Goal: Task Accomplishment & Management: Manage account settings

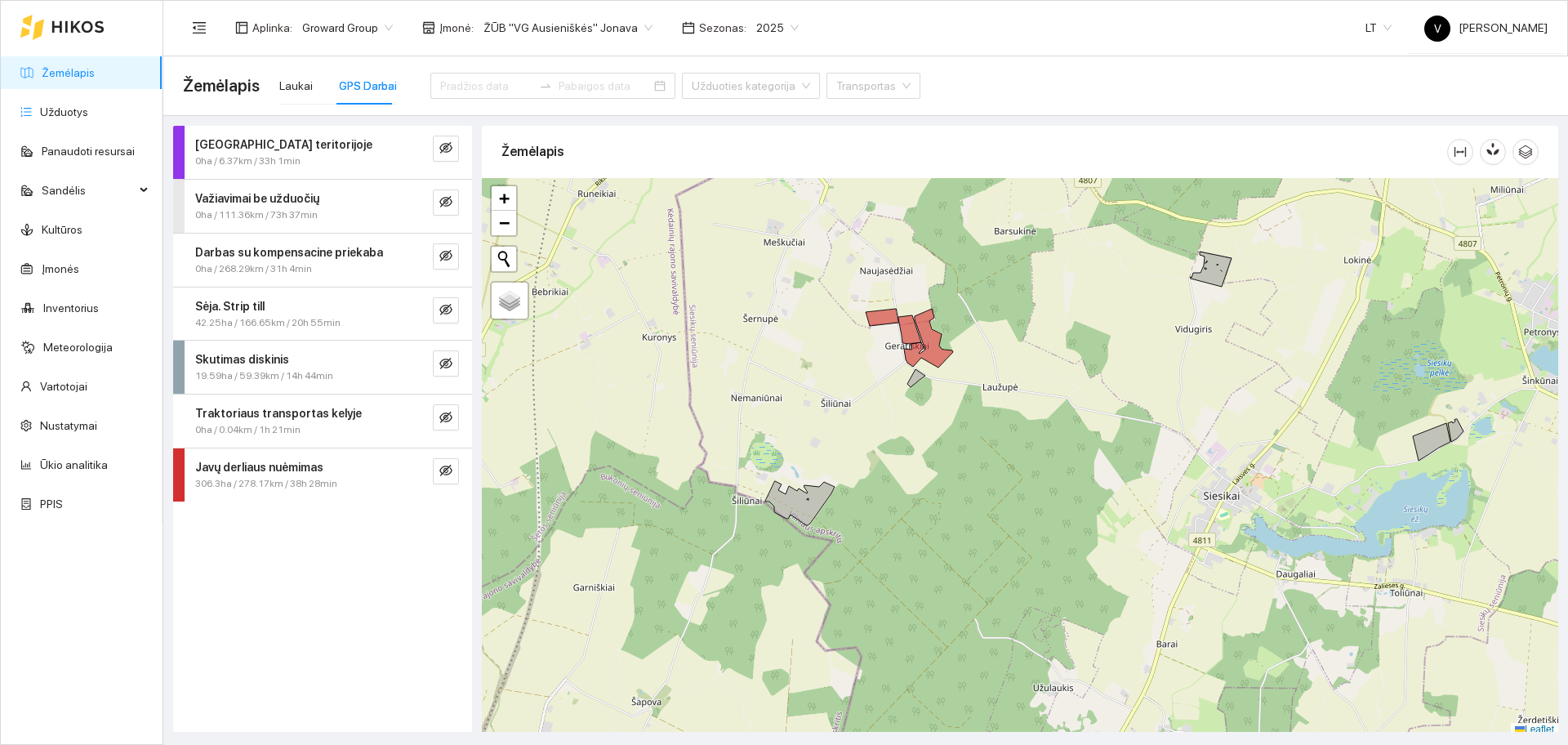
scroll to position [5, 0]
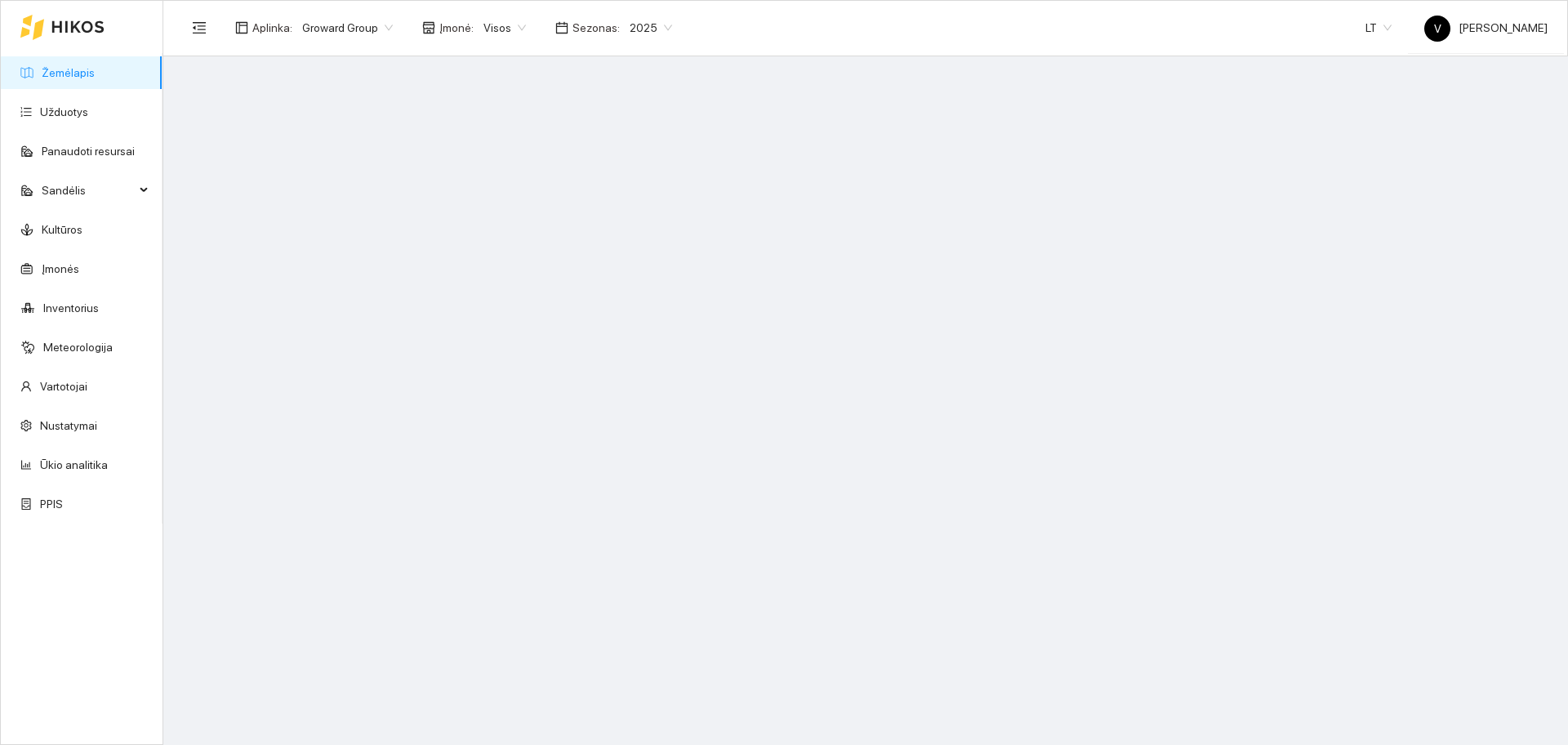
drag, startPoint x: 1114, startPoint y: 615, endPoint x: 1100, endPoint y: 491, distance: 124.8
click at [1100, 491] on main at bounding box center [865, 400] width 1404 height 689
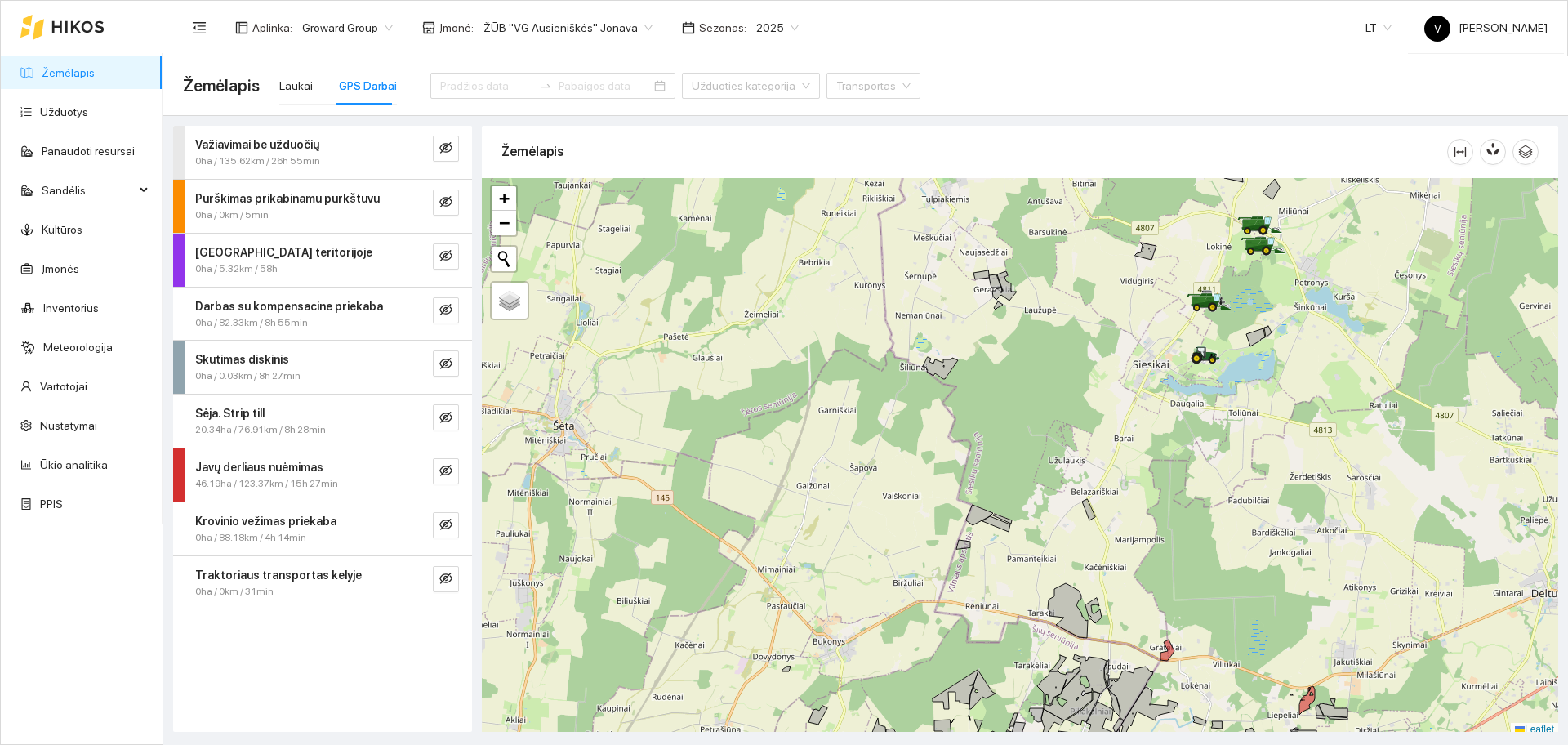
scroll to position [5, 0]
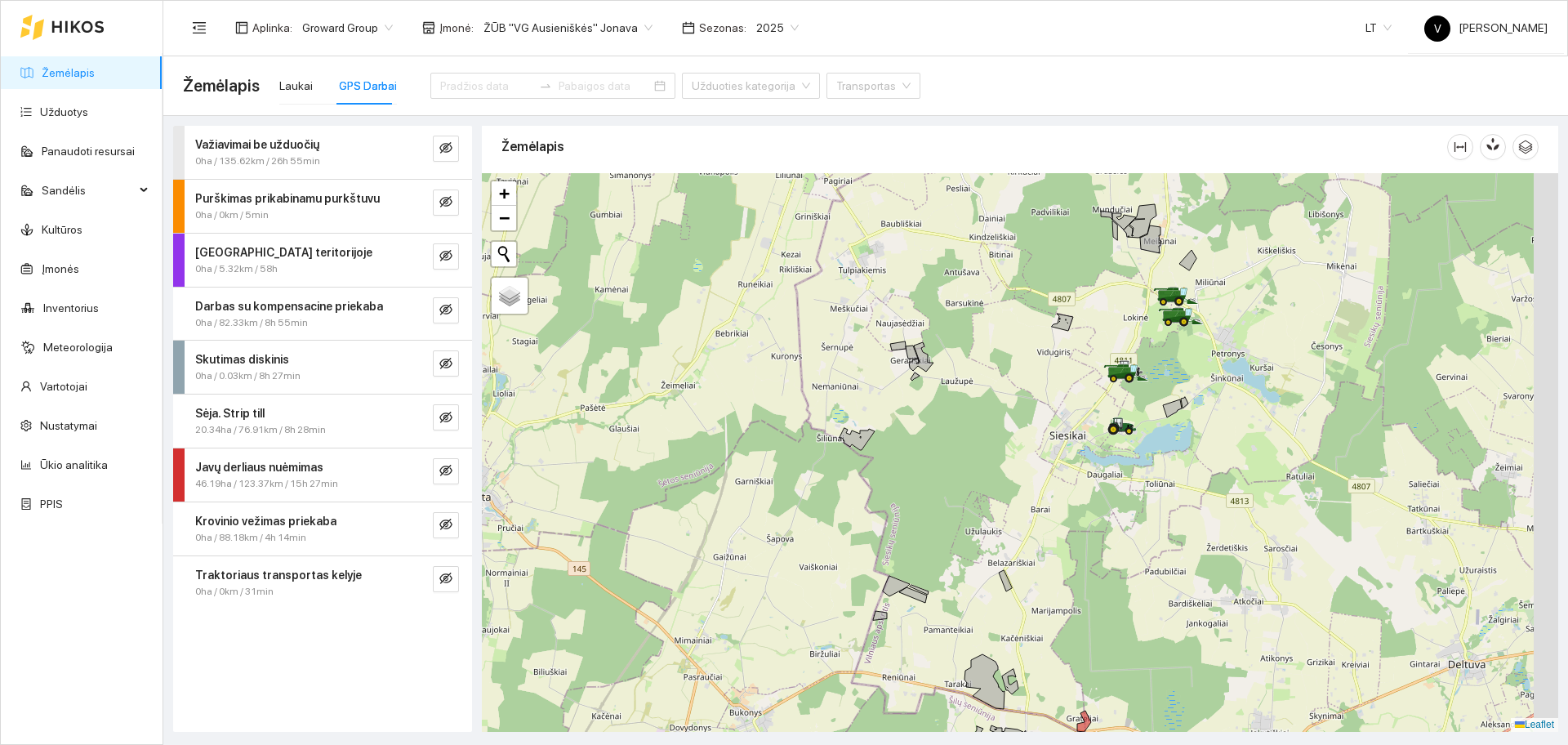
drag, startPoint x: 1032, startPoint y: 382, endPoint x: 886, endPoint y: 527, distance: 205.8
click at [886, 527] on div at bounding box center [1020, 452] width 1076 height 559
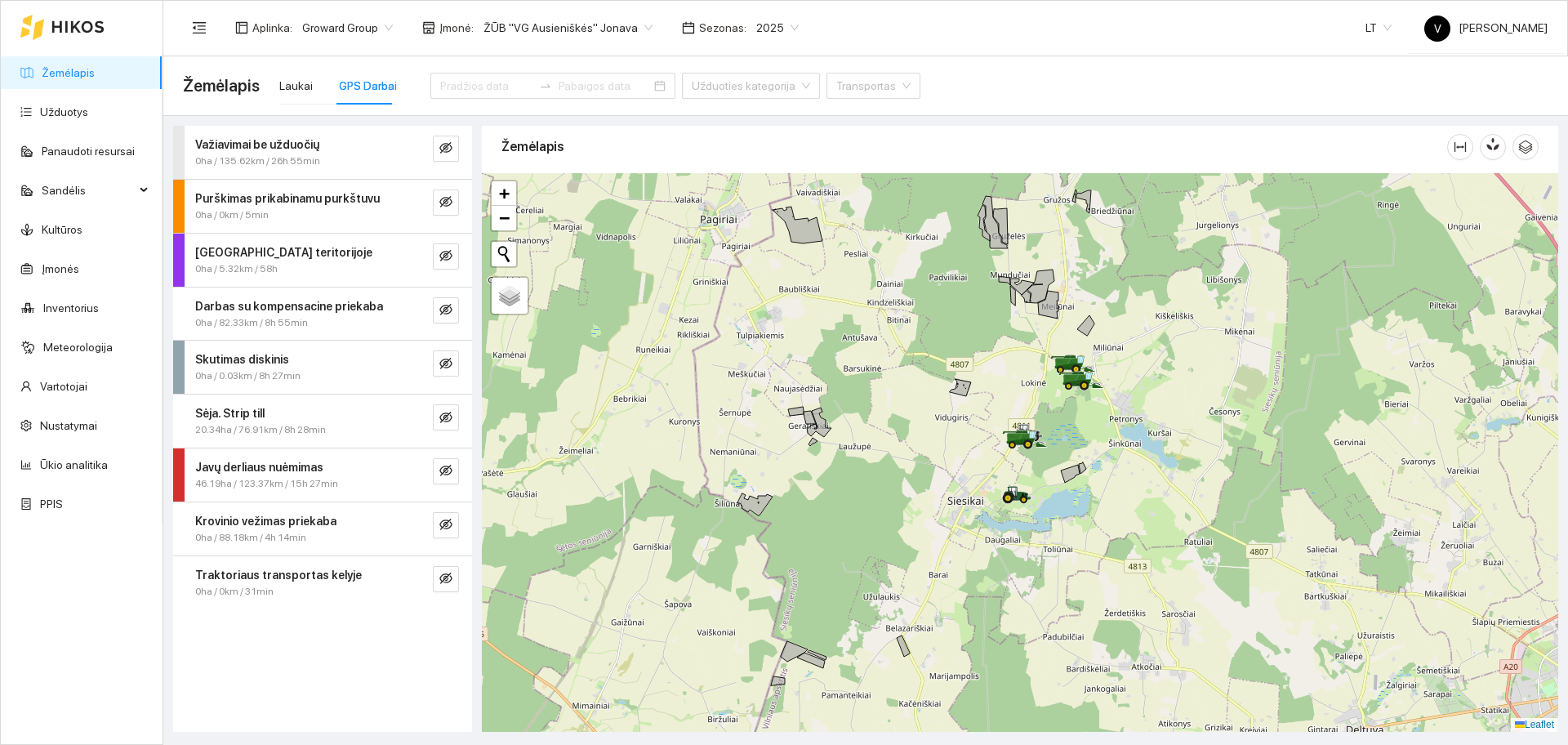
drag, startPoint x: 891, startPoint y: 420, endPoint x: 702, endPoint y: 253, distance: 252.2
click at [977, 314] on div at bounding box center [1020, 452] width 1076 height 559
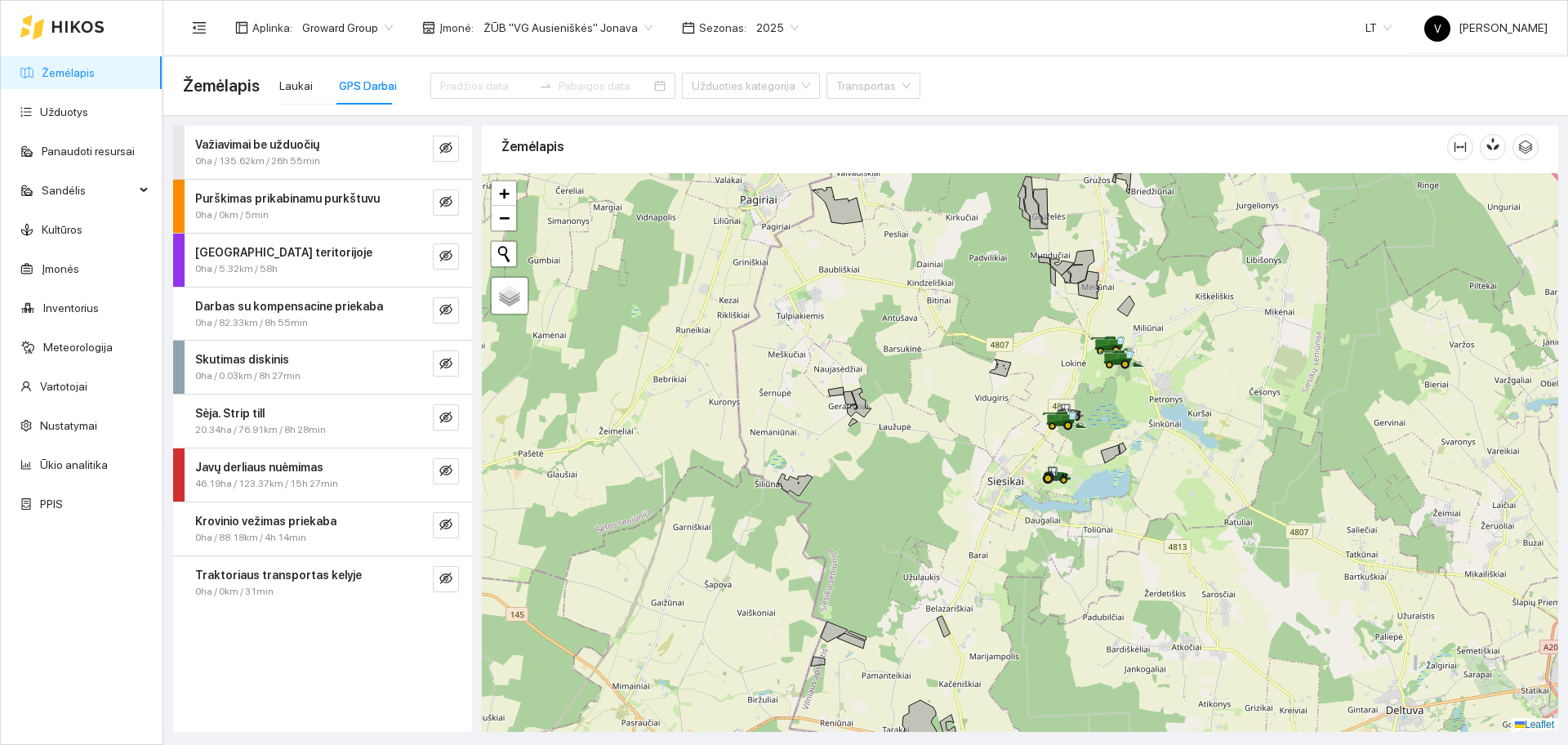
click at [596, 29] on span "ŽŪB "VG Ausieniškės" Jonava" at bounding box center [568, 28] width 169 height 25
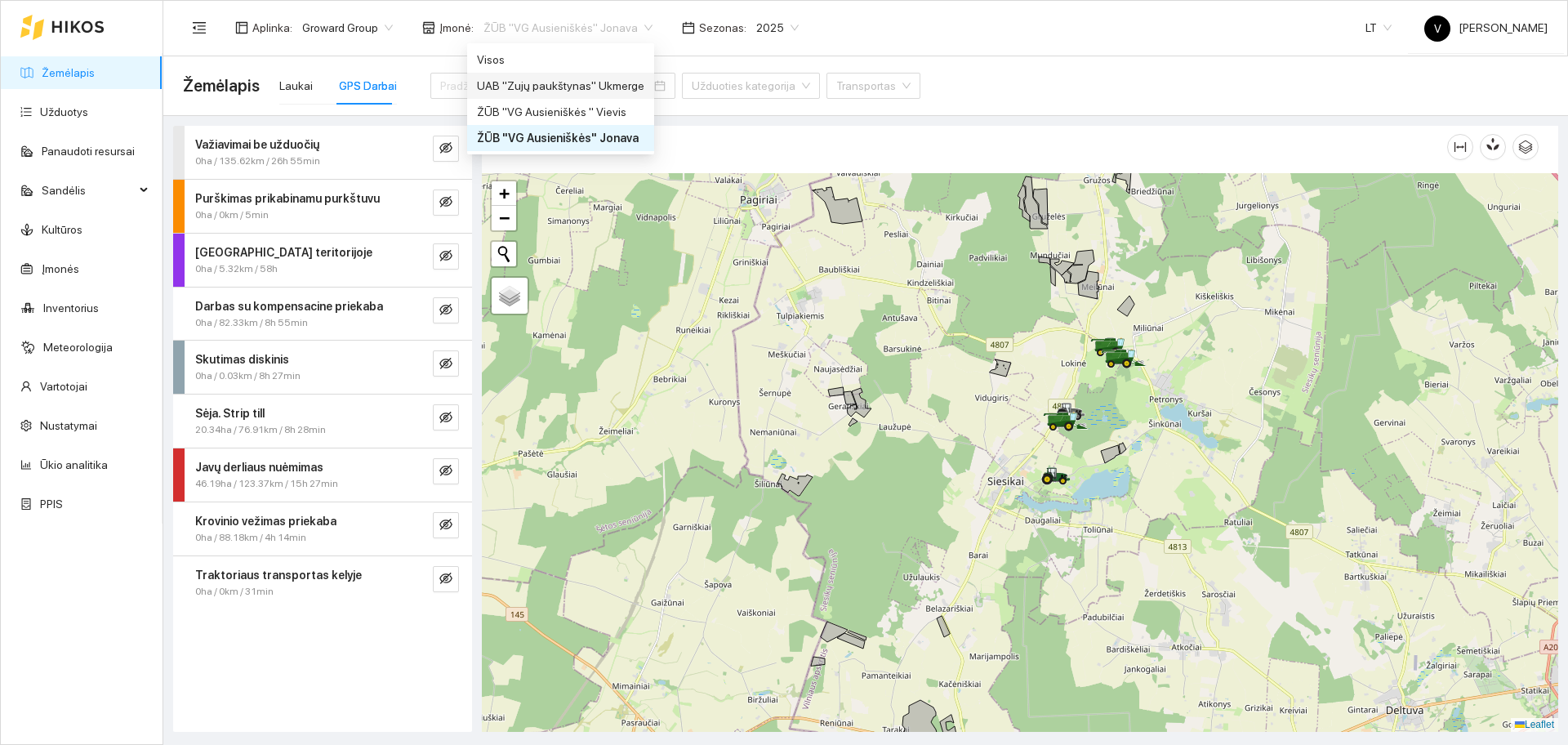
click at [591, 94] on div "UAB "Zujų paukštynas" Ukmerge" at bounding box center [561, 86] width 167 height 18
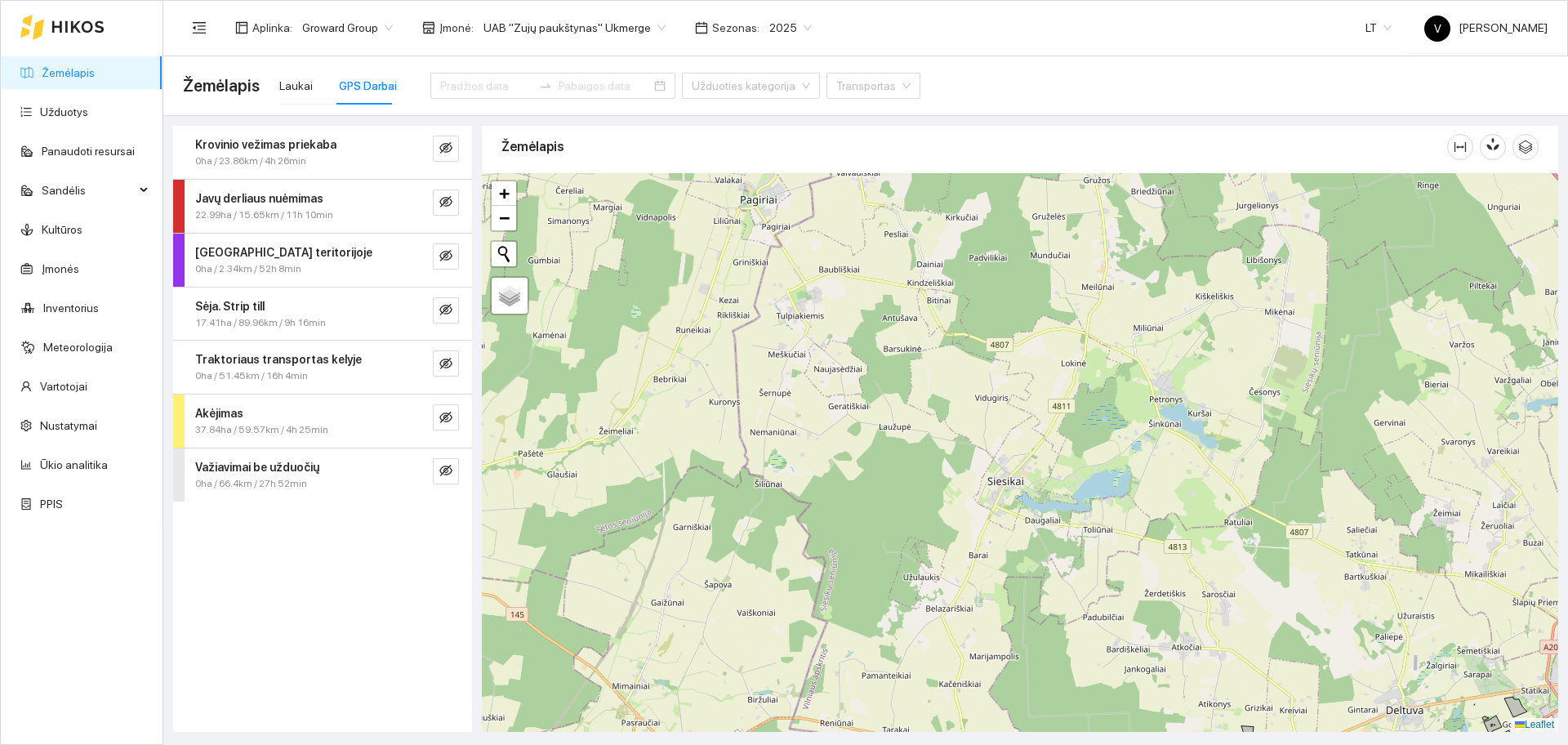
drag, startPoint x: 1076, startPoint y: 588, endPoint x: 1069, endPoint y: 313, distance: 275.1
click at [1068, 312] on div at bounding box center [1020, 452] width 1076 height 559
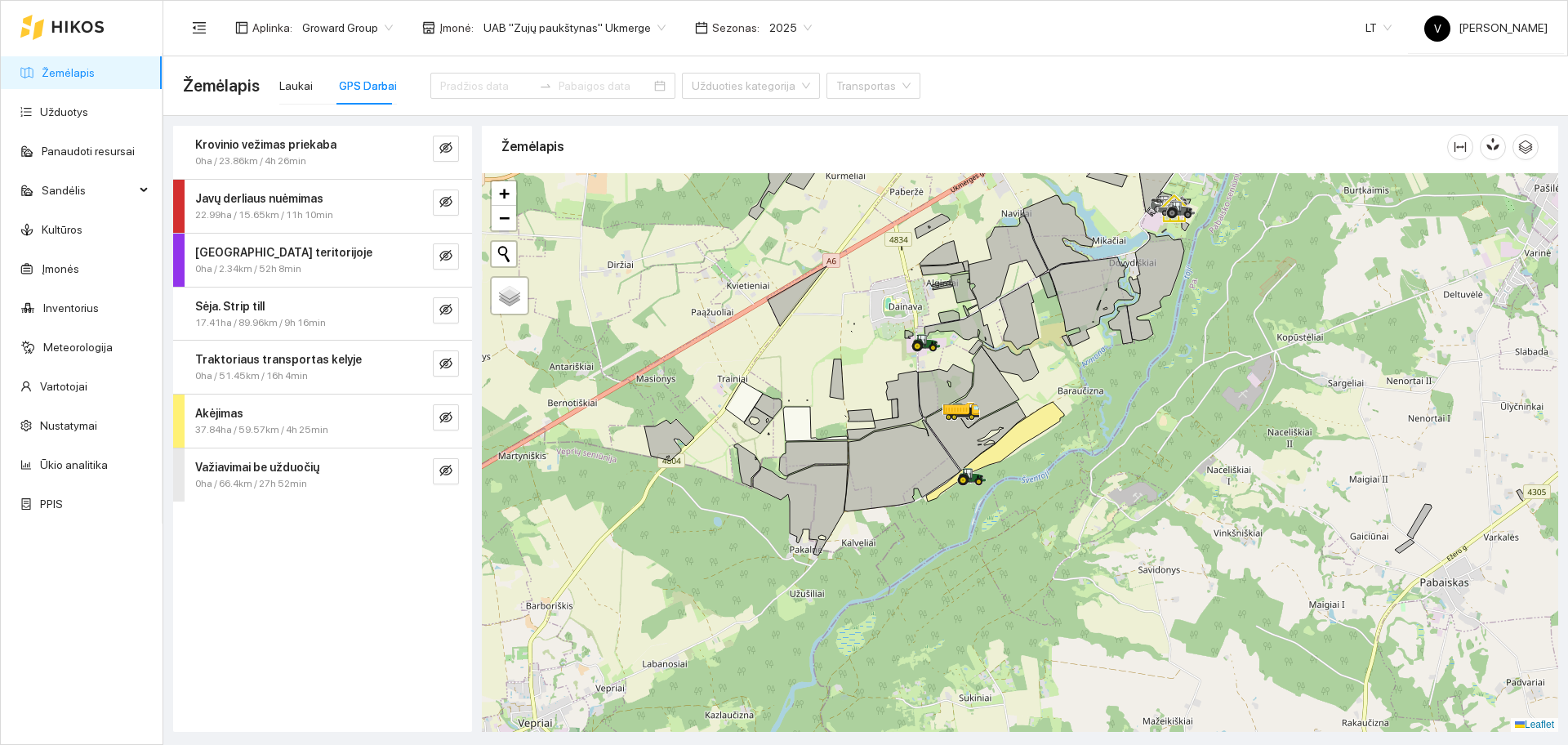
drag, startPoint x: 1243, startPoint y: 387, endPoint x: 1100, endPoint y: 397, distance: 143.3
click at [1100, 397] on div at bounding box center [1020, 452] width 1076 height 559
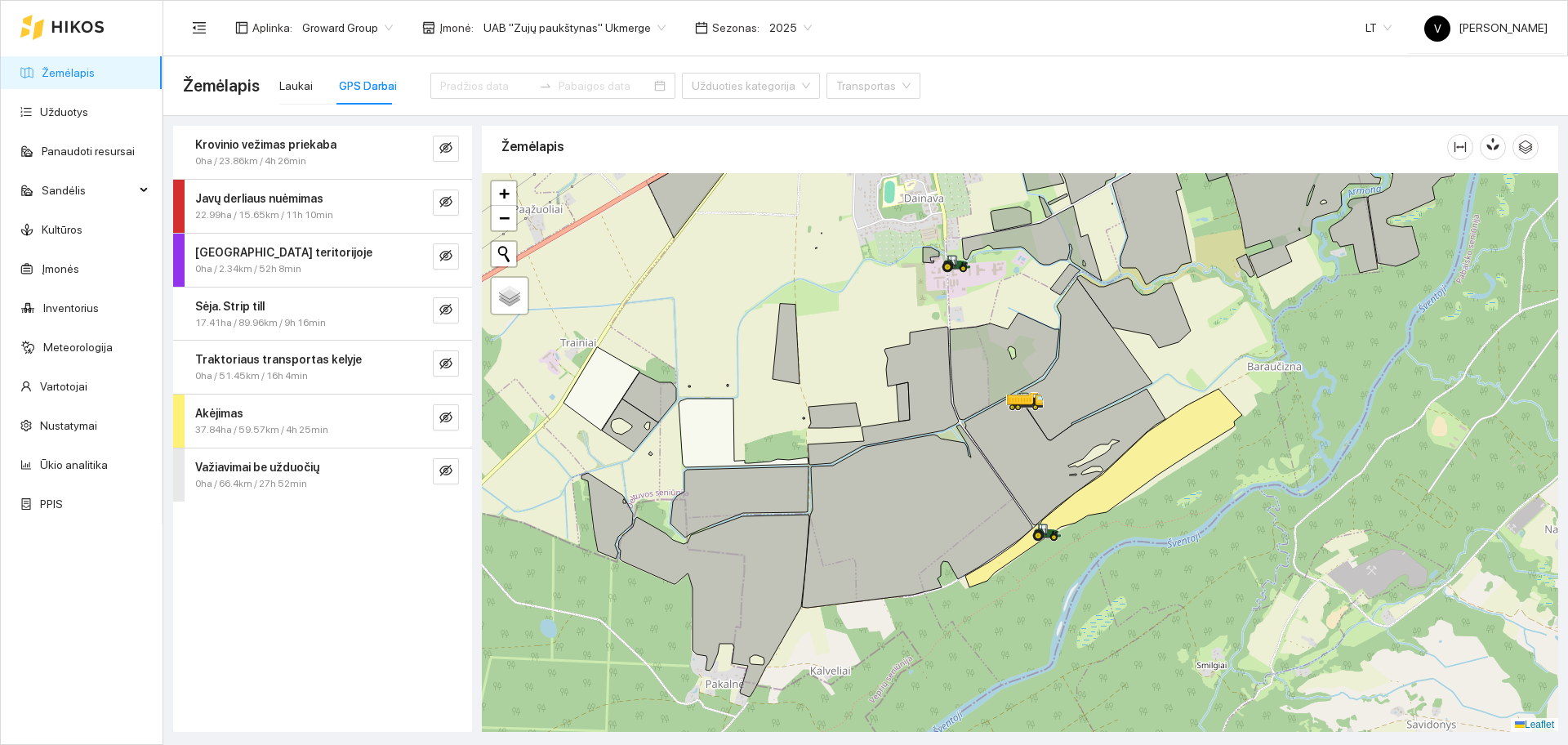
drag, startPoint x: 1059, startPoint y: 392, endPoint x: 1206, endPoint y: 379, distance: 147.6
click at [1206, 379] on div at bounding box center [1020, 452] width 1076 height 559
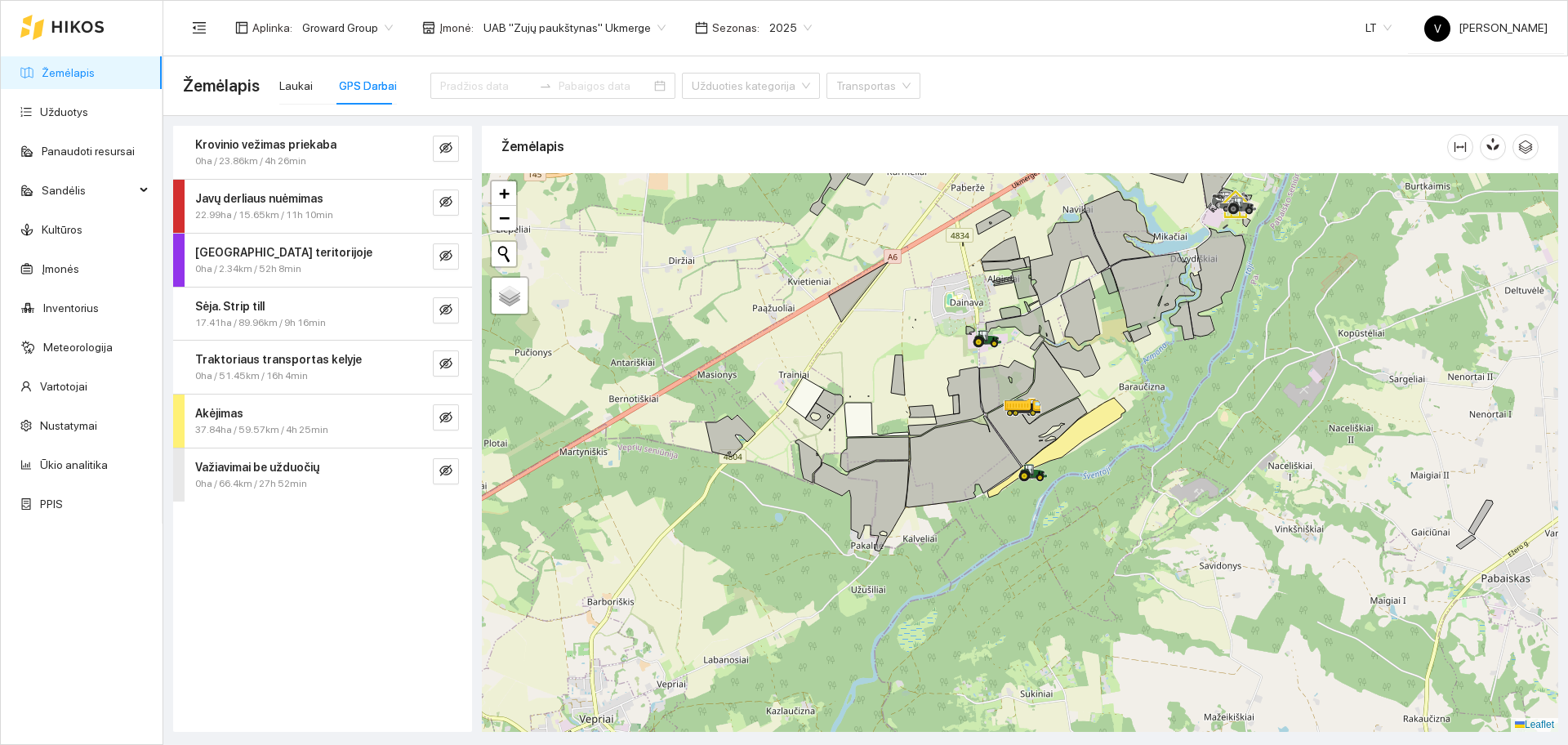
drag, startPoint x: 1138, startPoint y: 405, endPoint x: 1084, endPoint y: 403, distance: 54.0
click at [1084, 403] on div at bounding box center [1020, 452] width 1076 height 559
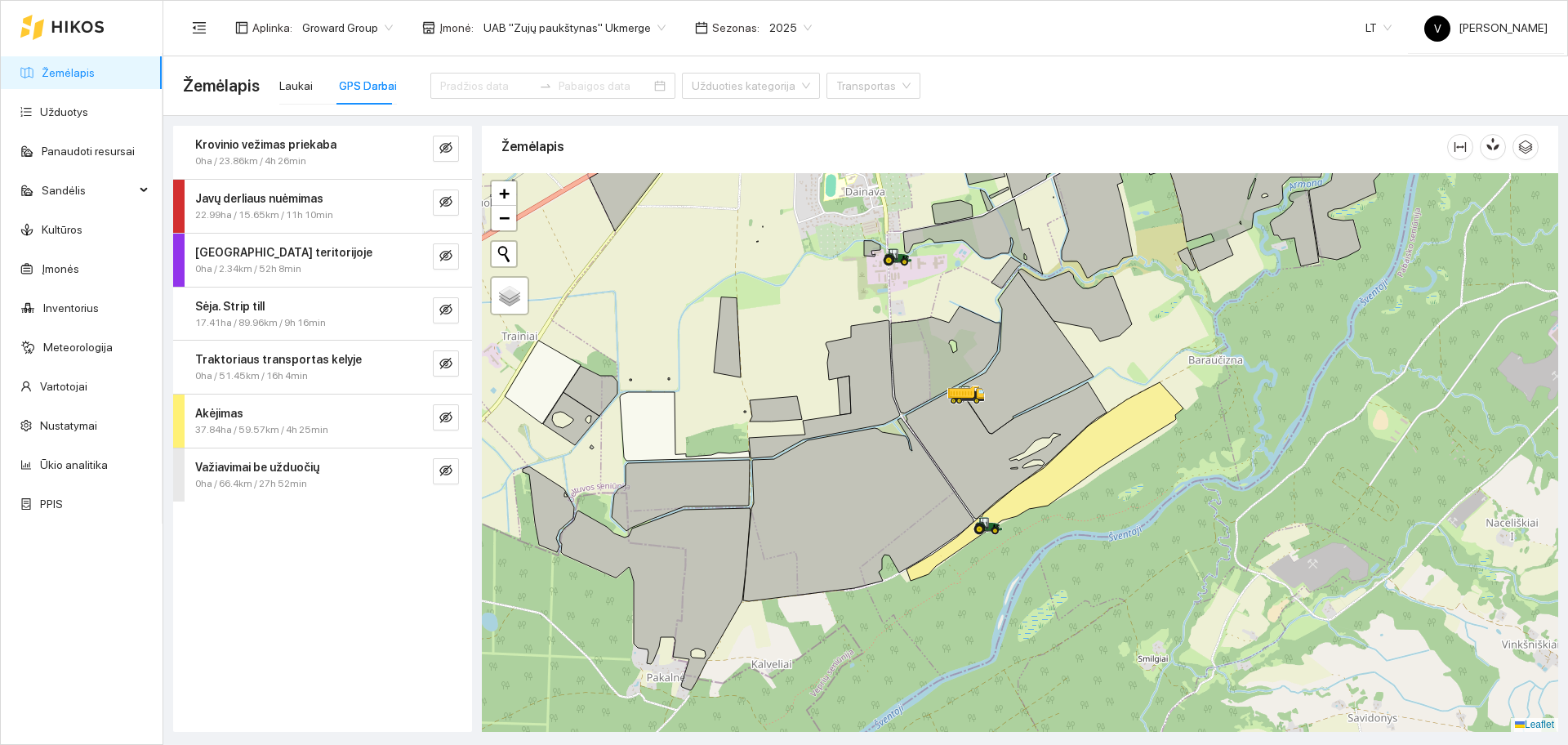
click at [613, 26] on span "UAB "Zujų paukštynas" Ukmerge" at bounding box center [574, 28] width 182 height 25
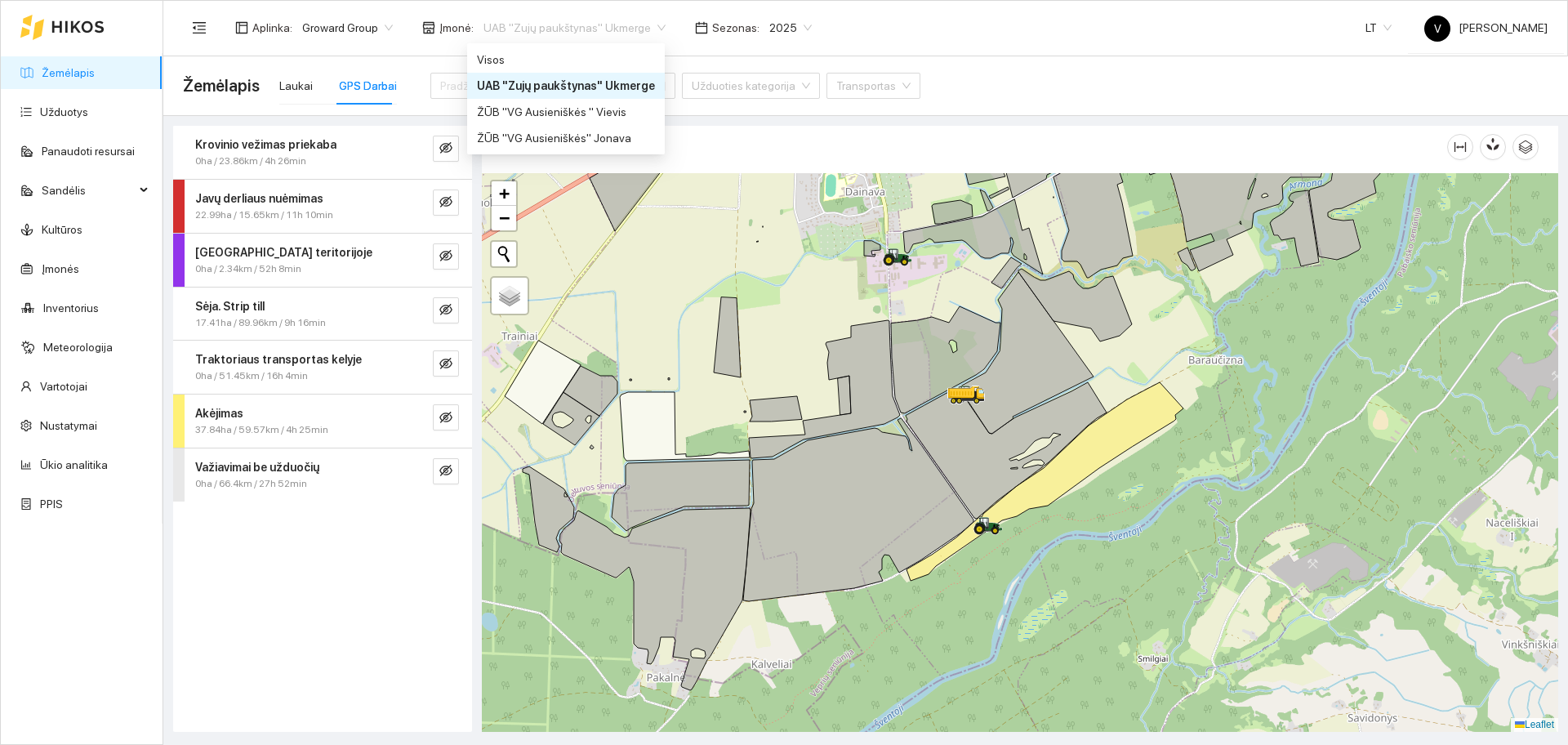
click at [630, 87] on div "UAB "Zujų paukštynas" Ukmerge" at bounding box center [566, 86] width 178 height 18
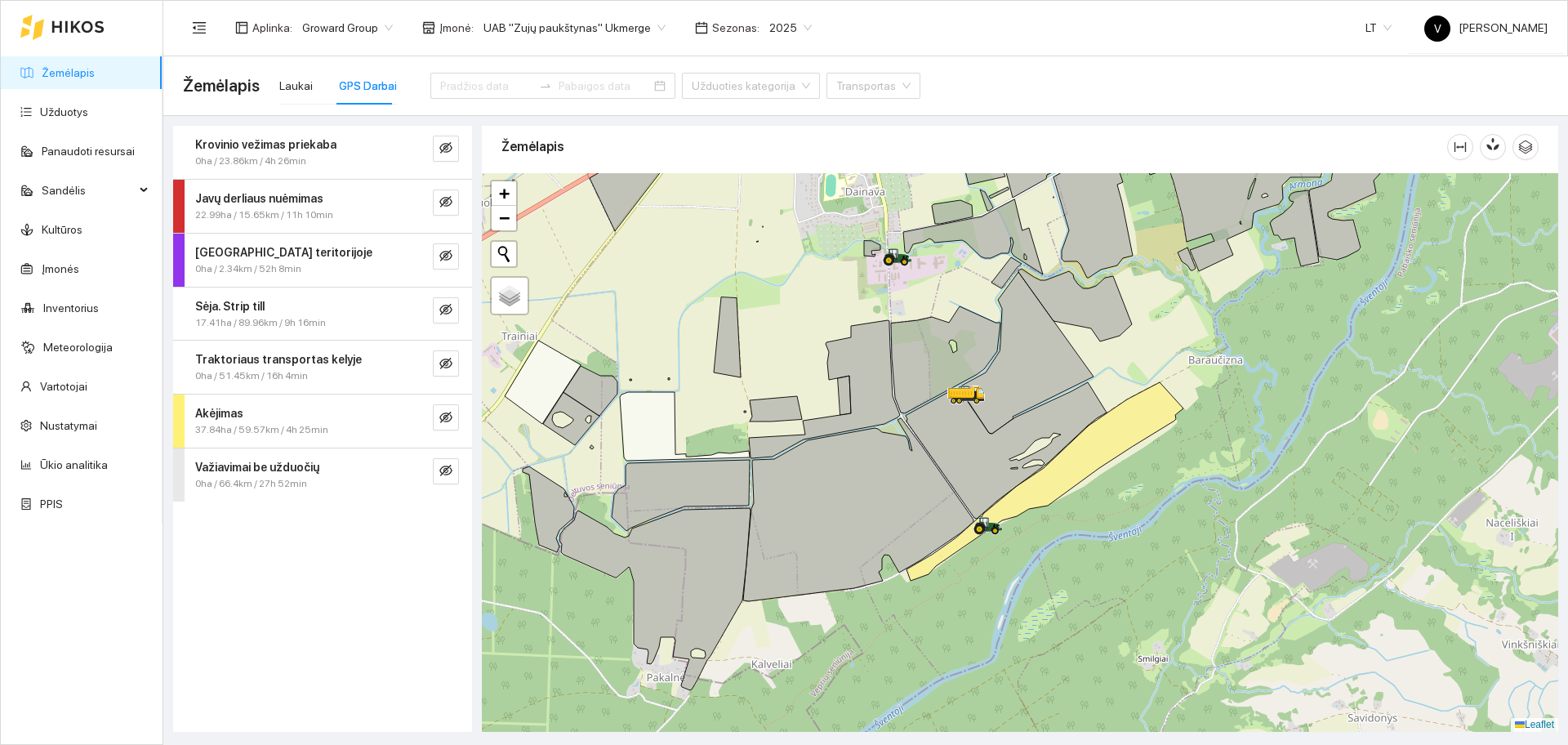
click at [770, 34] on span "2025" at bounding box center [791, 28] width 42 height 25
click at [783, 217] on div "2026" at bounding box center [770, 217] width 62 height 26
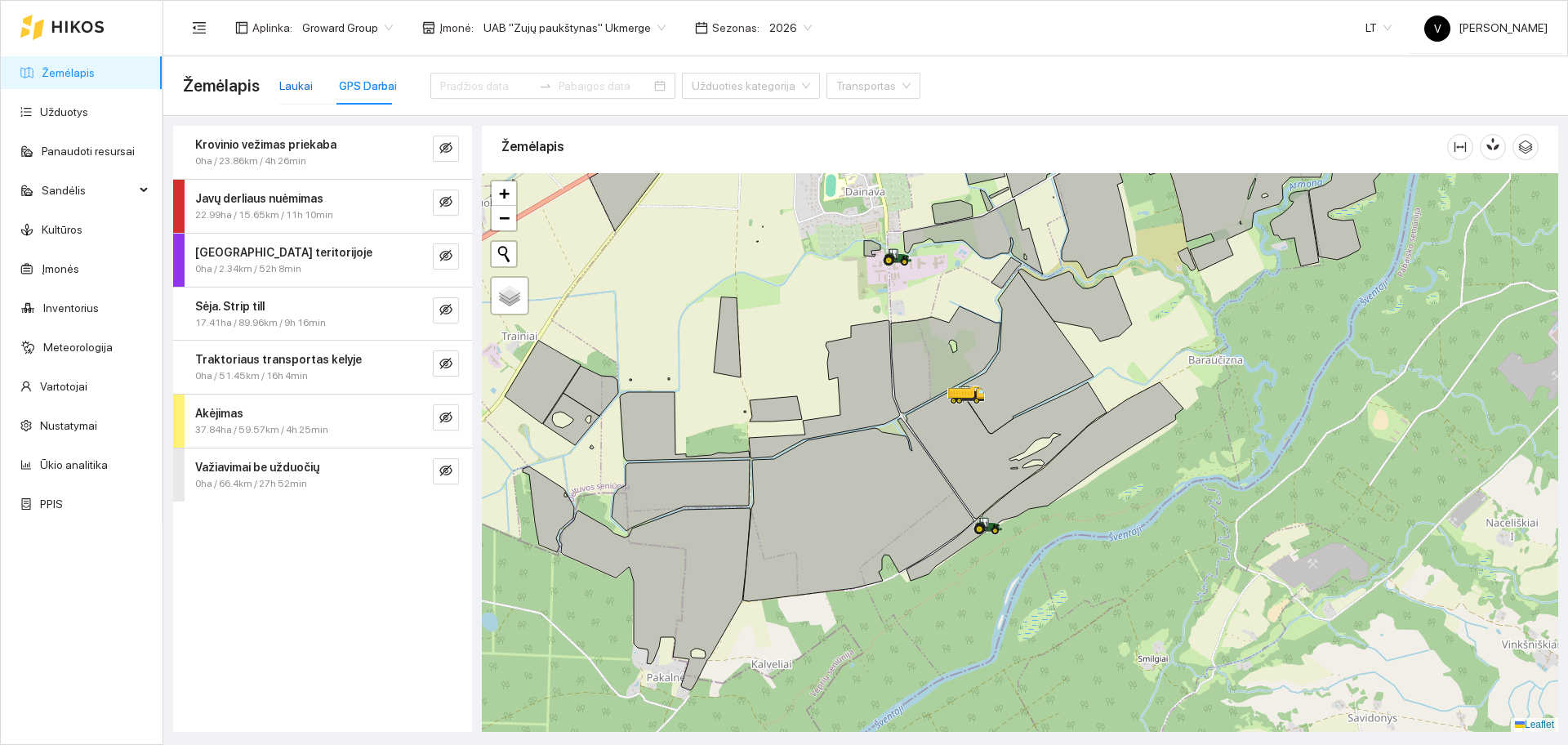
click at [300, 80] on div "Laukai" at bounding box center [296, 86] width 33 height 18
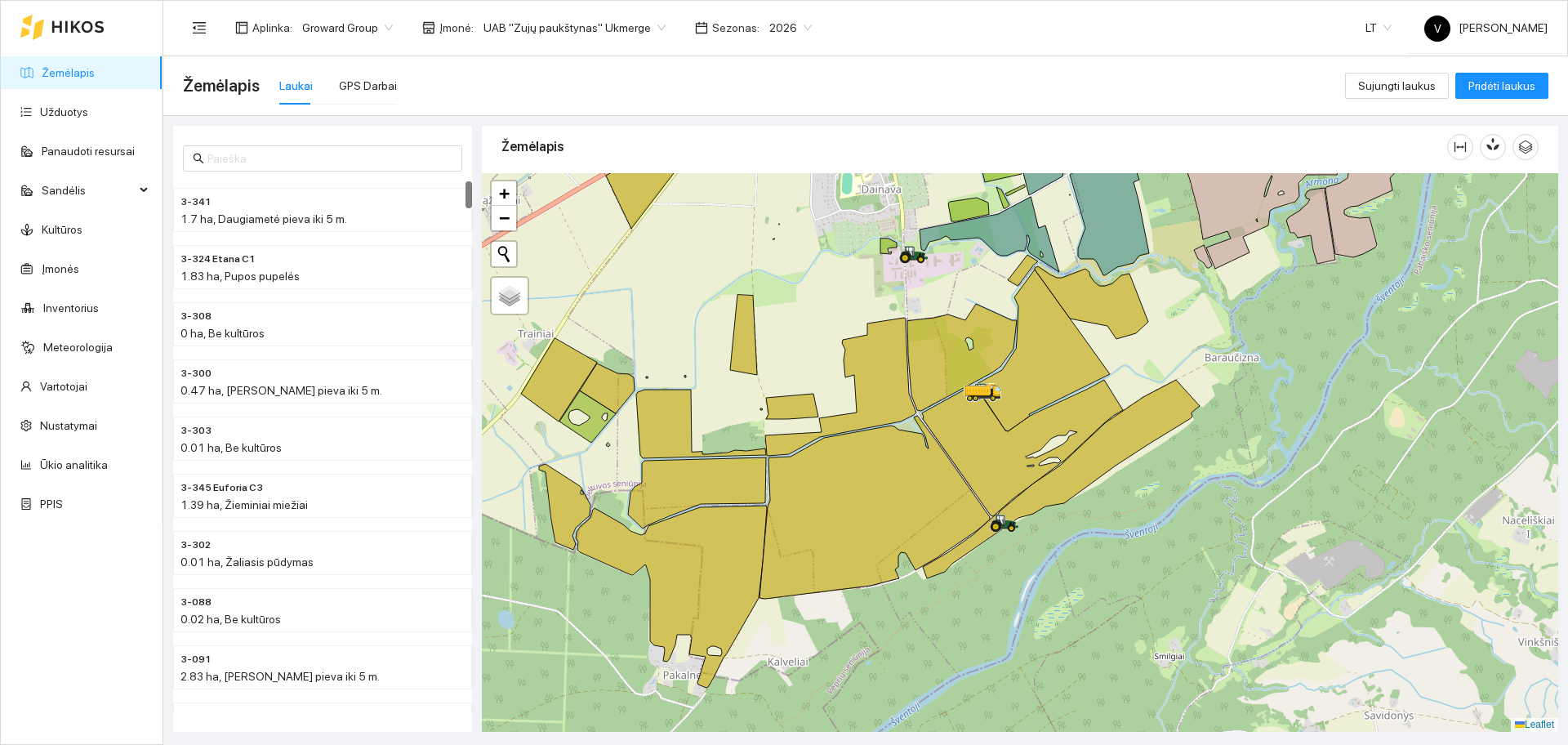
drag, startPoint x: 1182, startPoint y: 353, endPoint x: 1237, endPoint y: 342, distance: 56.1
click at [1237, 342] on div at bounding box center [1020, 452] width 1076 height 559
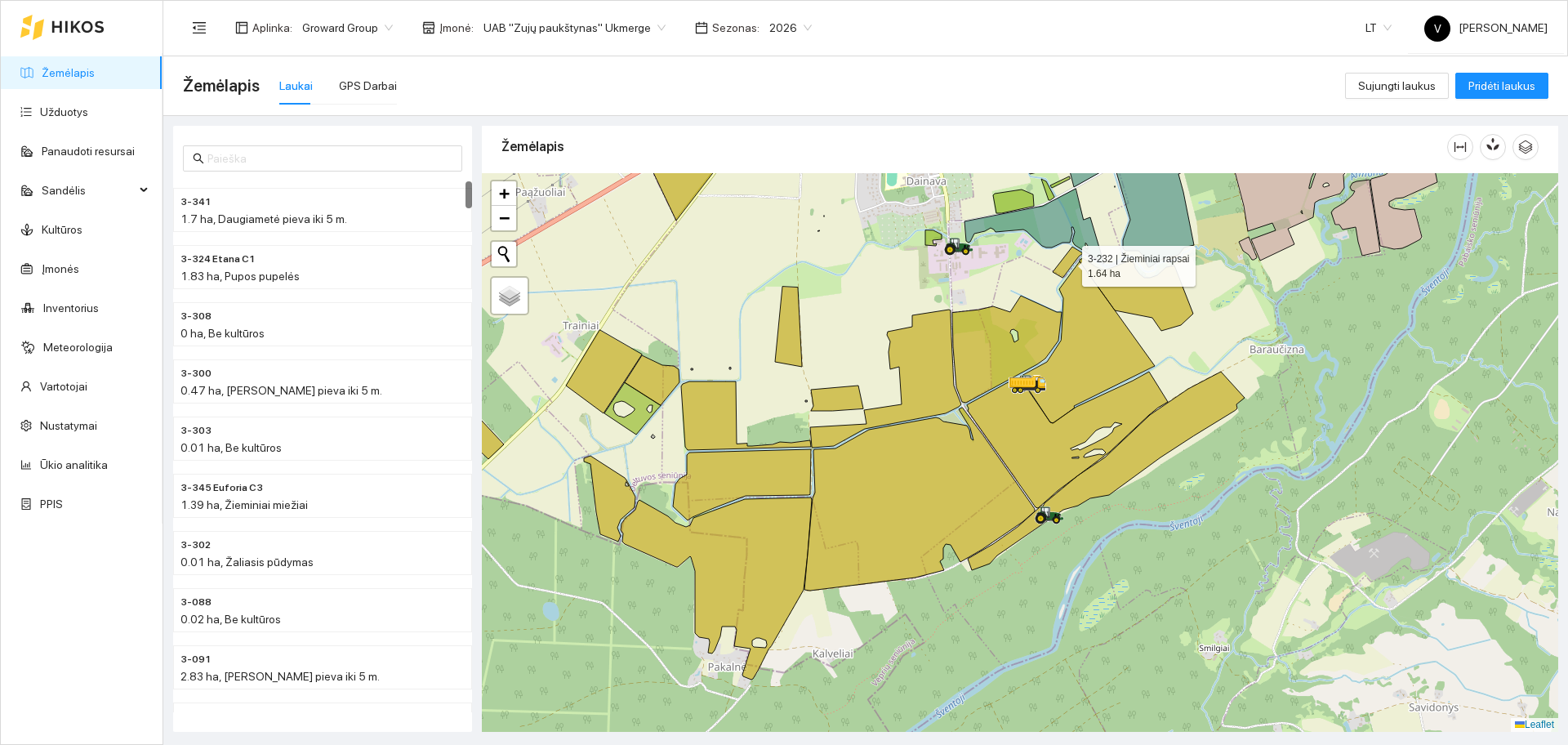
click at [1065, 261] on icon at bounding box center [1067, 262] width 30 height 31
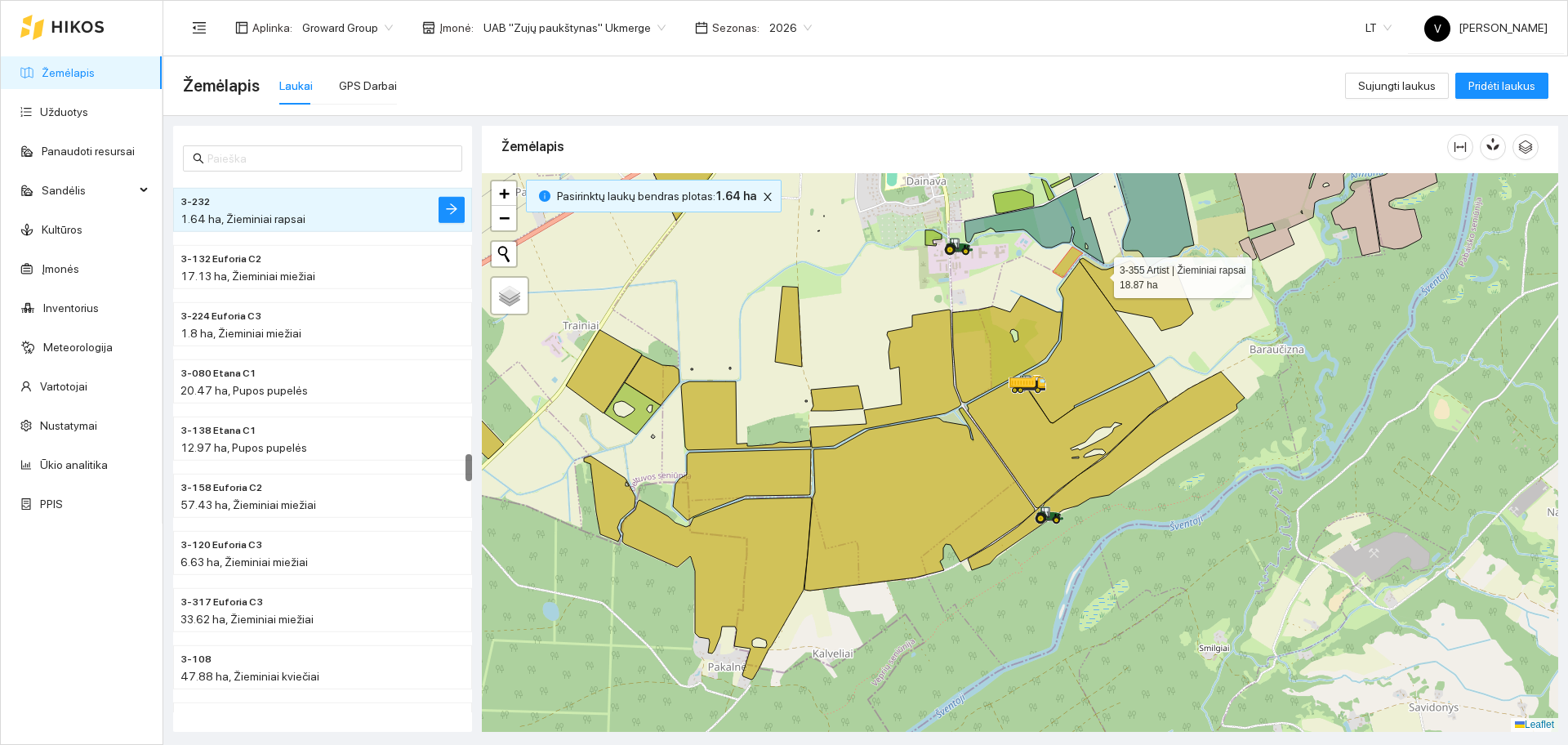
click at [1138, 289] on icon at bounding box center [1136, 294] width 114 height 72
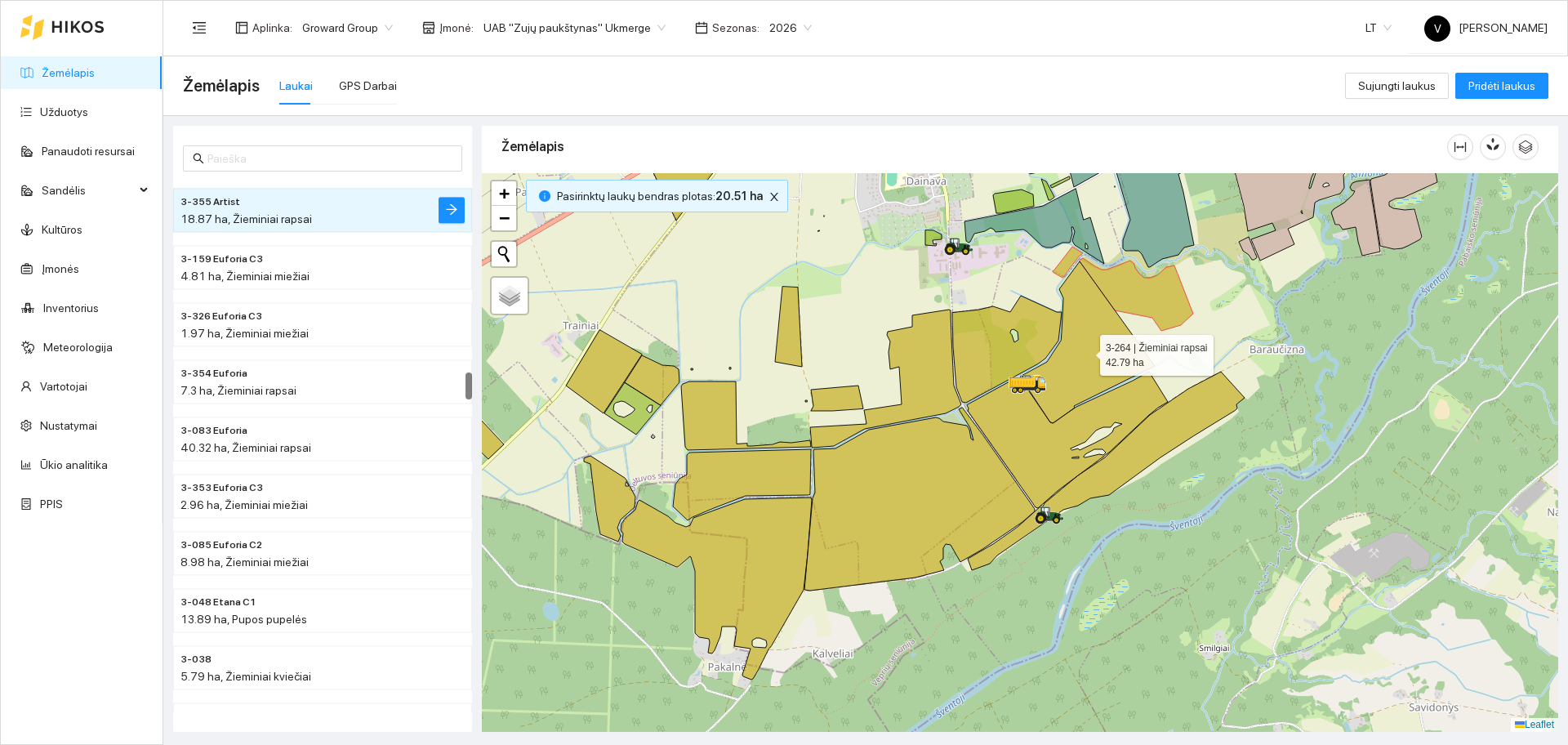
click at [1084, 328] on icon at bounding box center [1087, 341] width 135 height 161
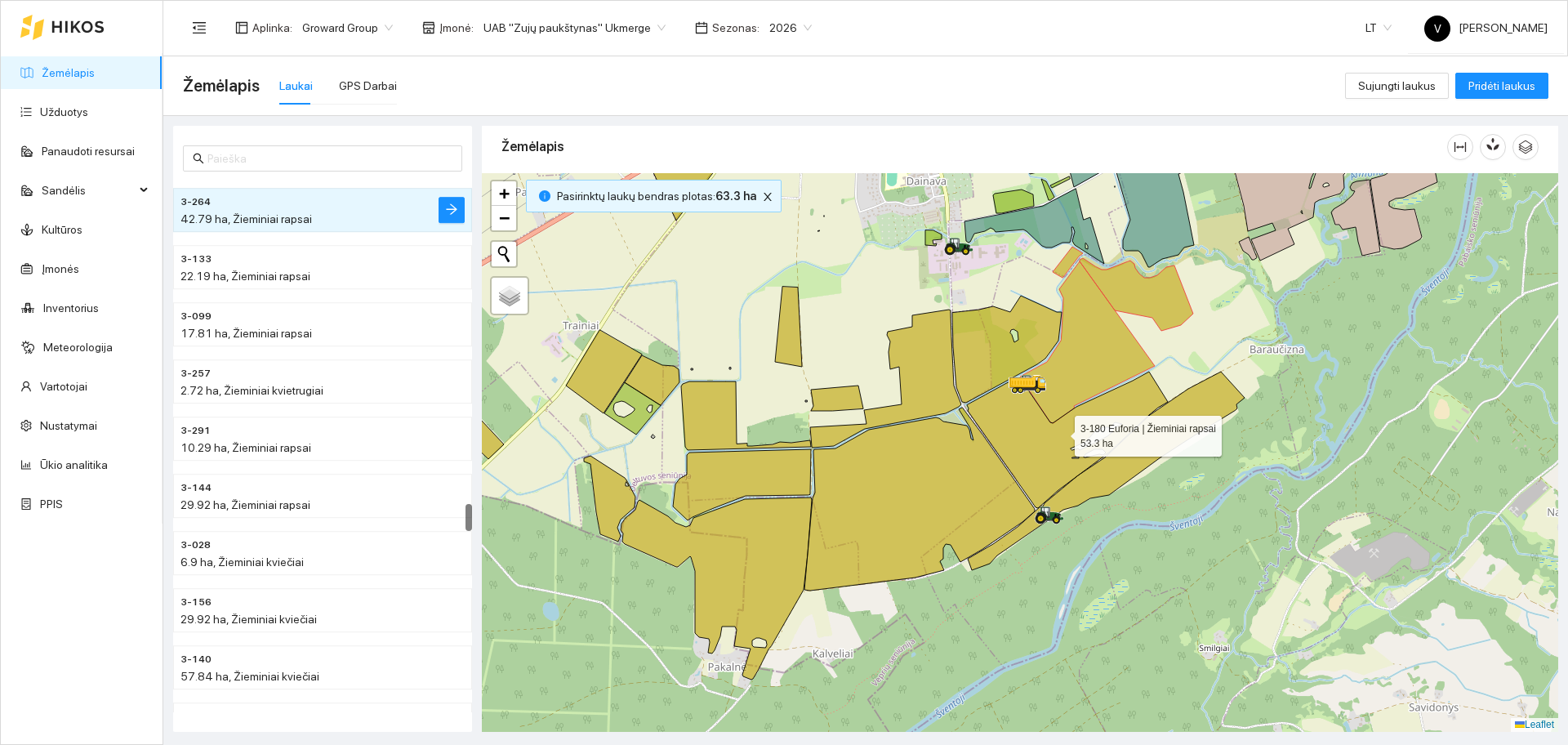
click at [1045, 428] on icon at bounding box center [1067, 440] width 201 height 137
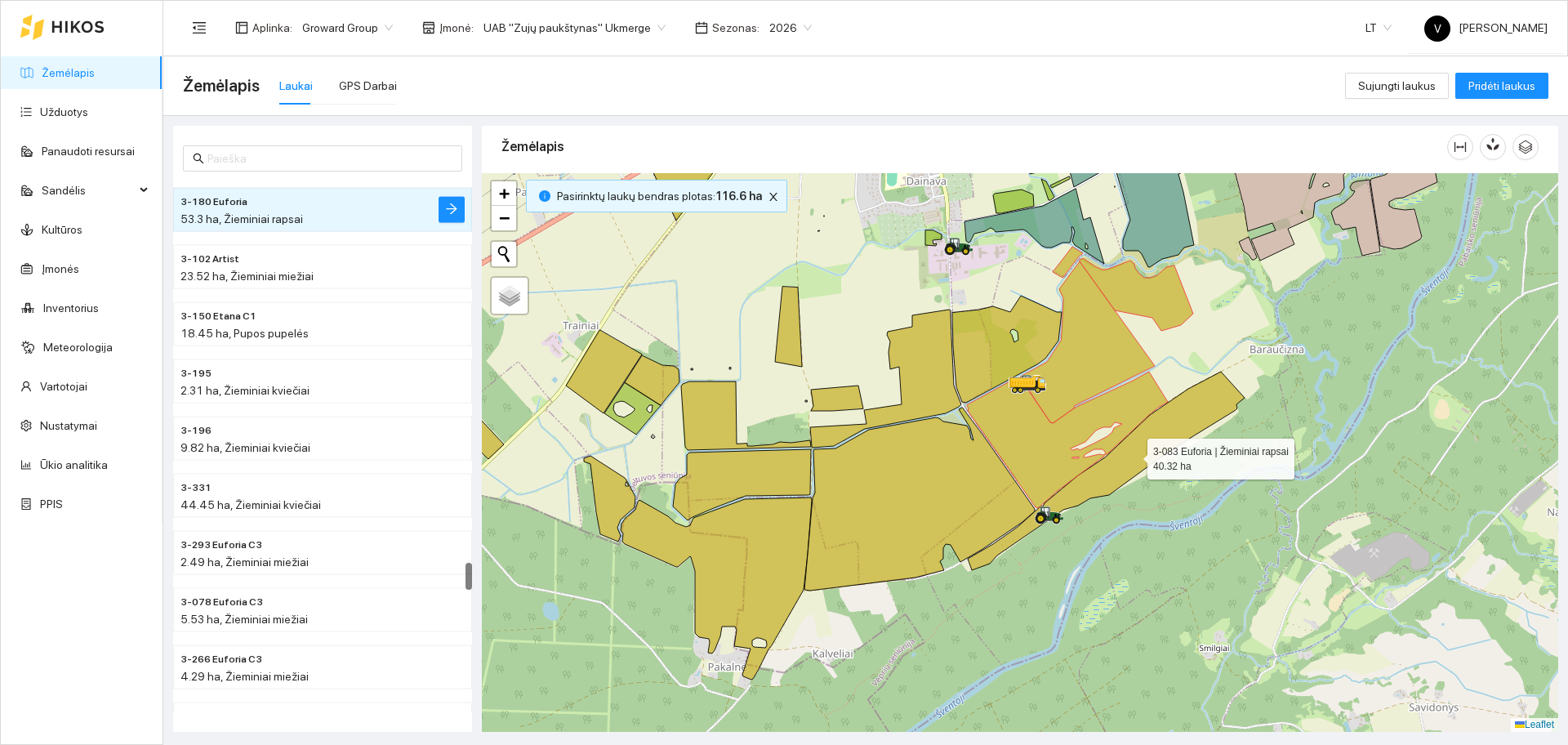
click at [1151, 455] on icon at bounding box center [1106, 471] width 277 height 198
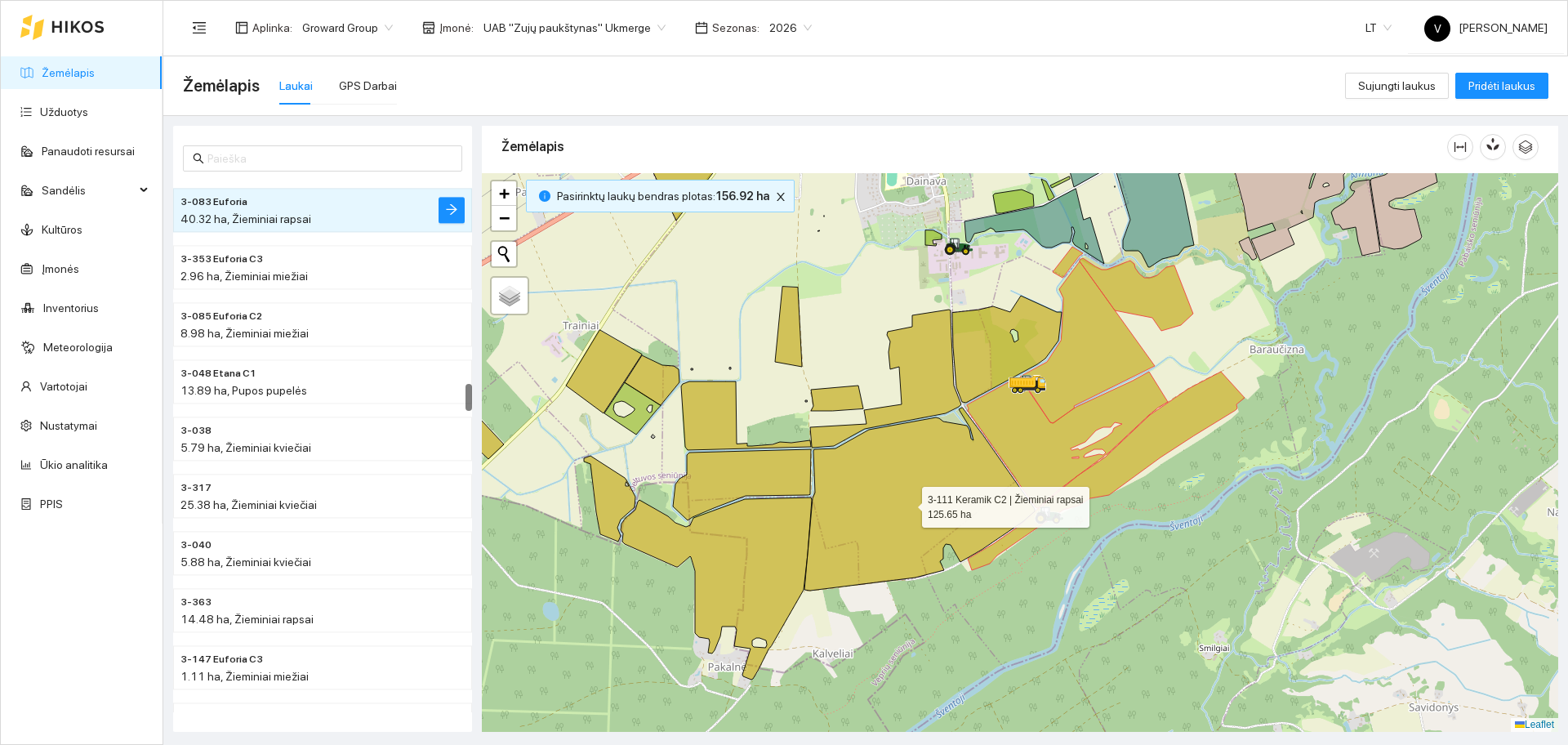
click at [895, 490] on icon at bounding box center [919, 499] width 230 height 183
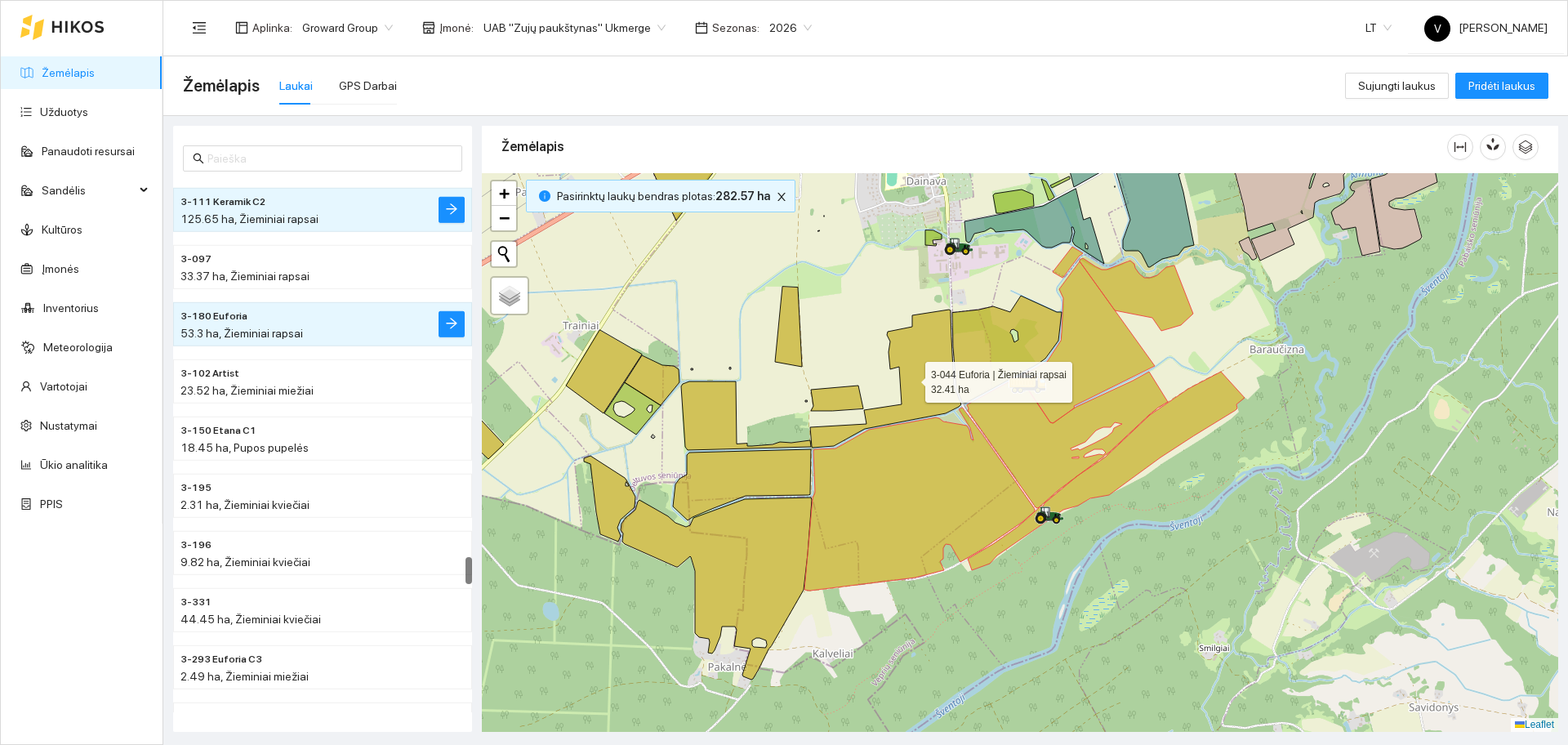
click at [935, 383] on icon at bounding box center [885, 378] width 151 height 138
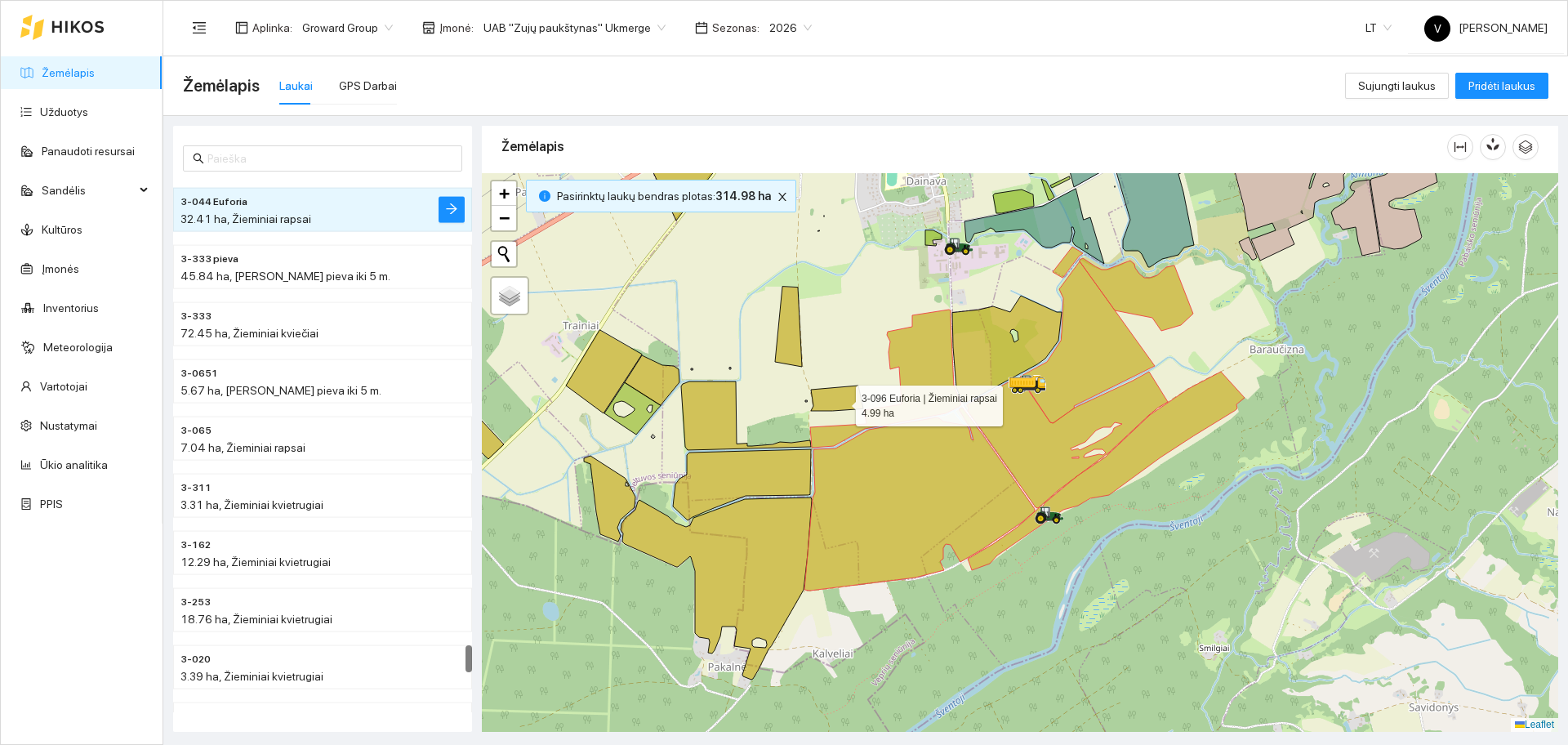
click at [841, 402] on icon at bounding box center [836, 398] width 52 height 26
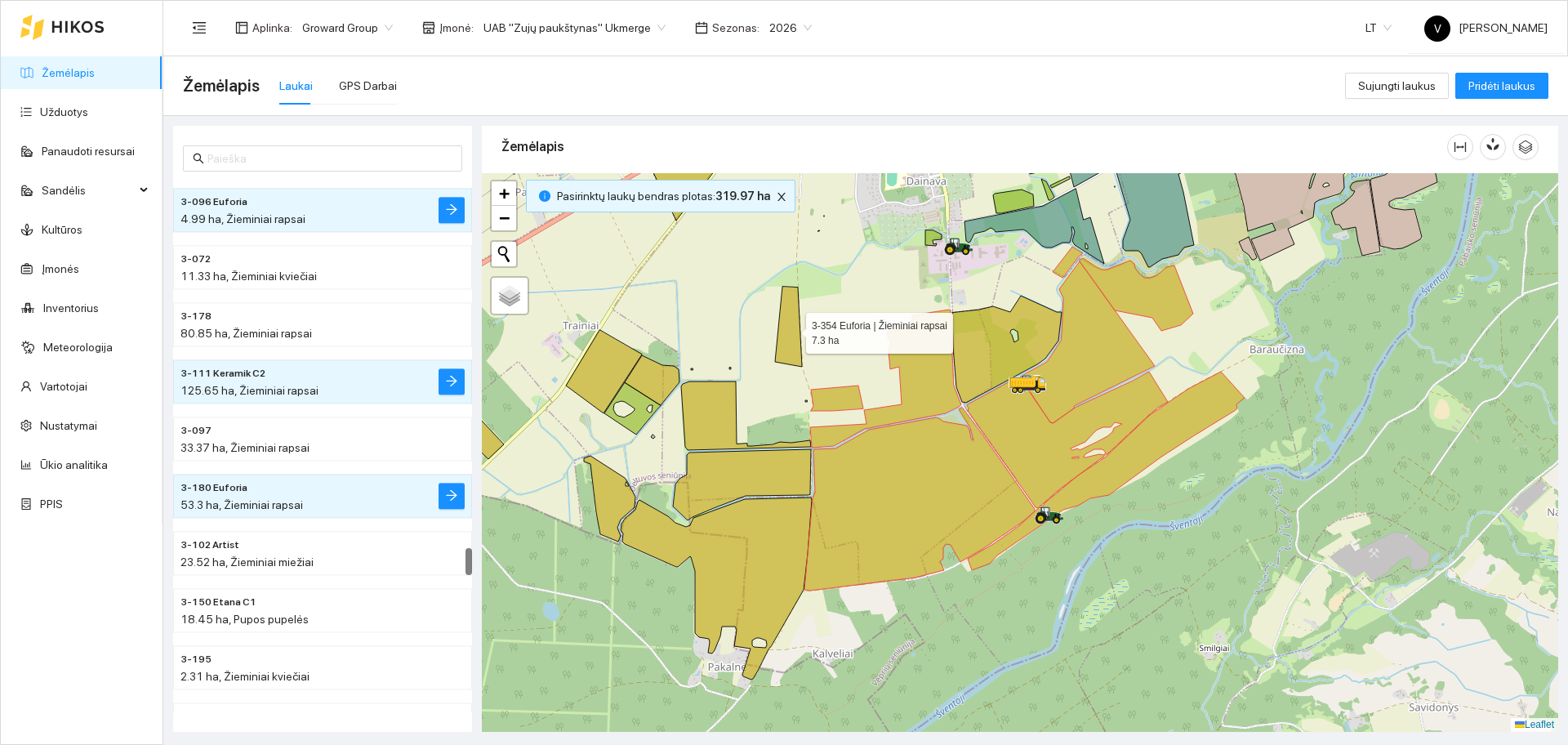
click at [791, 329] on icon at bounding box center [788, 326] width 27 height 80
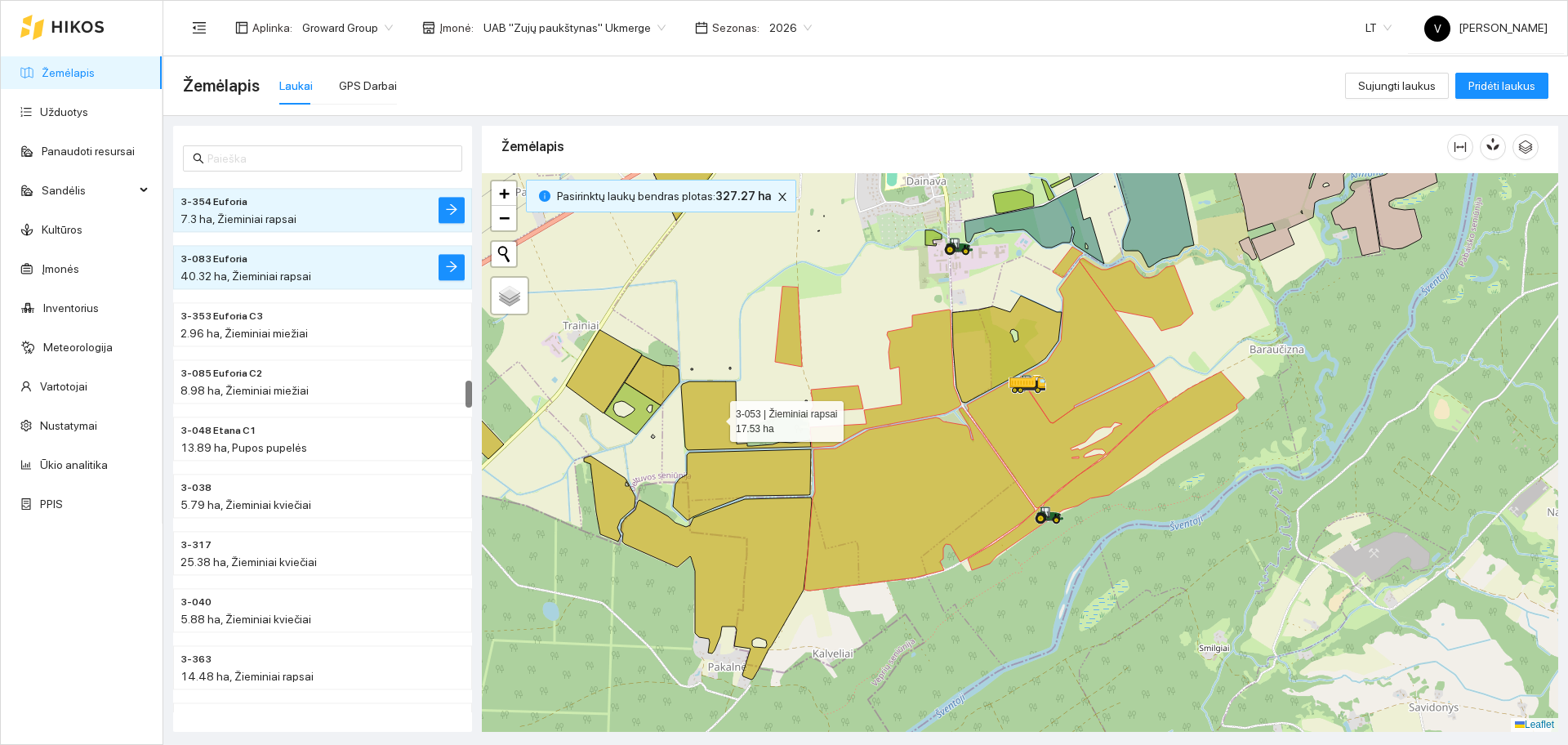
click at [712, 417] on icon at bounding box center [746, 416] width 130 height 69
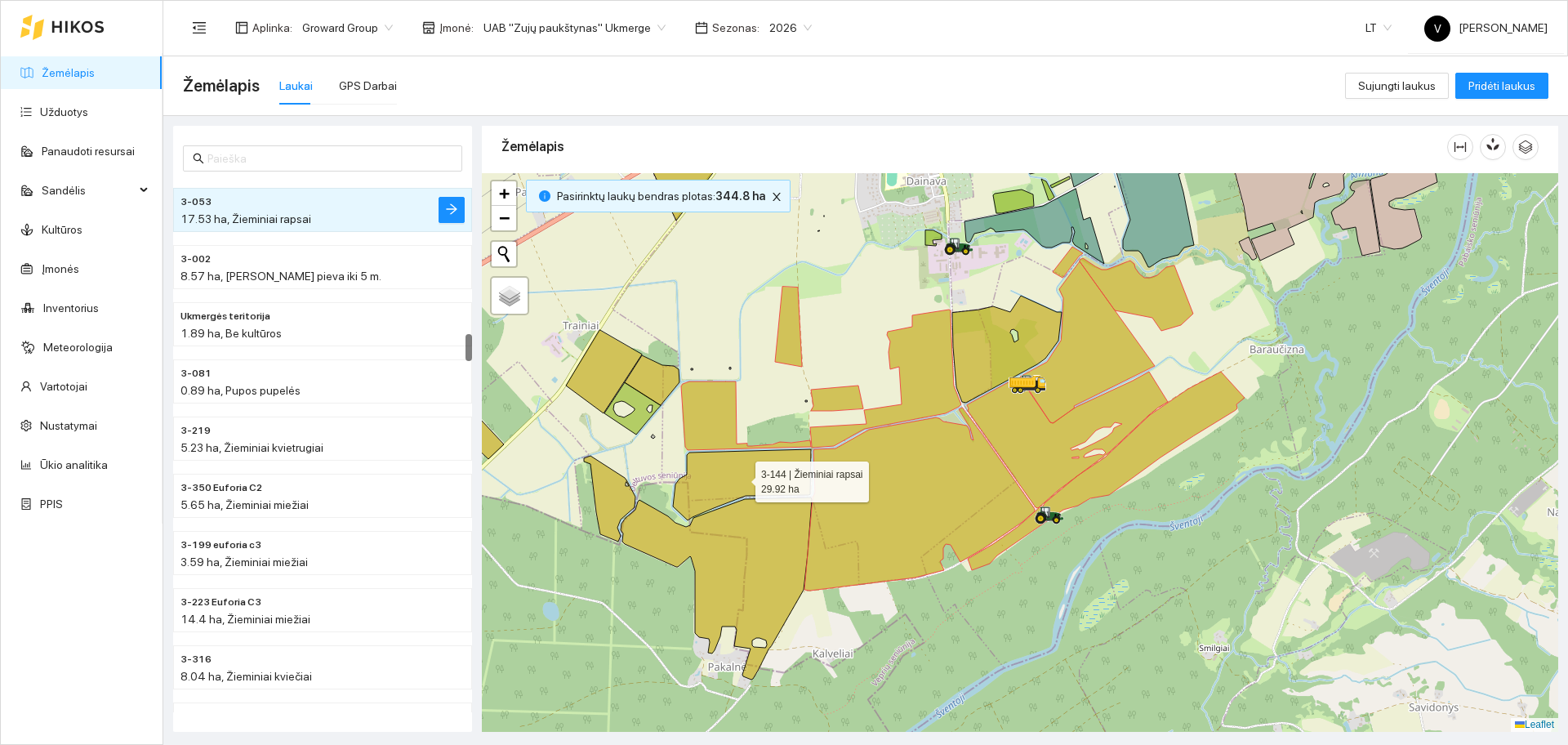
click at [699, 478] on icon at bounding box center [741, 485] width 138 height 71
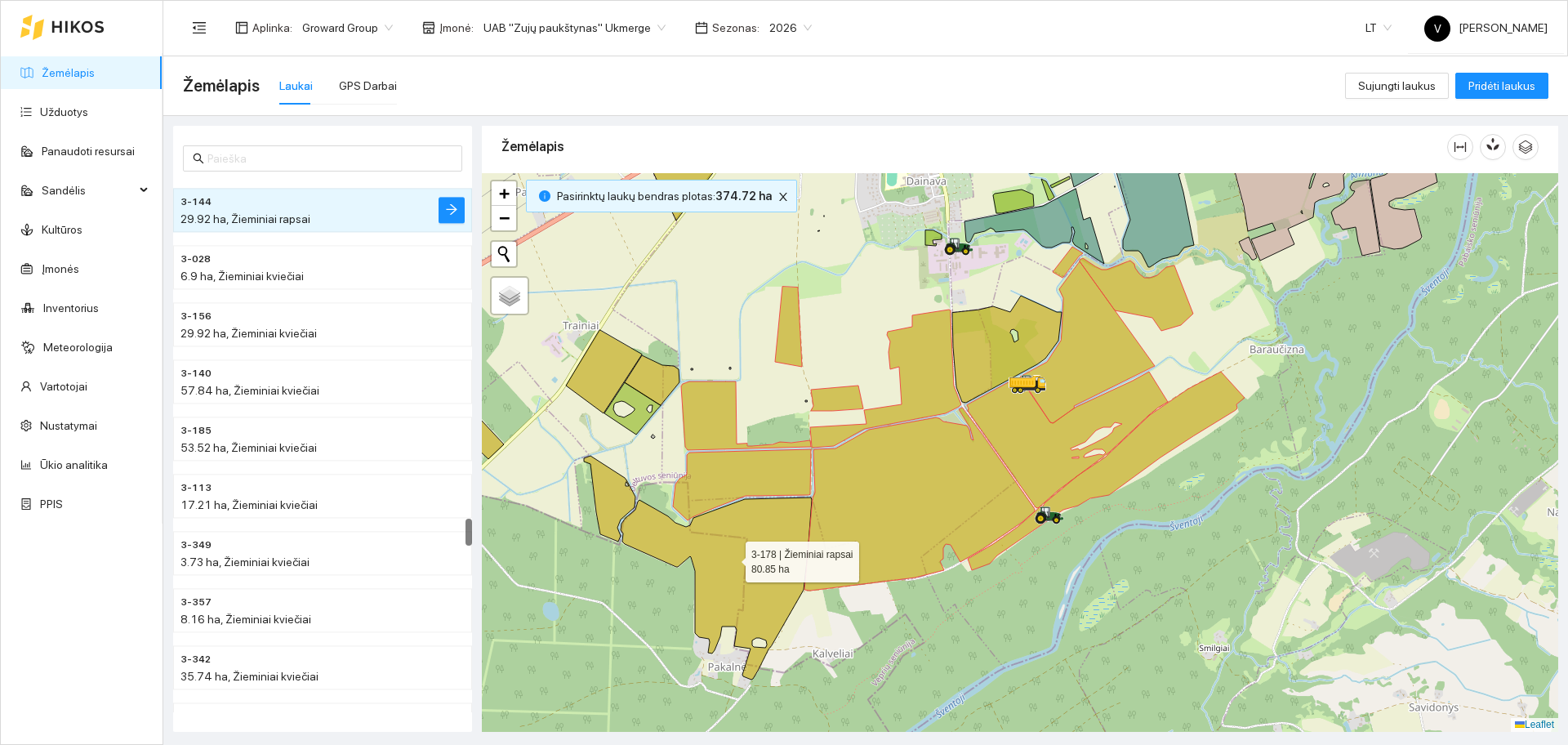
click at [732, 560] on icon at bounding box center [716, 588] width 191 height 183
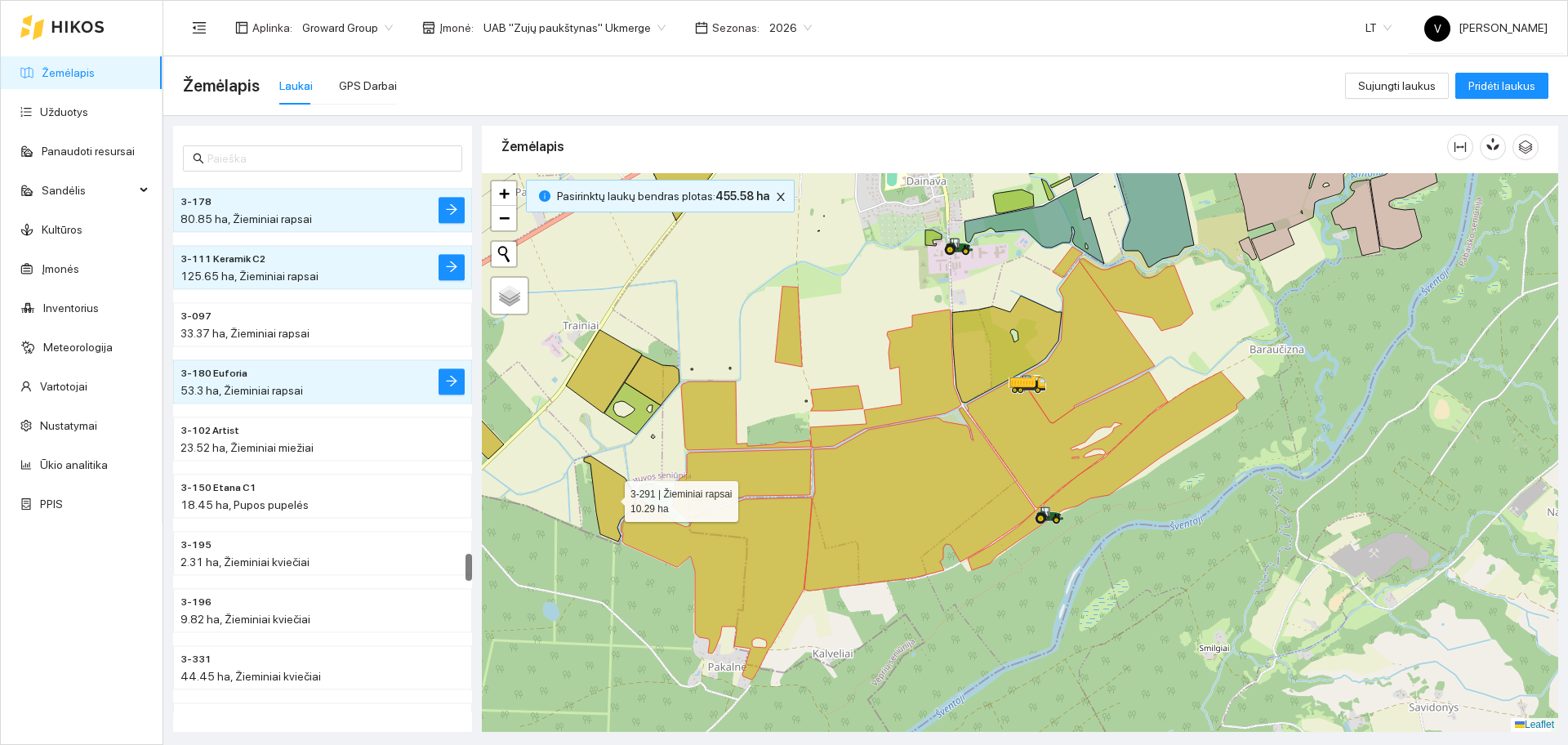
click at [598, 502] on icon at bounding box center [609, 498] width 51 height 86
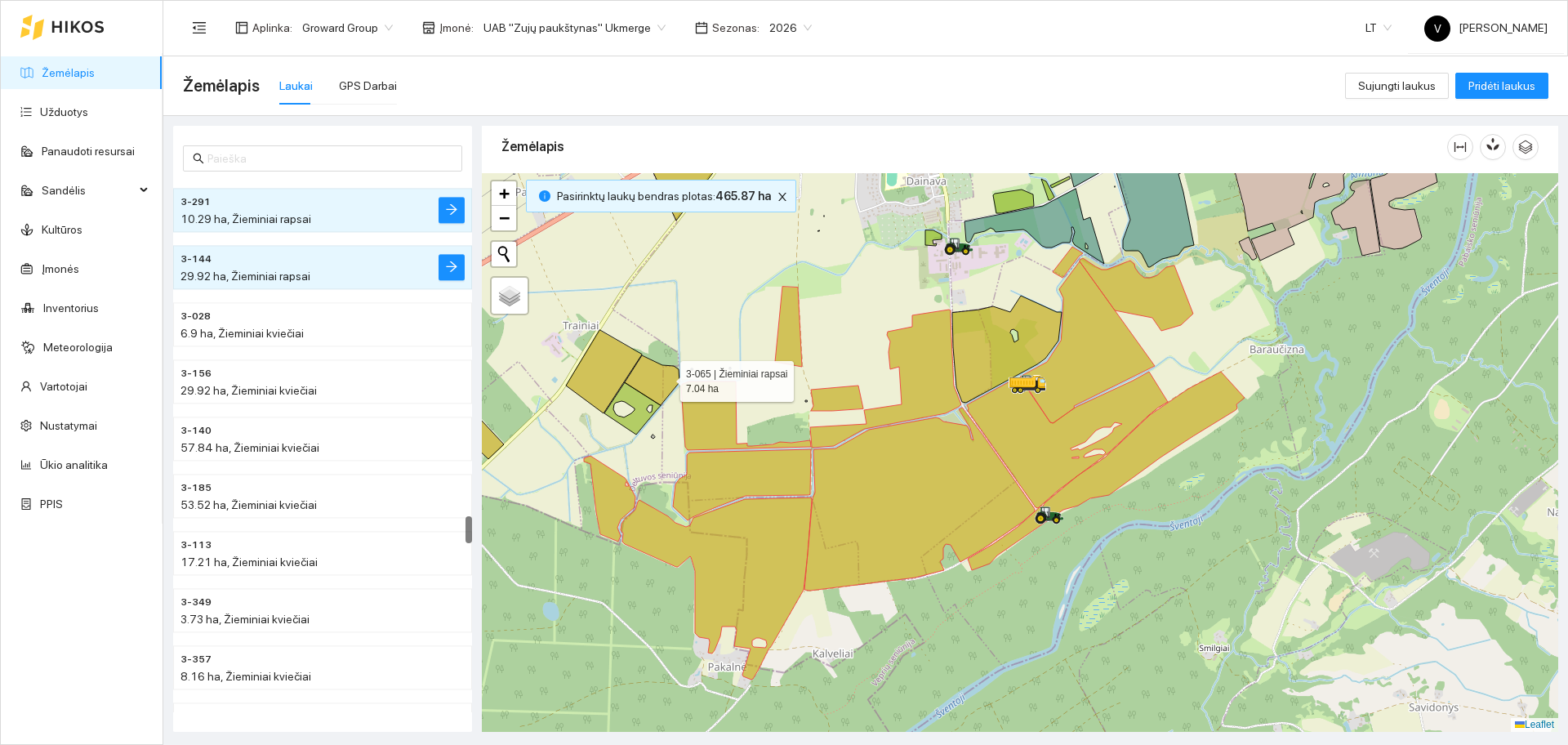
click at [665, 376] on icon at bounding box center [652, 380] width 55 height 50
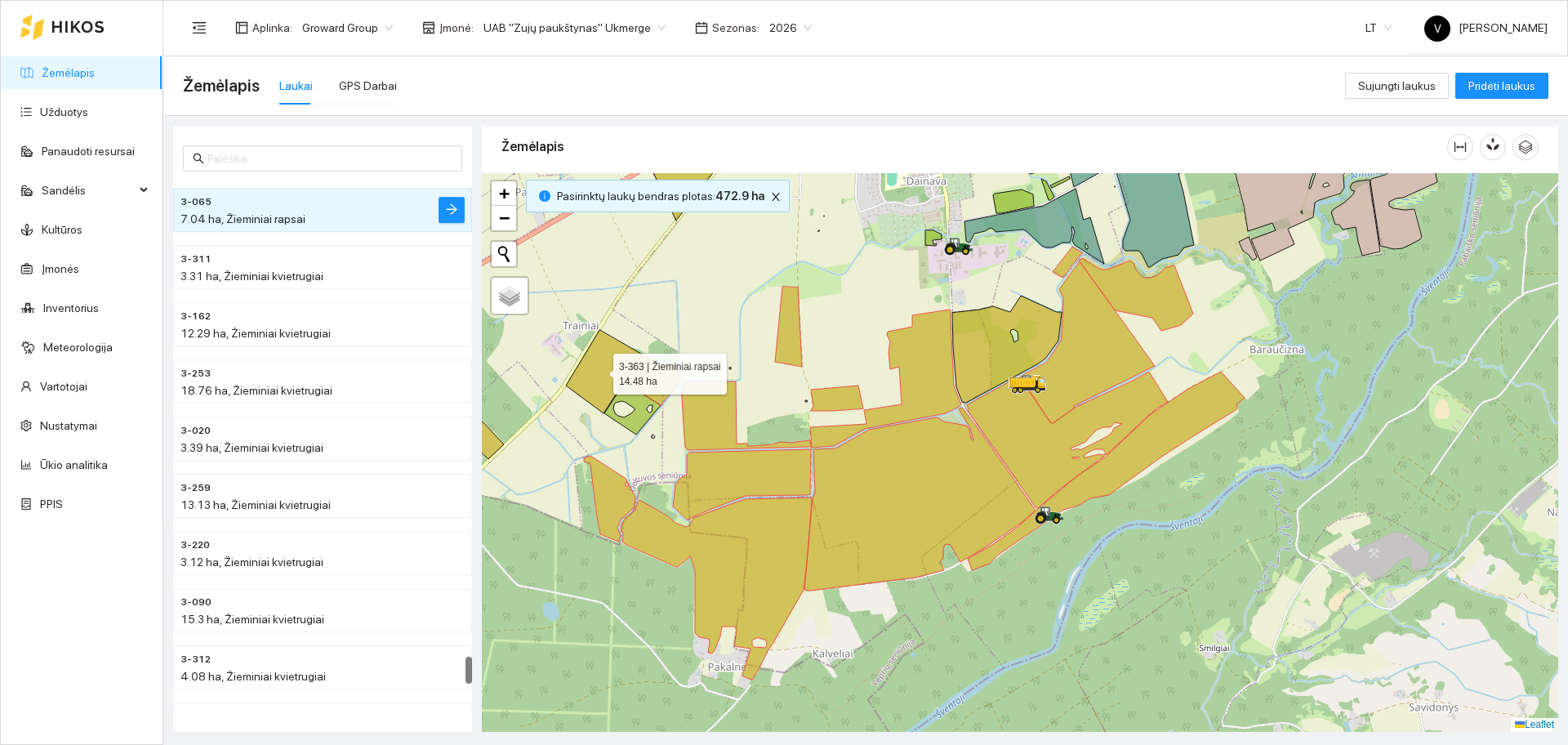
click at [598, 370] on icon at bounding box center [604, 371] width 76 height 83
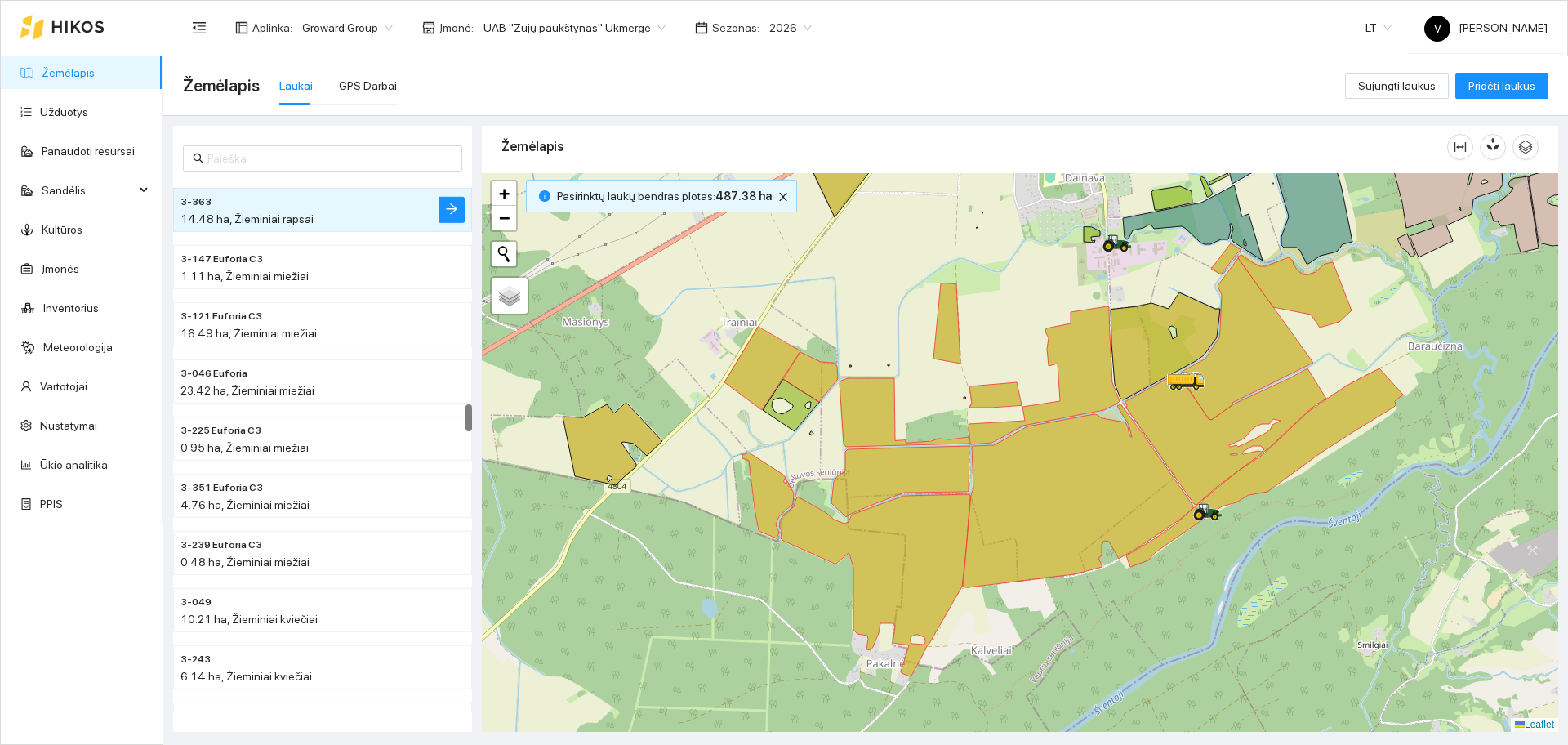
drag, startPoint x: 748, startPoint y: 320, endPoint x: 890, endPoint y: 318, distance: 142.0
click at [890, 318] on div at bounding box center [1020, 452] width 1076 height 559
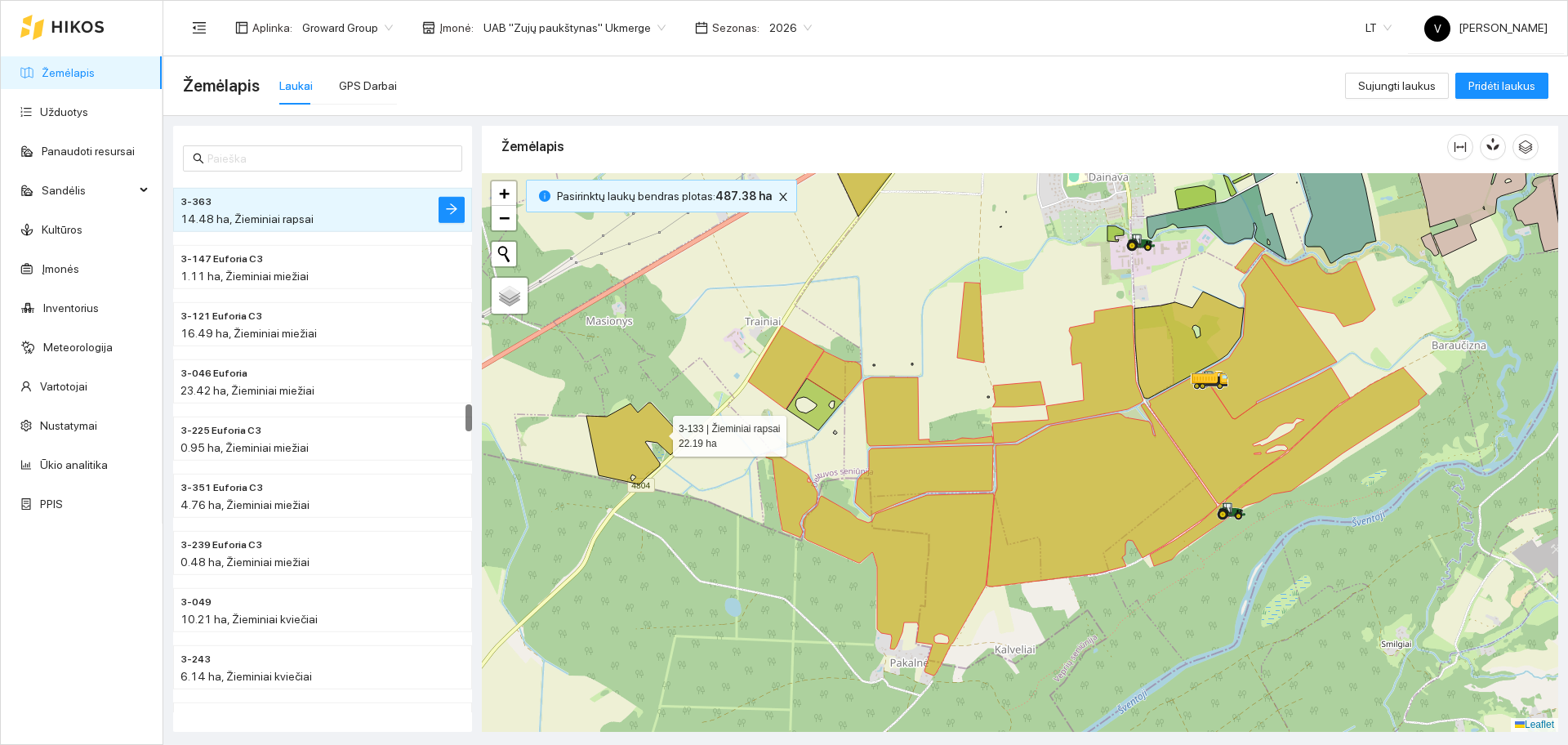
click at [641, 438] on icon at bounding box center [635, 443] width 100 height 82
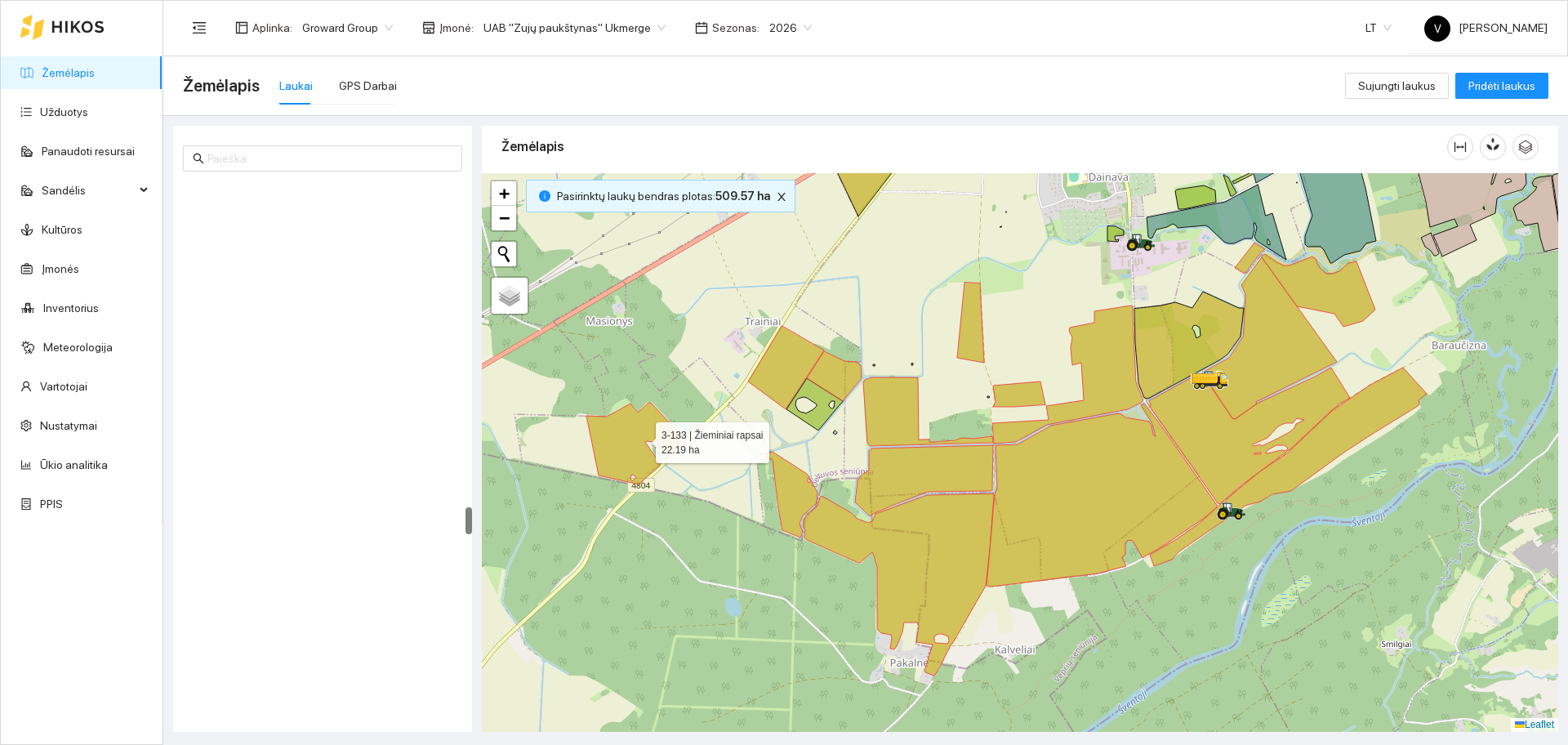
scroll to position [6338, 0]
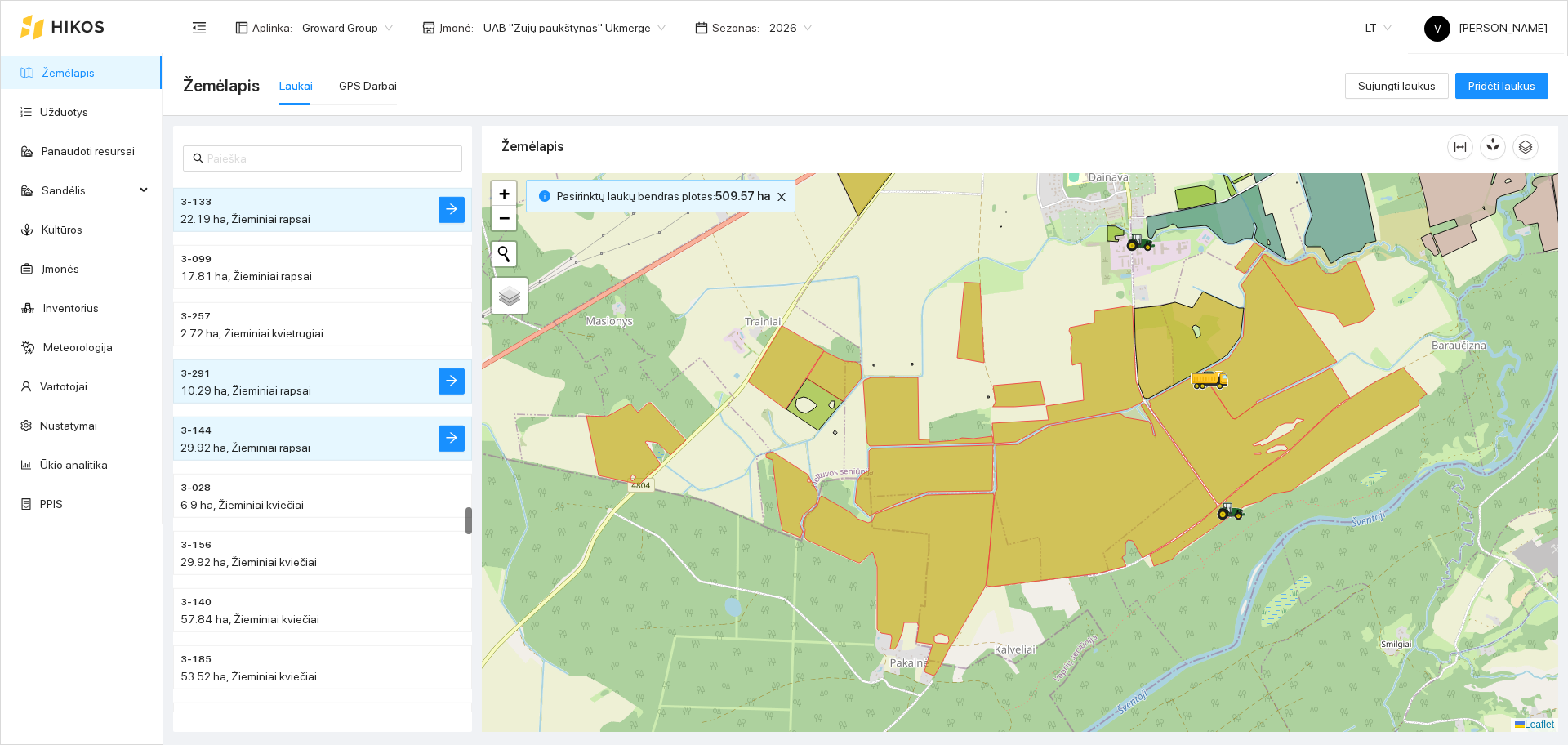
drag, startPoint x: 936, startPoint y: 285, endPoint x: 838, endPoint y: 406, distance: 155.7
click at [838, 406] on div at bounding box center [1020, 452] width 1076 height 559
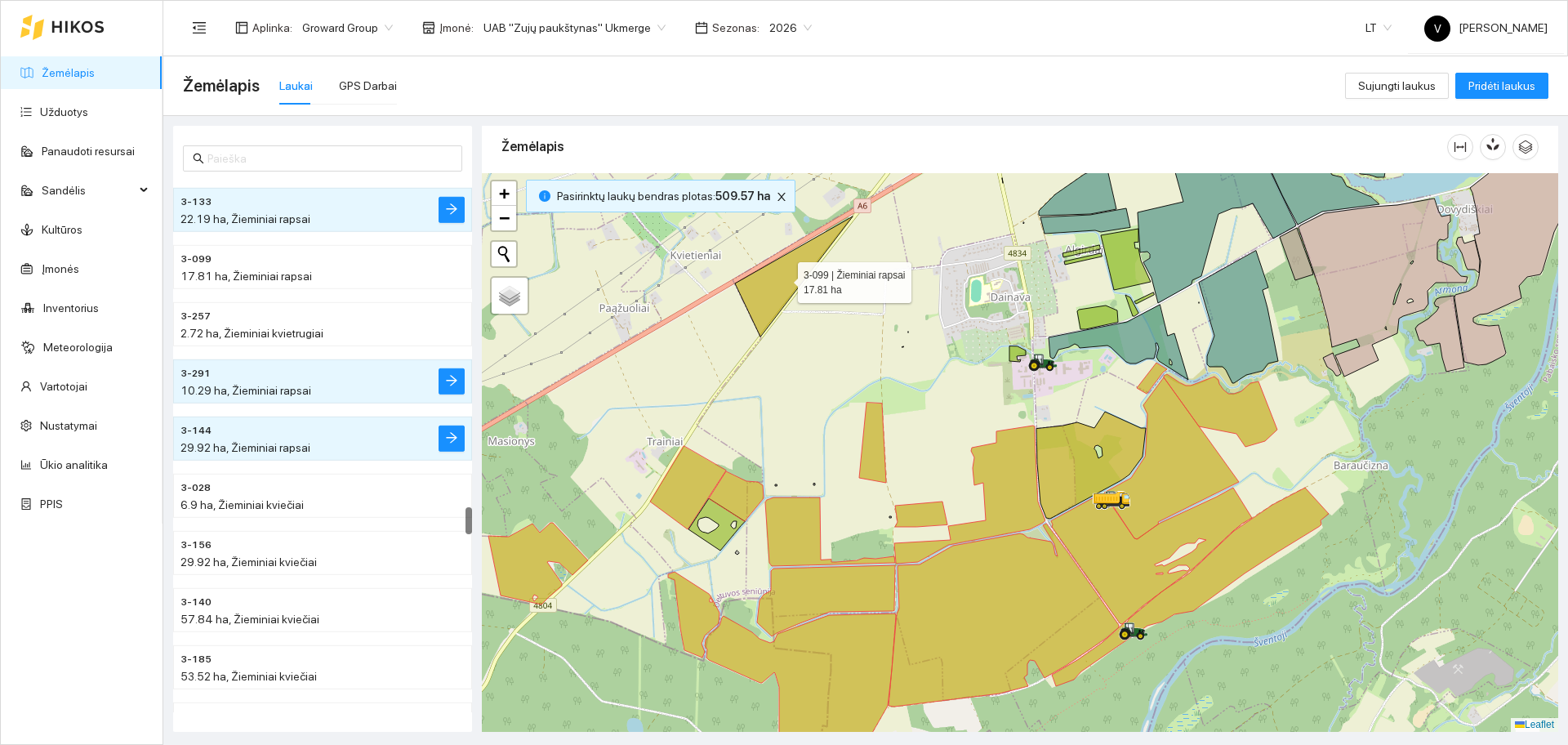
click at [801, 278] on icon at bounding box center [793, 277] width 117 height 120
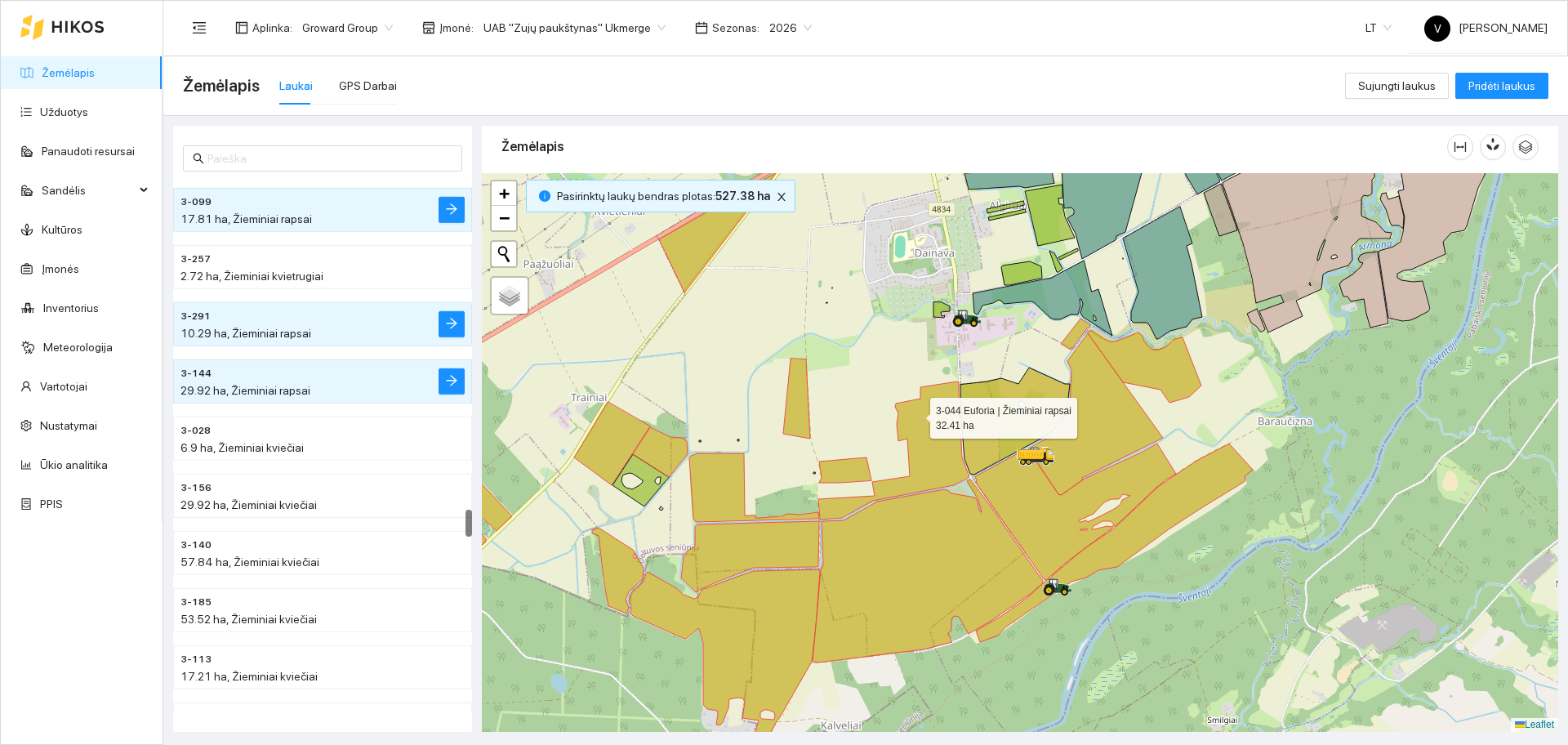
drag, startPoint x: 994, startPoint y: 459, endPoint x: 913, endPoint y: 413, distance: 93.2
click at [913, 413] on icon at bounding box center [893, 451] width 151 height 138
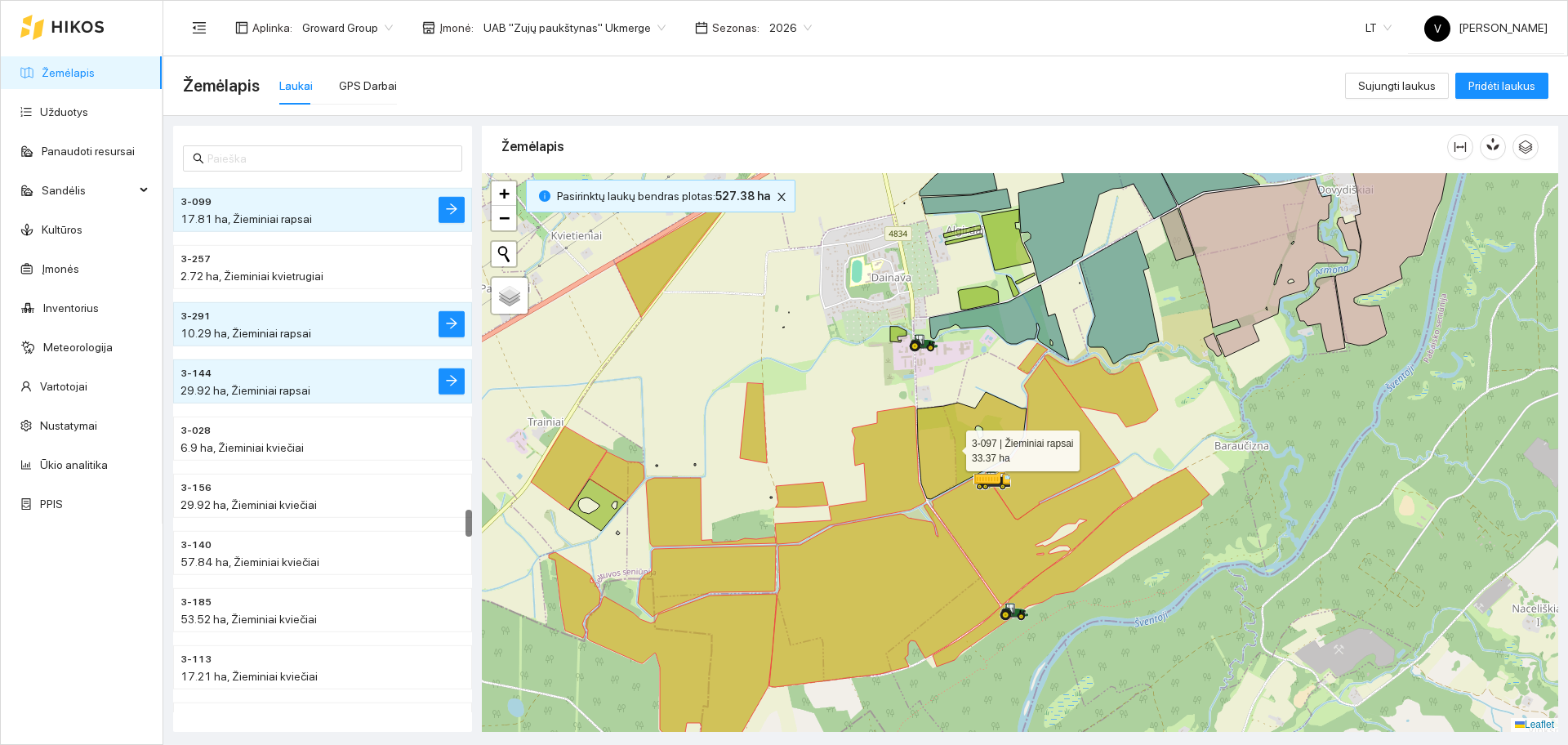
click at [951, 446] on icon at bounding box center [971, 445] width 109 height 107
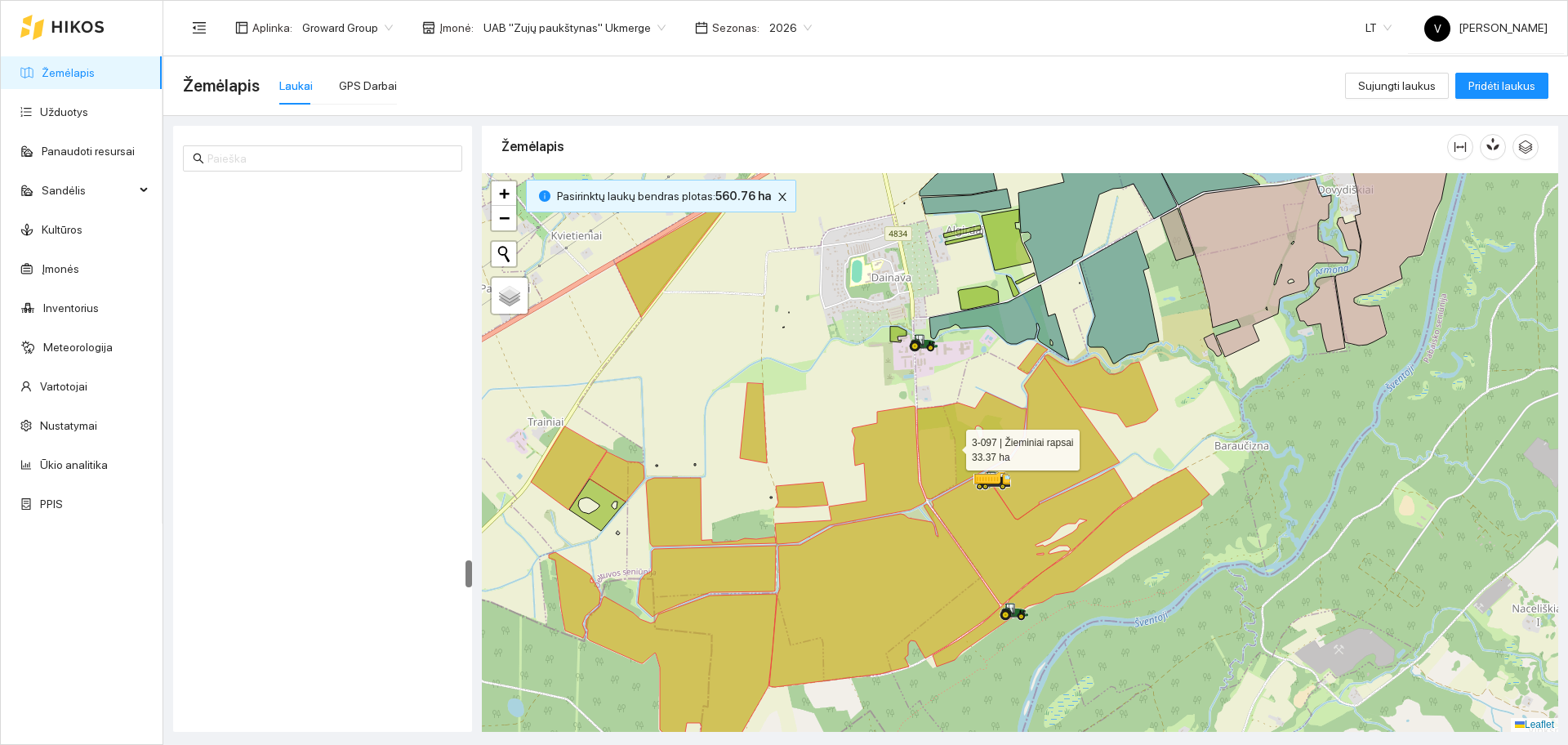
scroll to position [7367, 0]
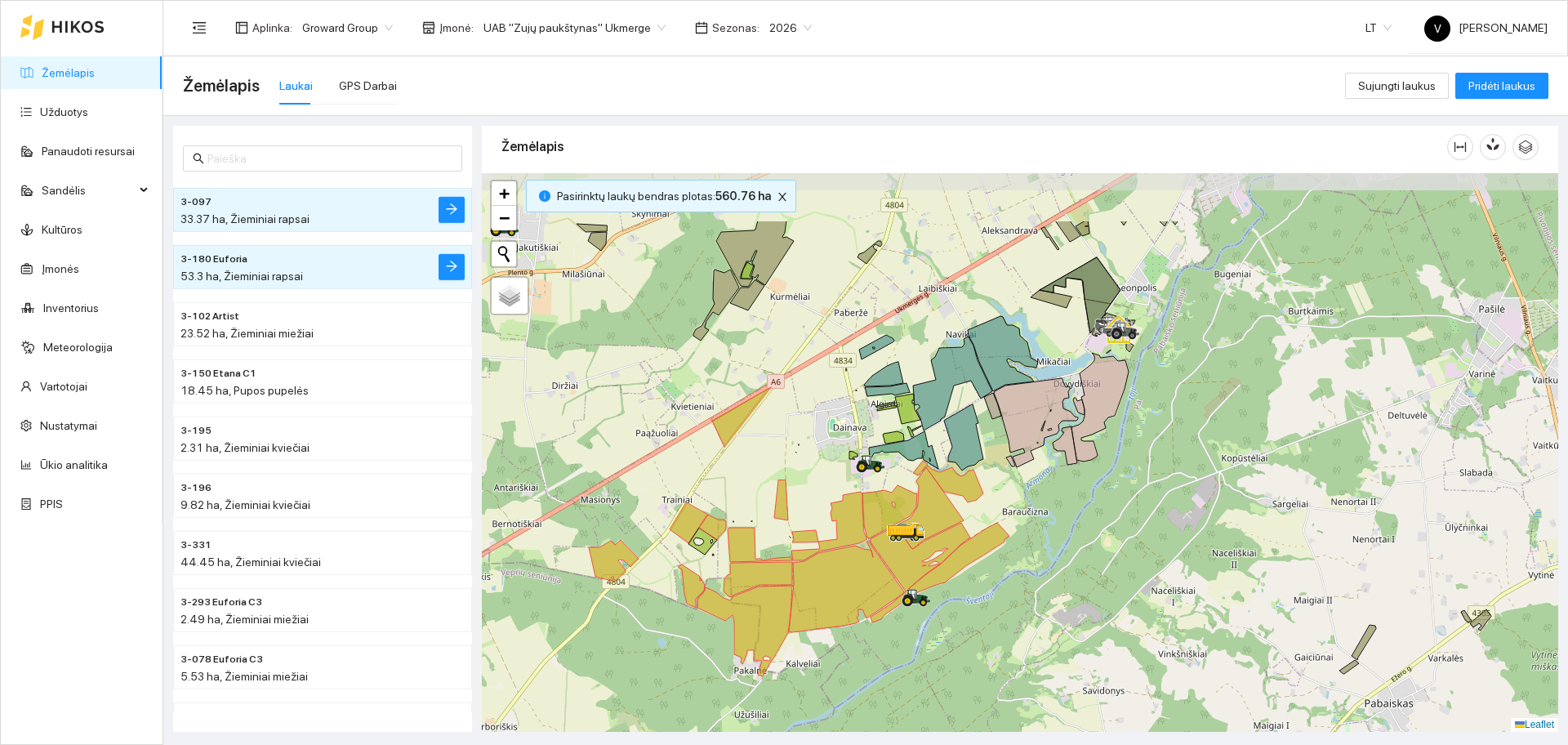
drag, startPoint x: 907, startPoint y: 588, endPoint x: 851, endPoint y: 699, distance: 124.3
click at [851, 699] on div at bounding box center [1020, 452] width 1076 height 559
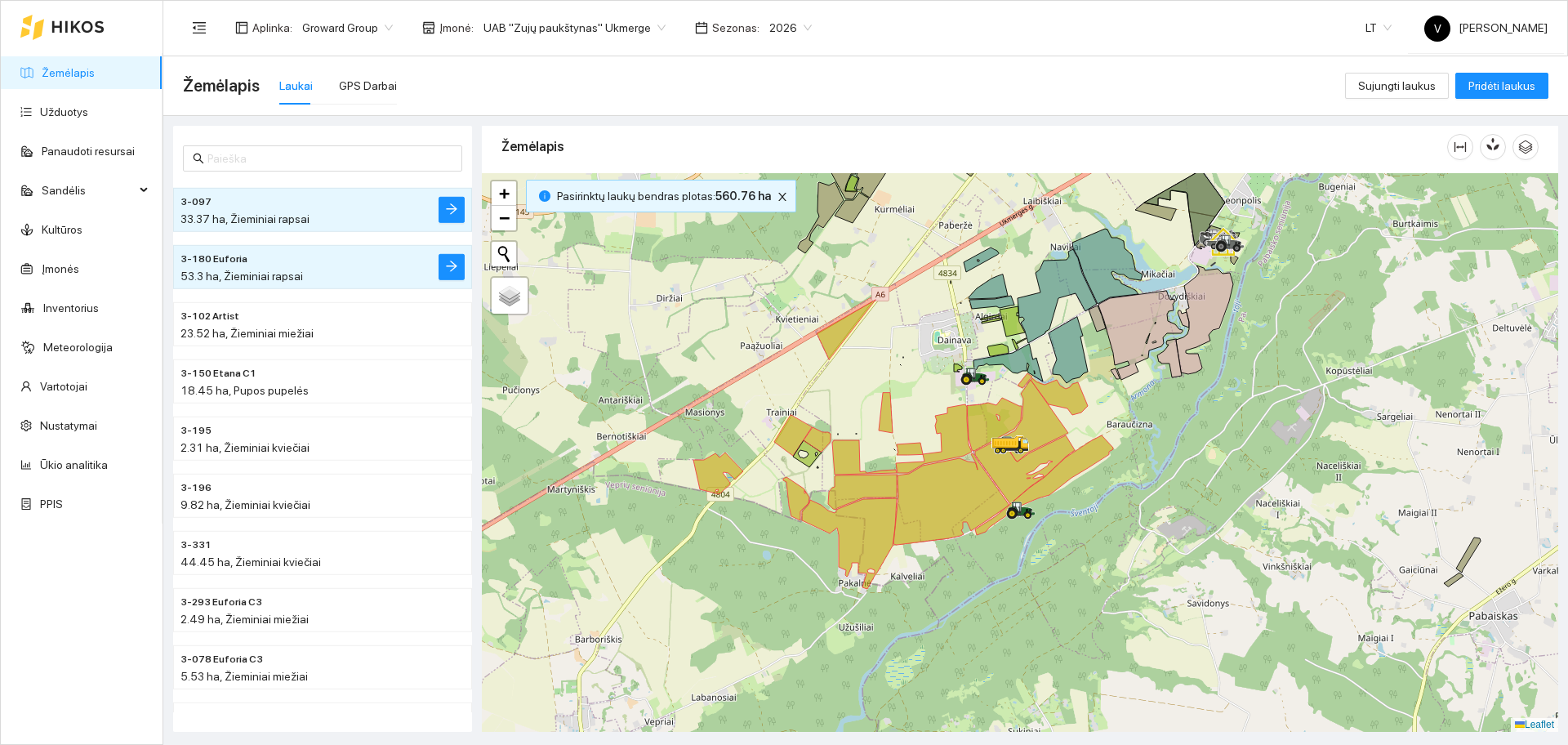
drag, startPoint x: 916, startPoint y: 667, endPoint x: 984, endPoint y: 602, distance: 94.1
click at [984, 602] on div at bounding box center [1020, 452] width 1076 height 559
click at [778, 197] on icon "close" at bounding box center [782, 197] width 8 height 8
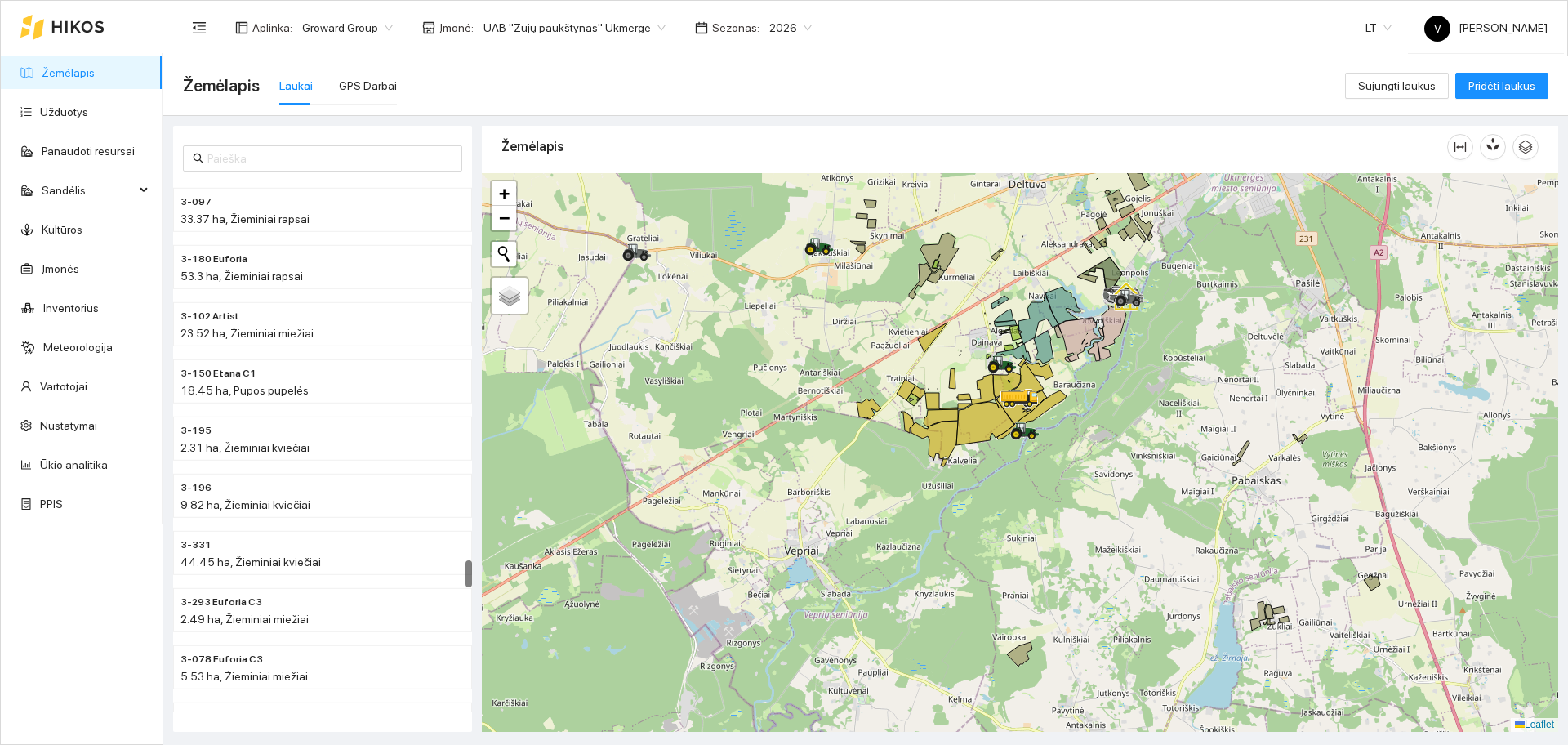
drag, startPoint x: 1130, startPoint y: 439, endPoint x: 1109, endPoint y: 428, distance: 23.7
click at [1109, 428] on div at bounding box center [1020, 452] width 1076 height 559
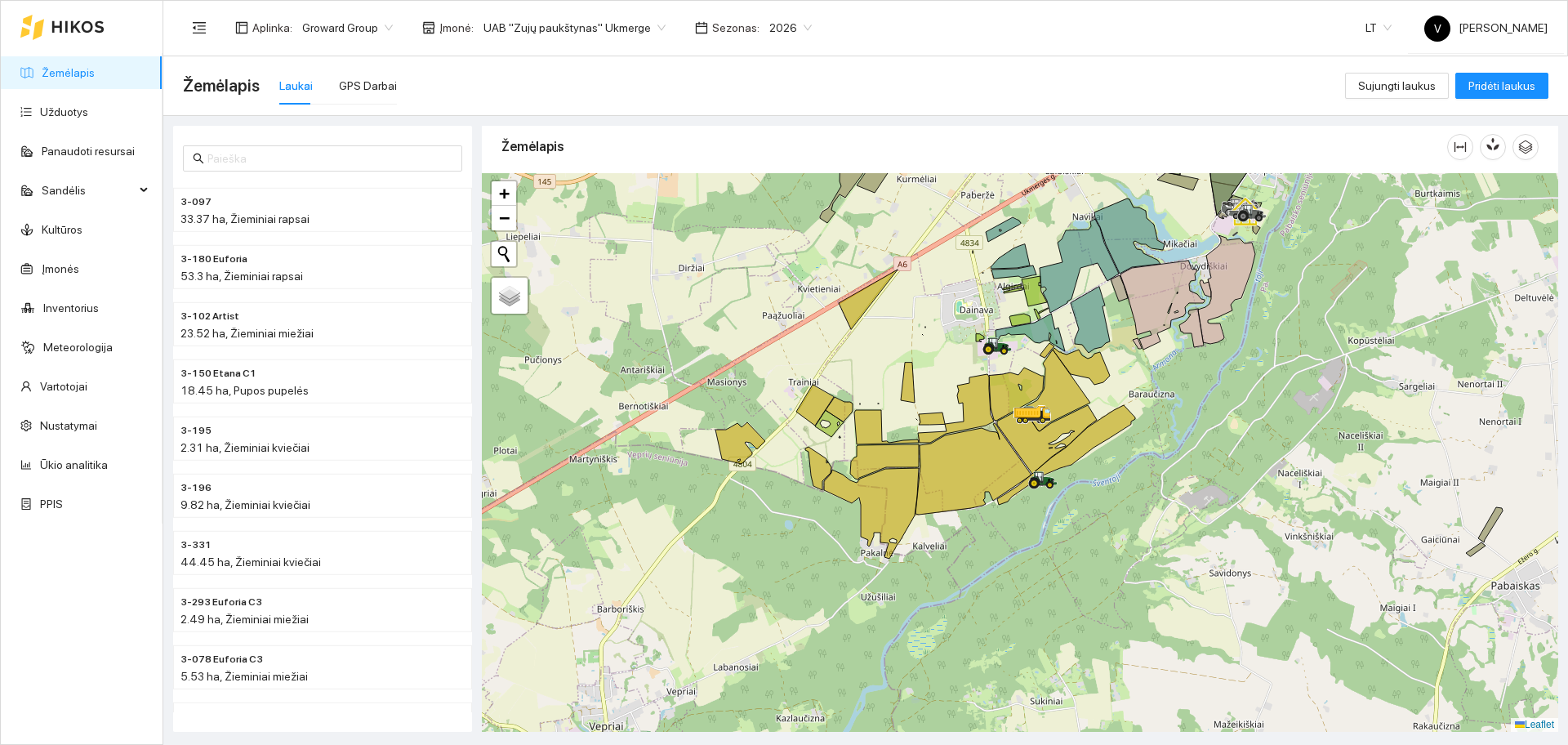
drag, startPoint x: 1150, startPoint y: 369, endPoint x: 1148, endPoint y: 391, distance: 22.1
click at [1148, 391] on div at bounding box center [1020, 452] width 1076 height 559
click at [685, 29] on div "Sezonas : 2026" at bounding box center [753, 28] width 137 height 26
click at [695, 27] on icon "calendar" at bounding box center [701, 27] width 13 height 13
click at [769, 24] on span "2026" at bounding box center [791, 28] width 42 height 25
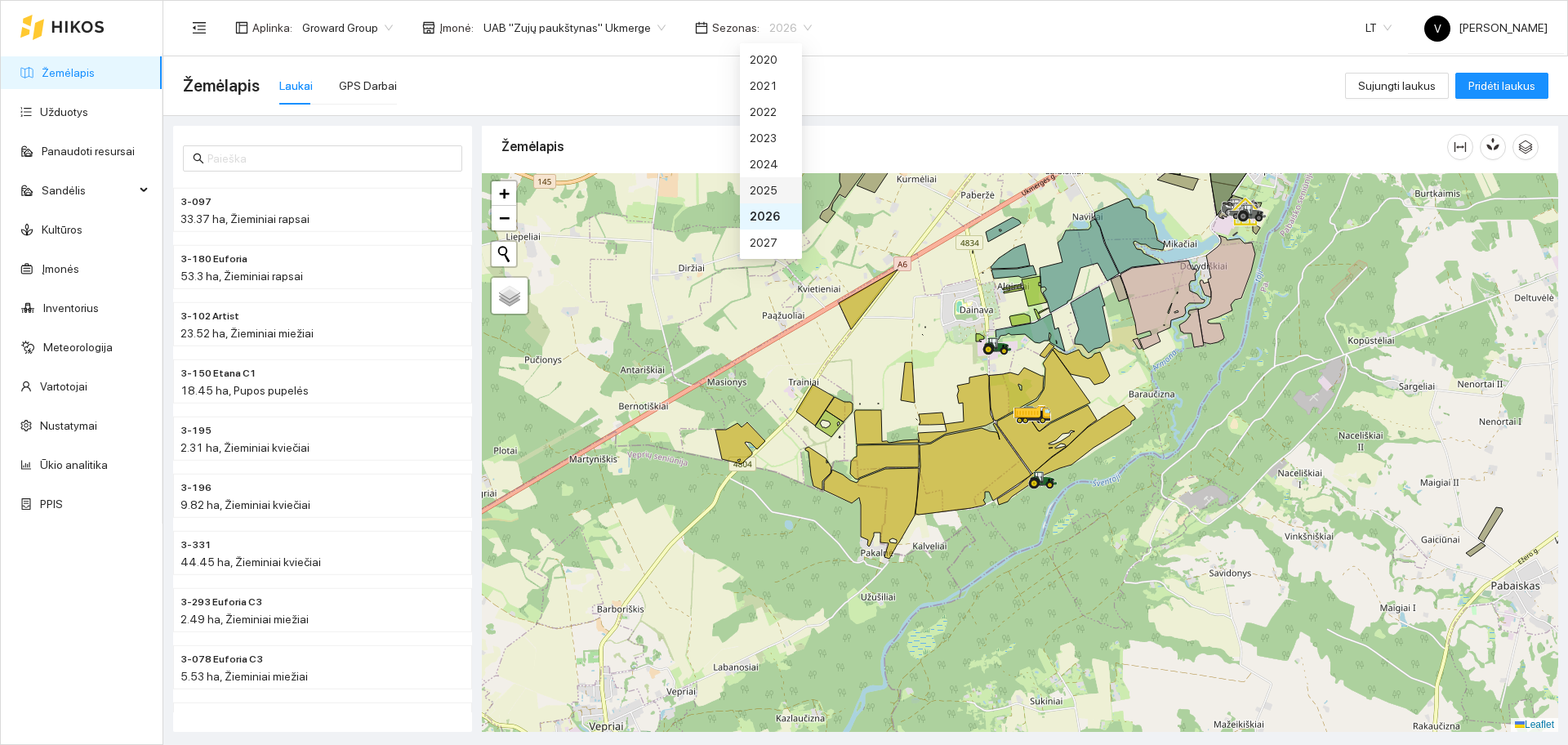
click at [771, 182] on div "2025" at bounding box center [770, 190] width 42 height 18
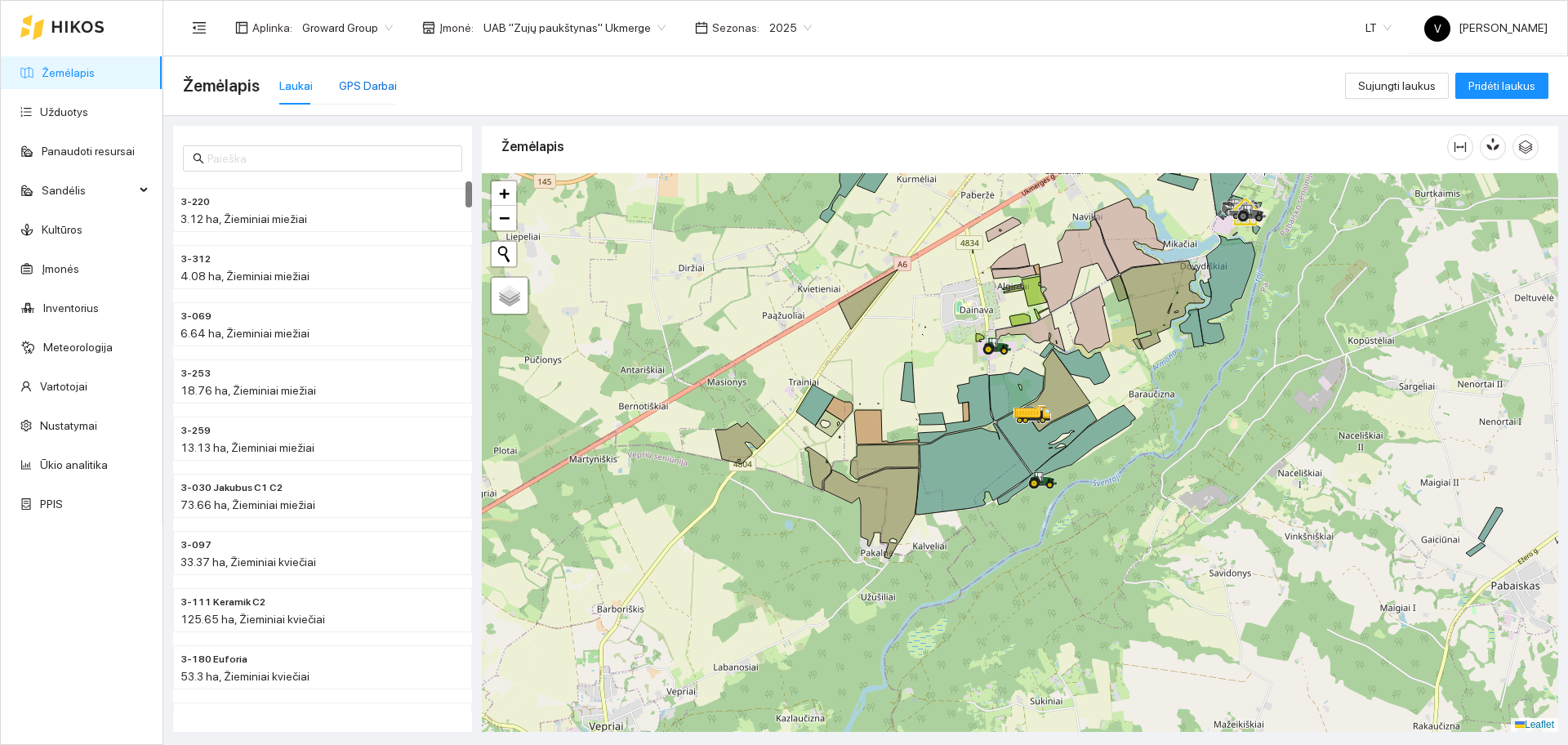
click at [366, 87] on div "GPS Darbai" at bounding box center [368, 86] width 58 height 18
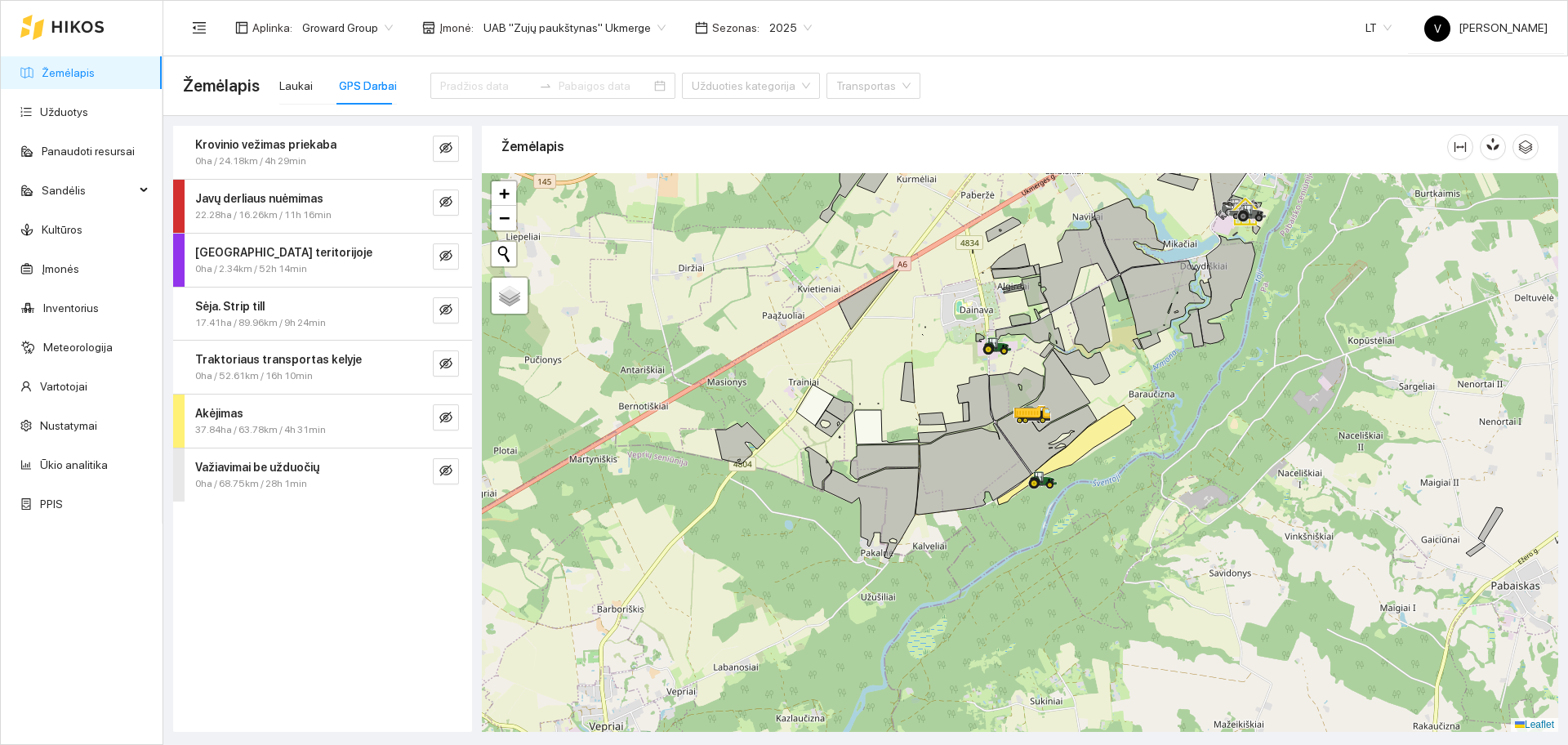
click at [278, 200] on strong "Javų derliaus nuėmimas" at bounding box center [258, 198] width 128 height 13
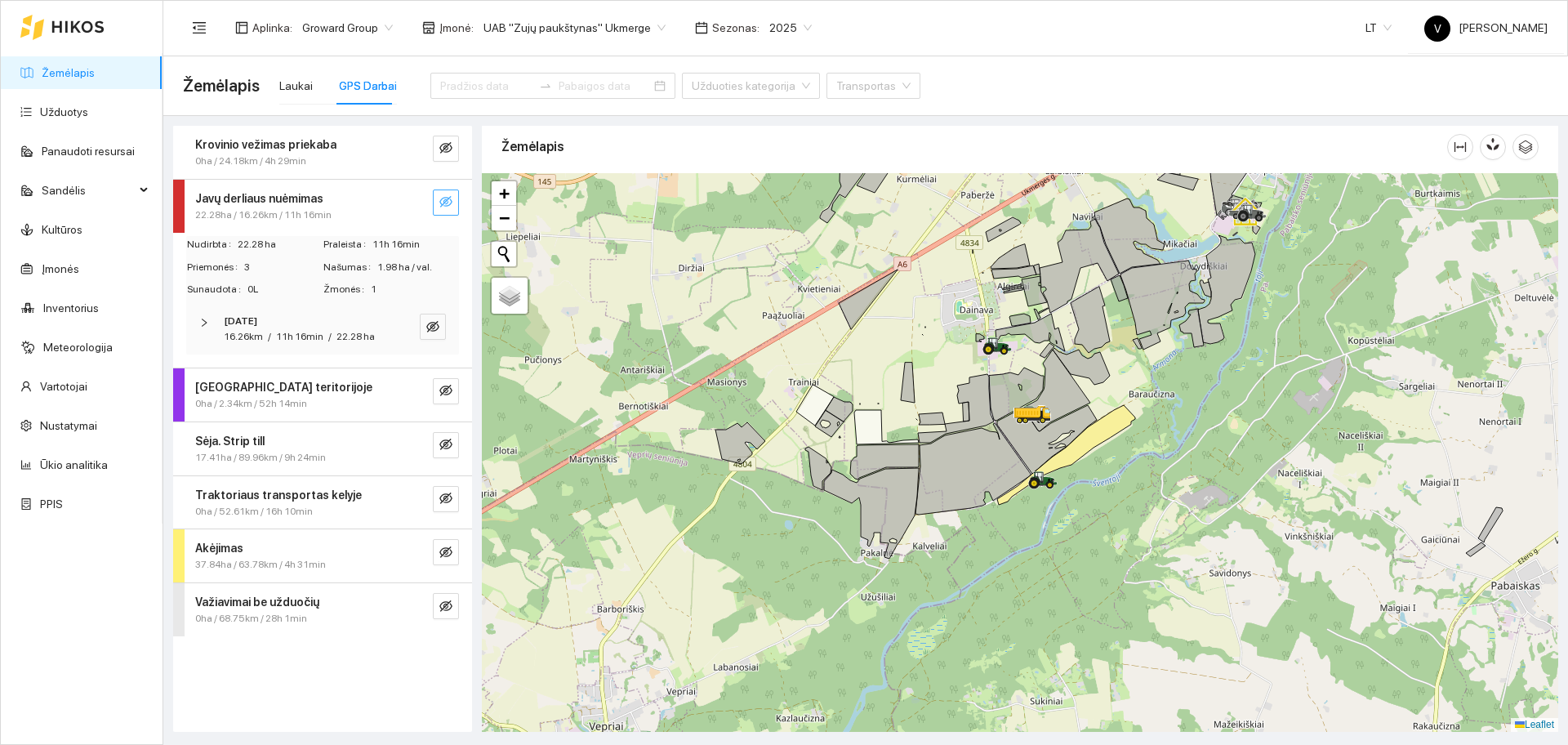
click at [442, 199] on icon "eye-invisible" at bounding box center [445, 201] width 13 height 13
drag, startPoint x: 1050, startPoint y: 354, endPoint x: 995, endPoint y: 352, distance: 55.0
click at [1023, 352] on icon at bounding box center [1057, 391] width 67 height 82
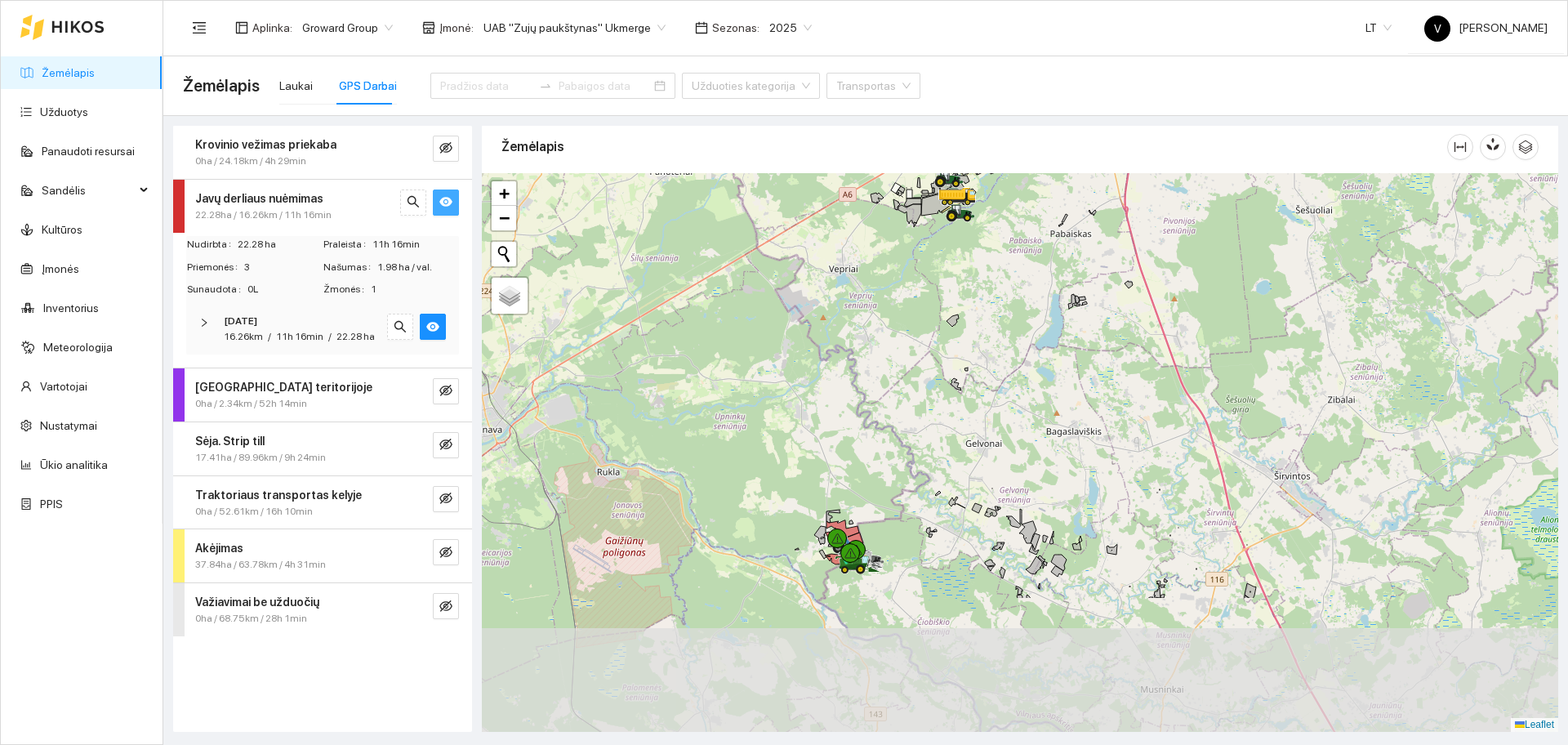
drag, startPoint x: 1014, startPoint y: 593, endPoint x: 1019, endPoint y: 398, distance: 195.1
click at [1021, 400] on div at bounding box center [1020, 452] width 1076 height 559
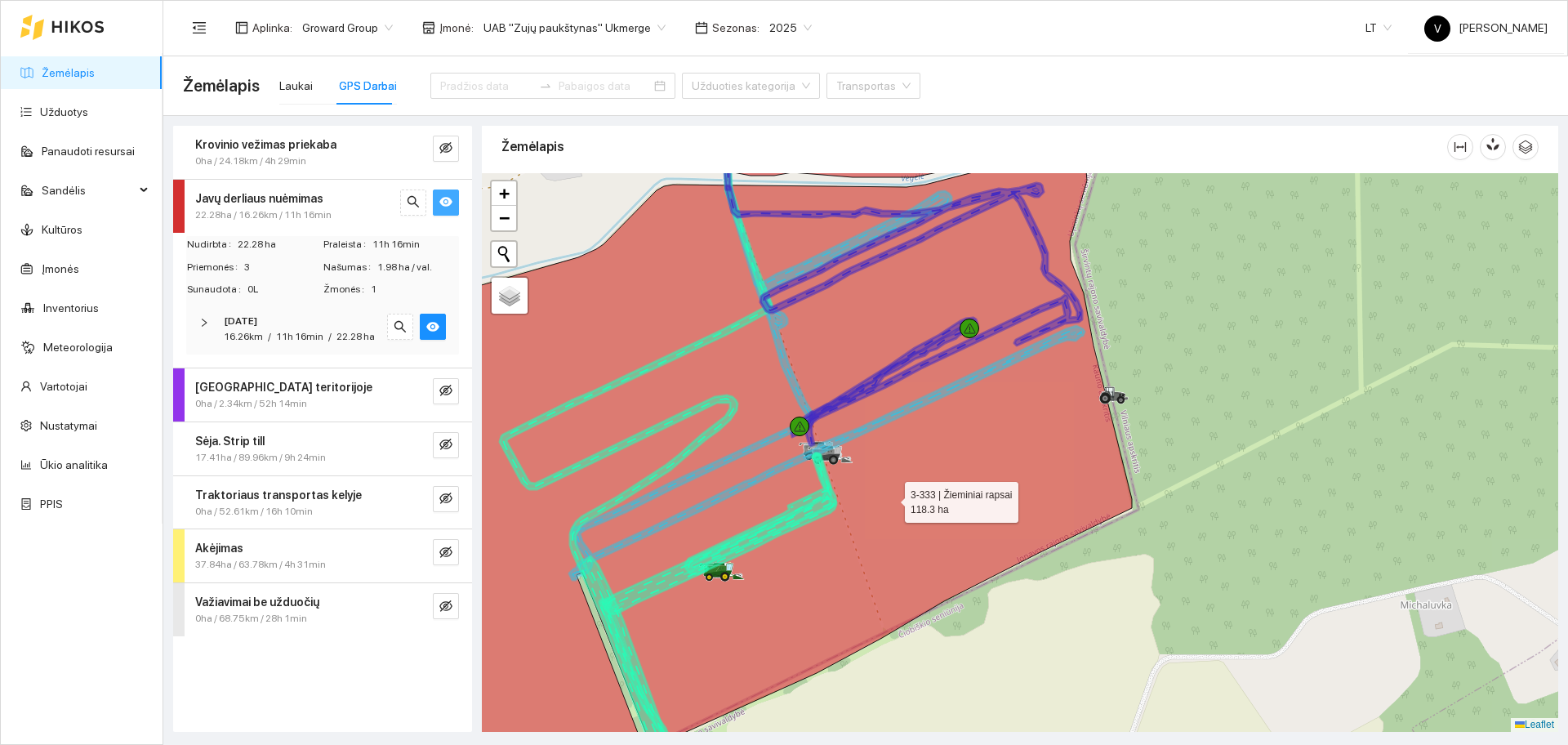
drag, startPoint x: 890, startPoint y: 498, endPoint x: 923, endPoint y: 451, distance: 57.4
click at [923, 451] on icon at bounding box center [752, 476] width 759 height 626
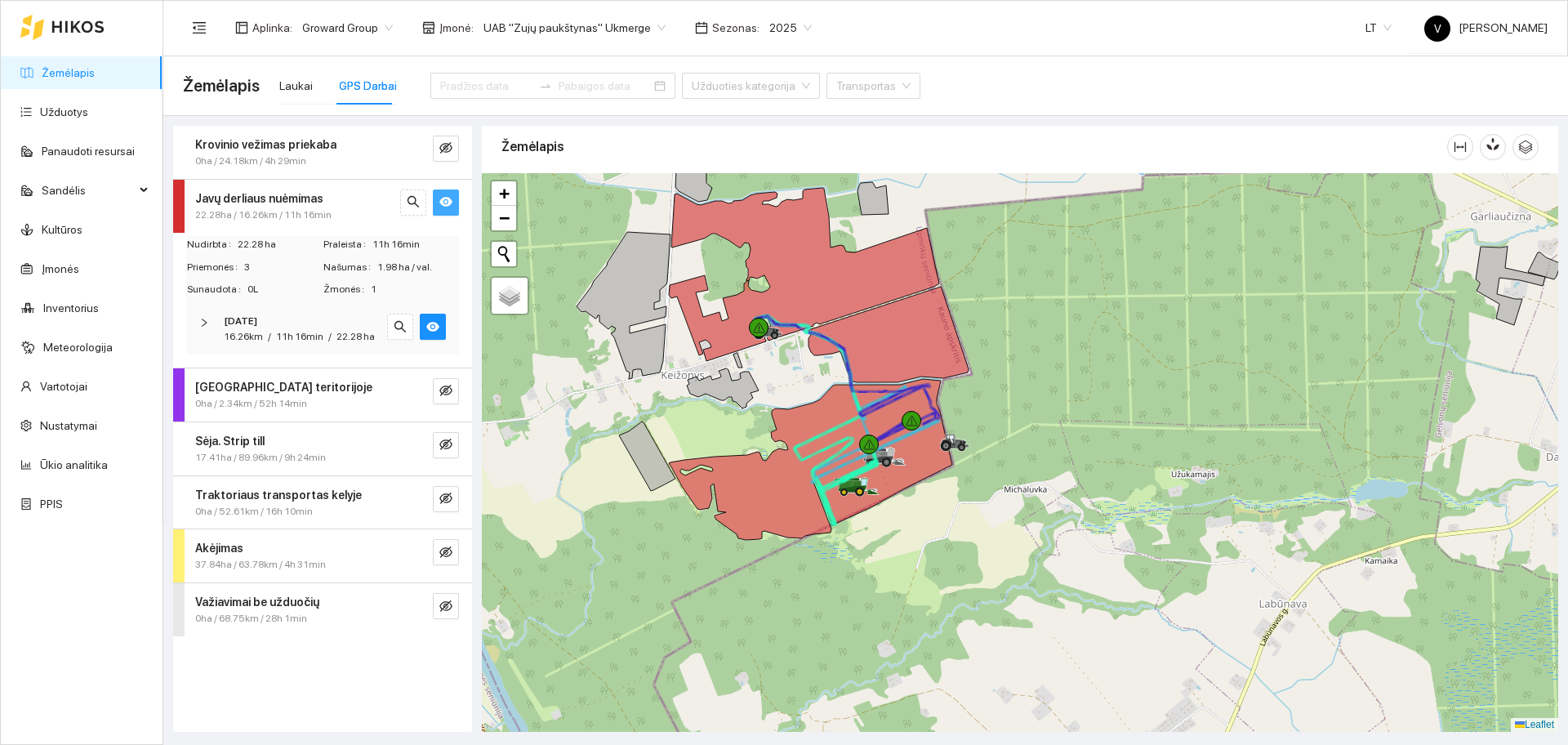
drag, startPoint x: 1032, startPoint y: 357, endPoint x: 1014, endPoint y: 393, distance: 40.2
click at [1014, 393] on div at bounding box center [1020, 452] width 1076 height 559
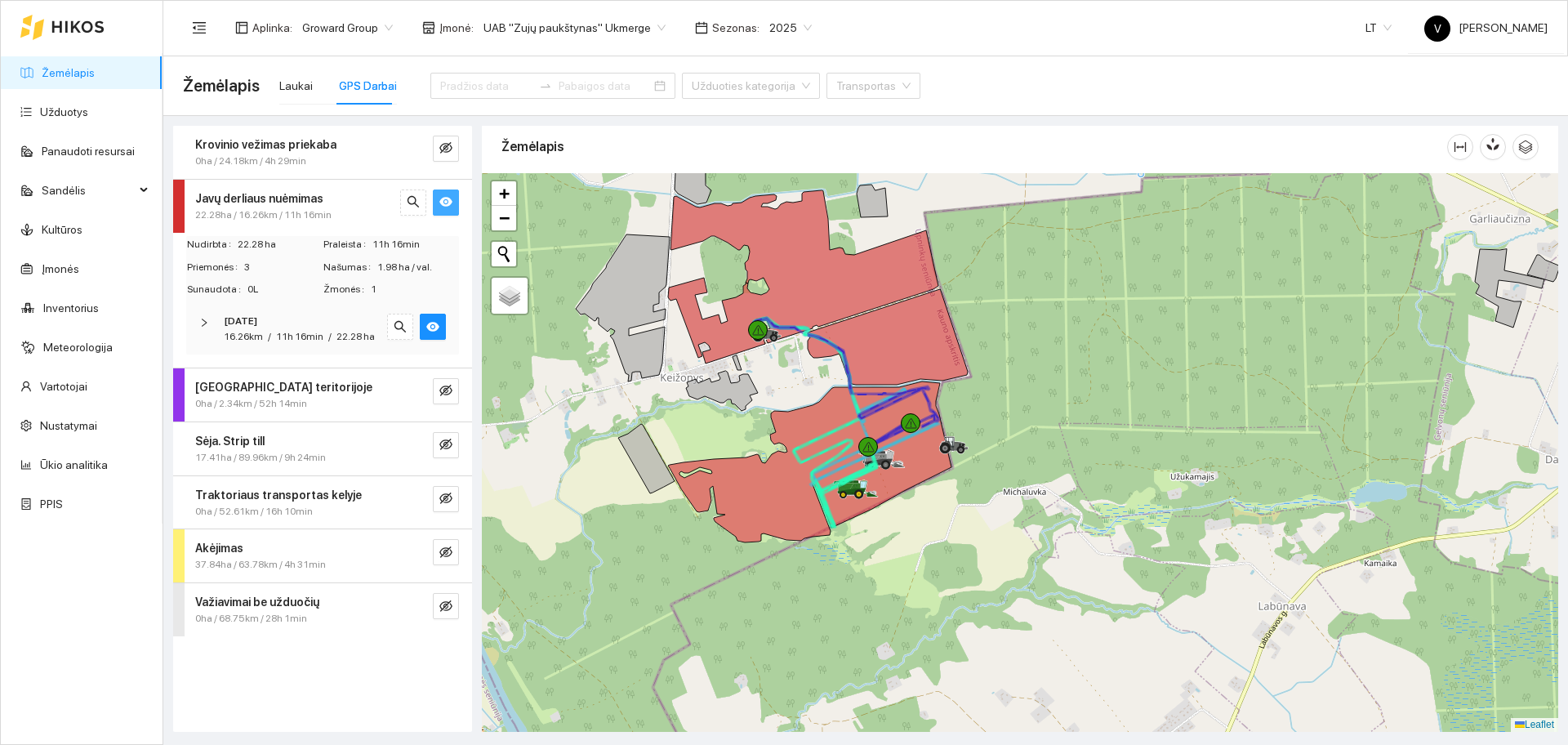
click at [445, 199] on icon "eye" at bounding box center [445, 201] width 13 height 10
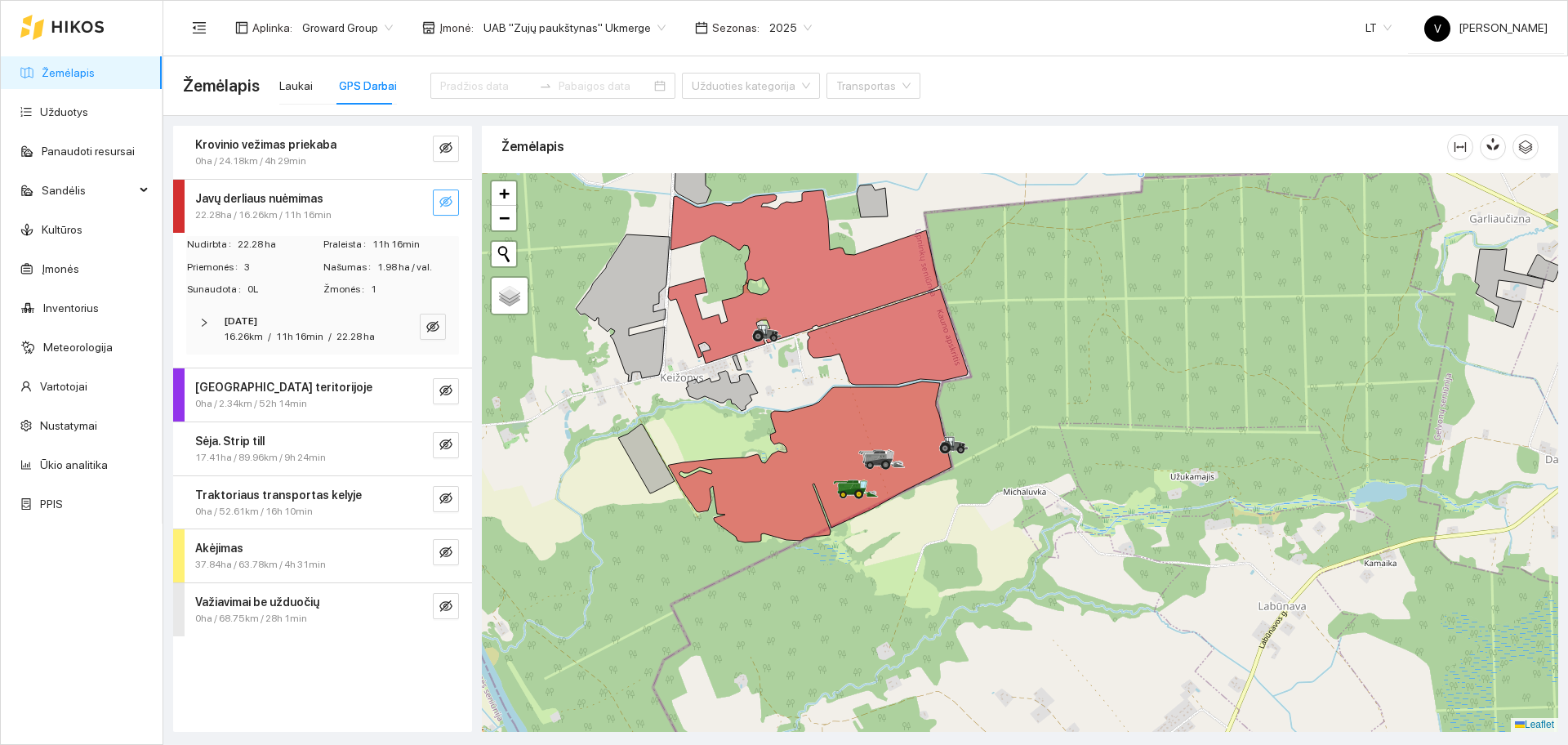
click at [202, 320] on icon "right" at bounding box center [204, 322] width 10 height 10
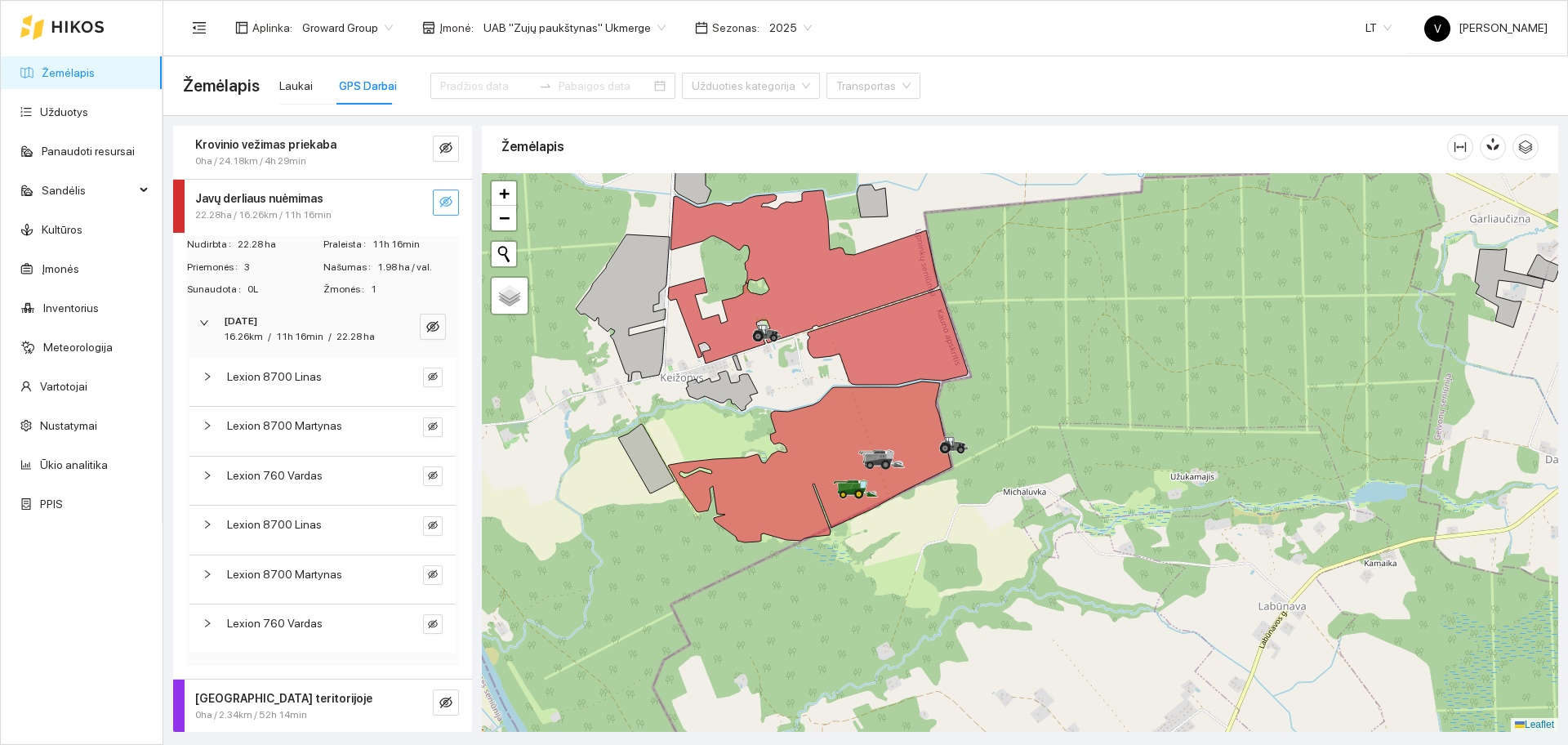
click at [202, 320] on icon "right" at bounding box center [204, 322] width 10 height 10
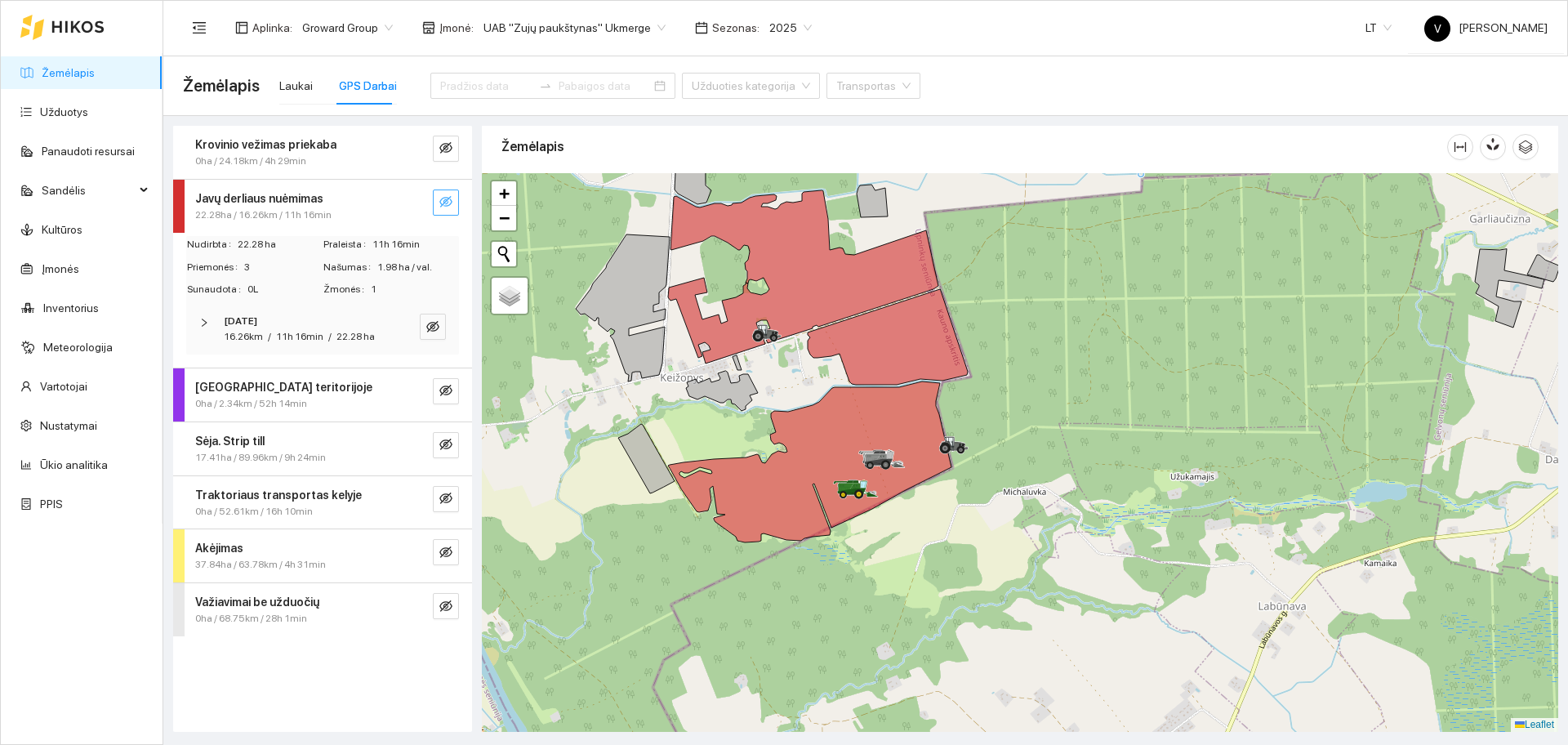
click at [303, 199] on strong "Javų derliaus nuėmimas" at bounding box center [258, 198] width 128 height 13
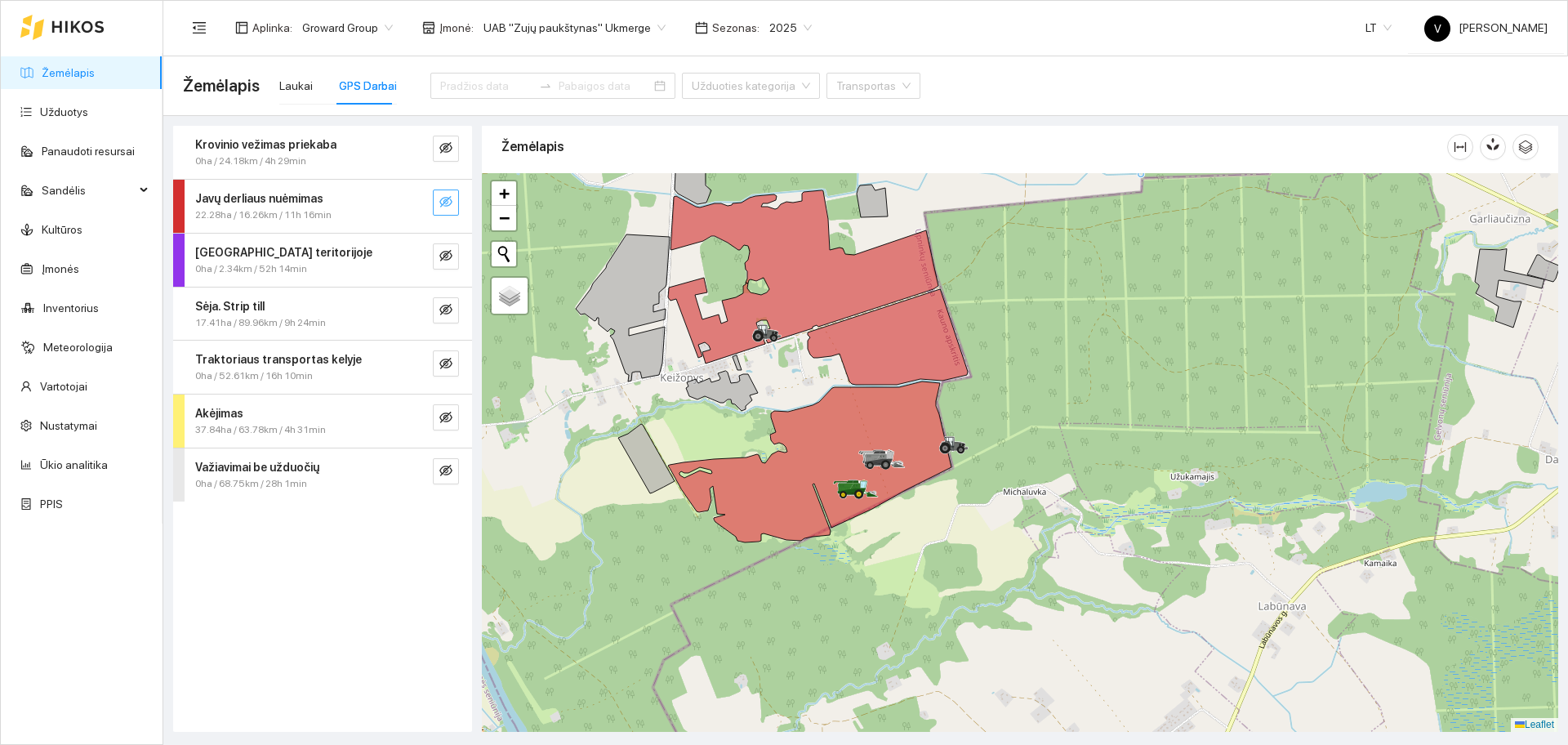
click at [450, 204] on icon "eye-invisible" at bounding box center [445, 201] width 13 height 13
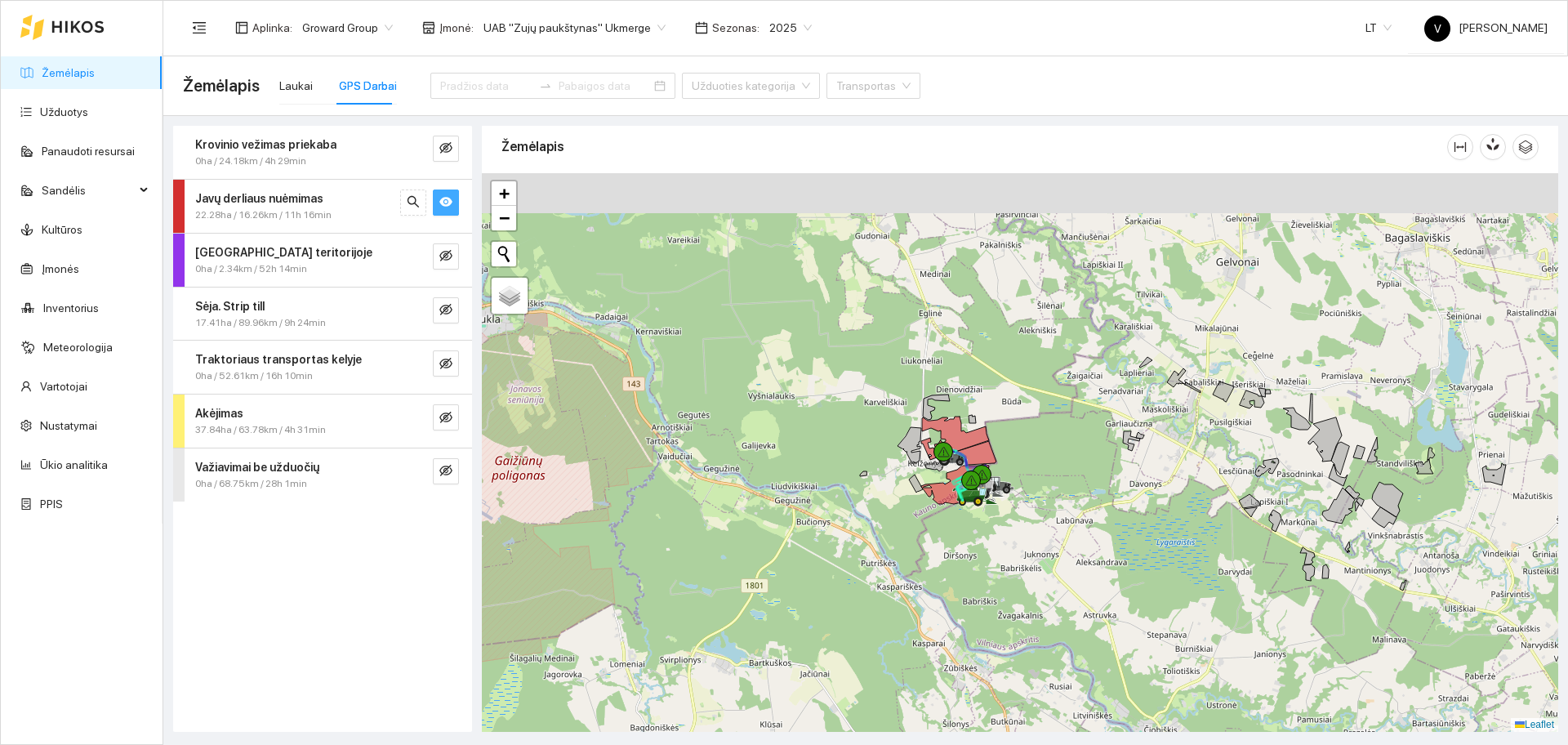
drag, startPoint x: 1041, startPoint y: 288, endPoint x: 1005, endPoint y: 373, distance: 92.3
click at [1005, 373] on div at bounding box center [1020, 452] width 1076 height 559
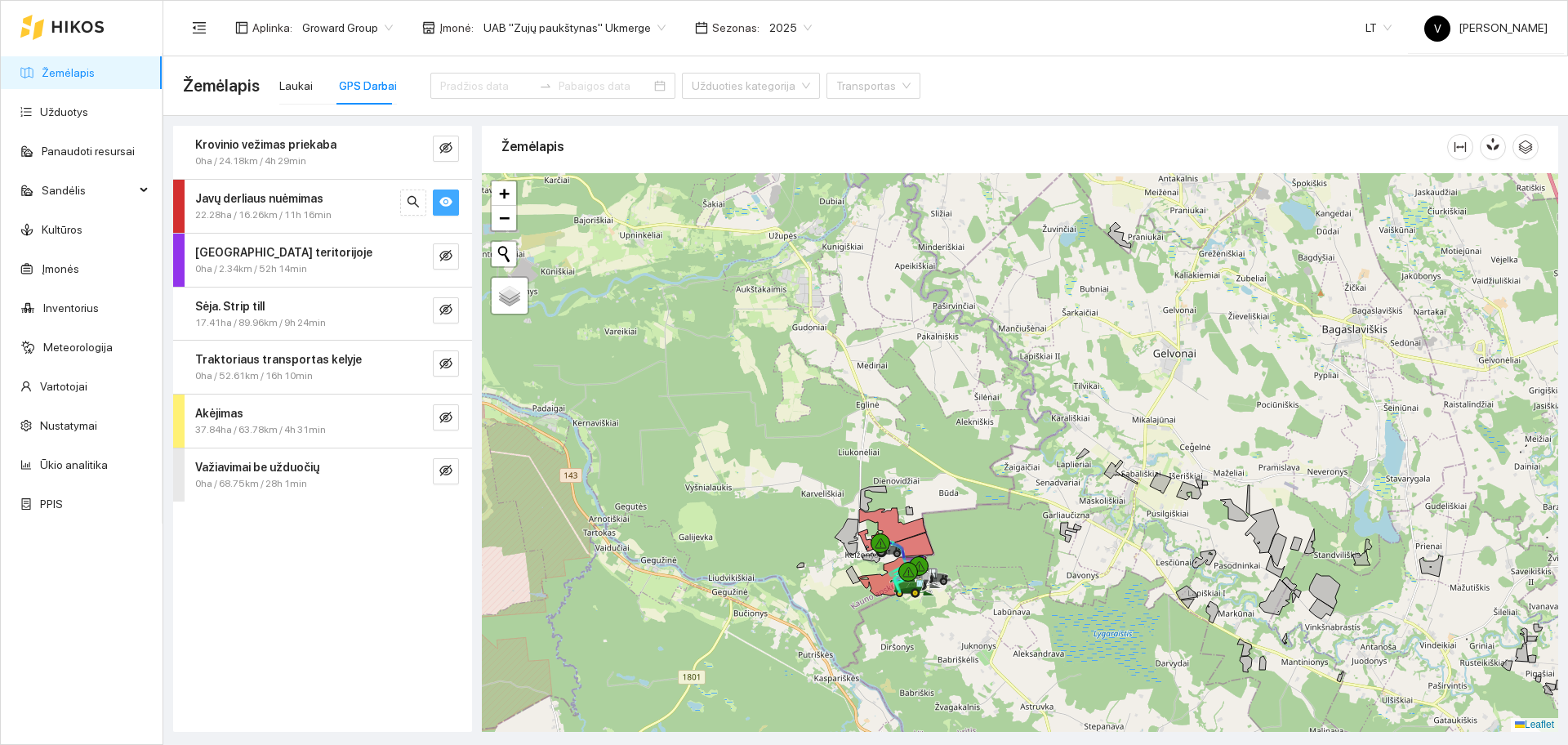
drag, startPoint x: 1007, startPoint y: 379, endPoint x: 970, endPoint y: 438, distance: 69.6
click at [970, 438] on div at bounding box center [1020, 452] width 1076 height 559
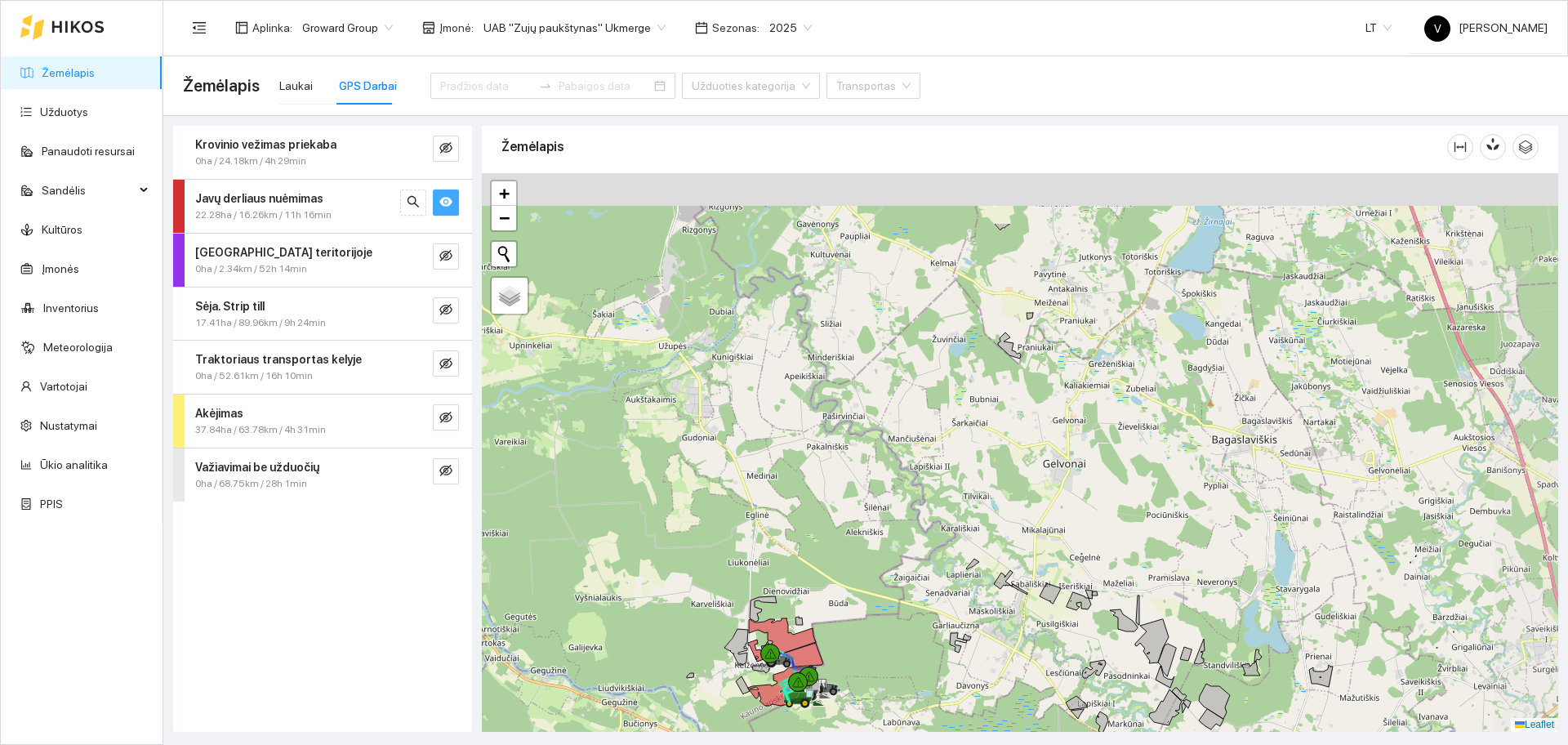
drag, startPoint x: 977, startPoint y: 369, endPoint x: 940, endPoint y: 429, distance: 70.5
click at [940, 432] on div at bounding box center [1020, 452] width 1076 height 559
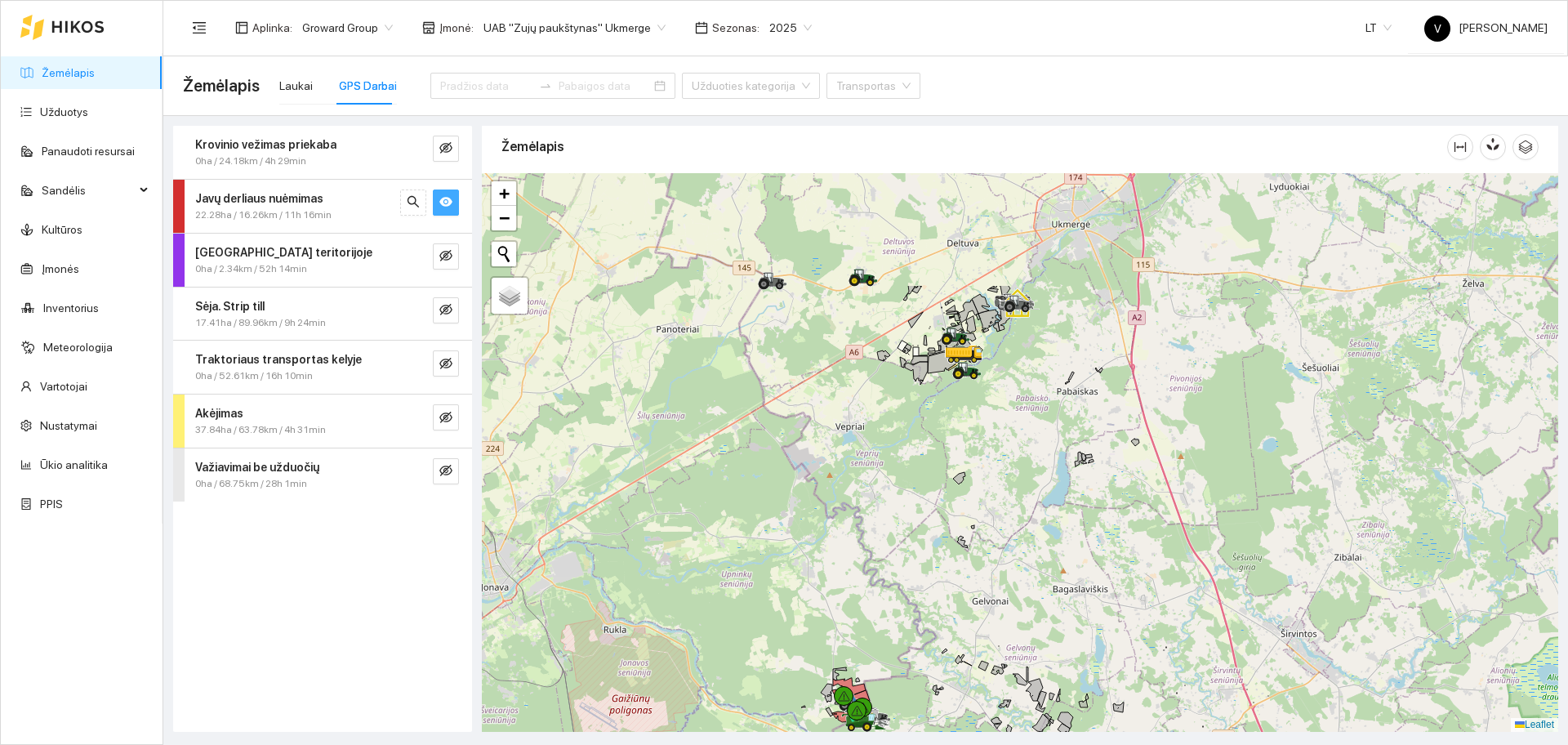
drag, startPoint x: 956, startPoint y: 317, endPoint x: 942, endPoint y: 466, distance: 149.7
click at [942, 466] on div at bounding box center [1020, 452] width 1076 height 559
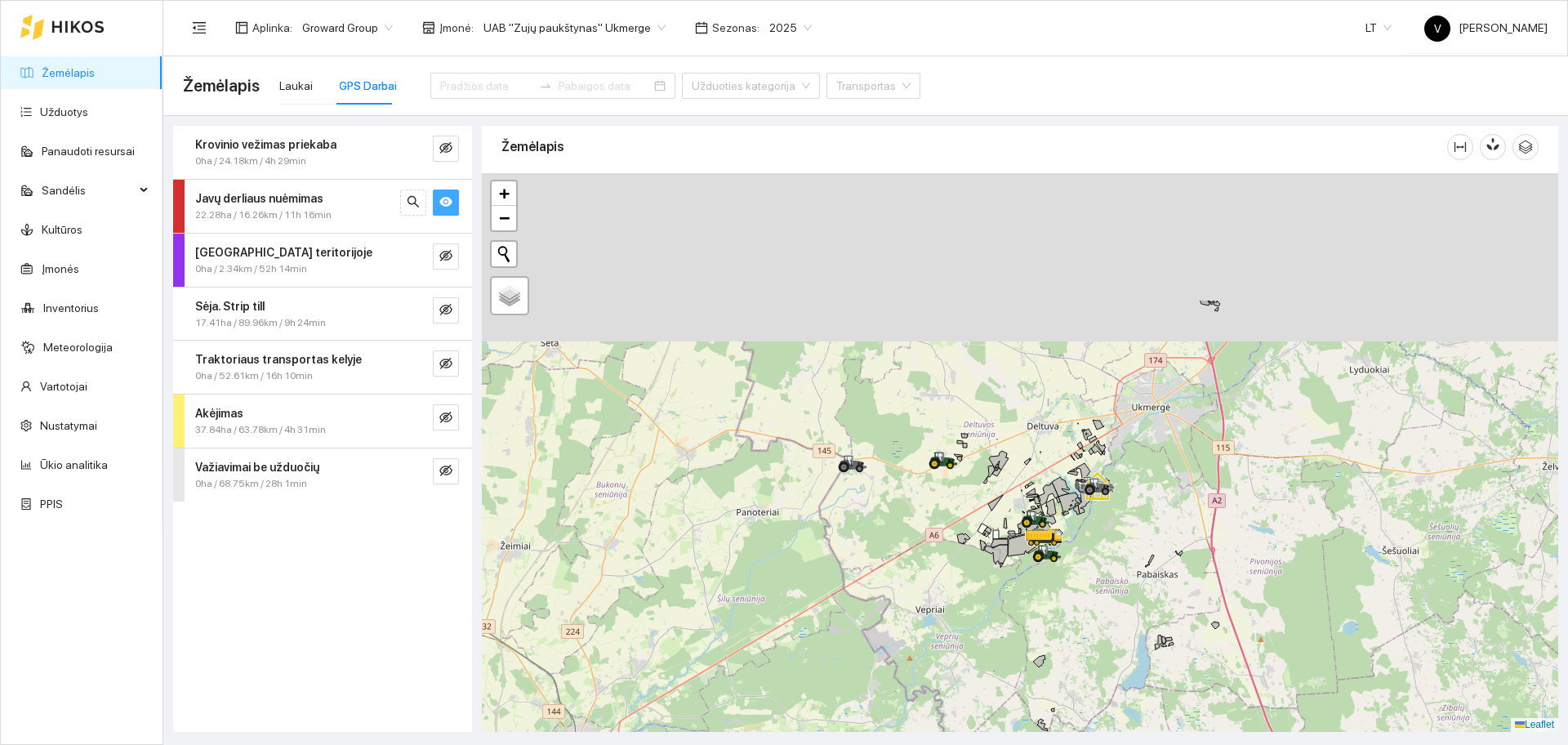
drag, startPoint x: 835, startPoint y: 253, endPoint x: 936, endPoint y: 486, distance: 253.9
click at [936, 486] on div at bounding box center [1020, 452] width 1076 height 559
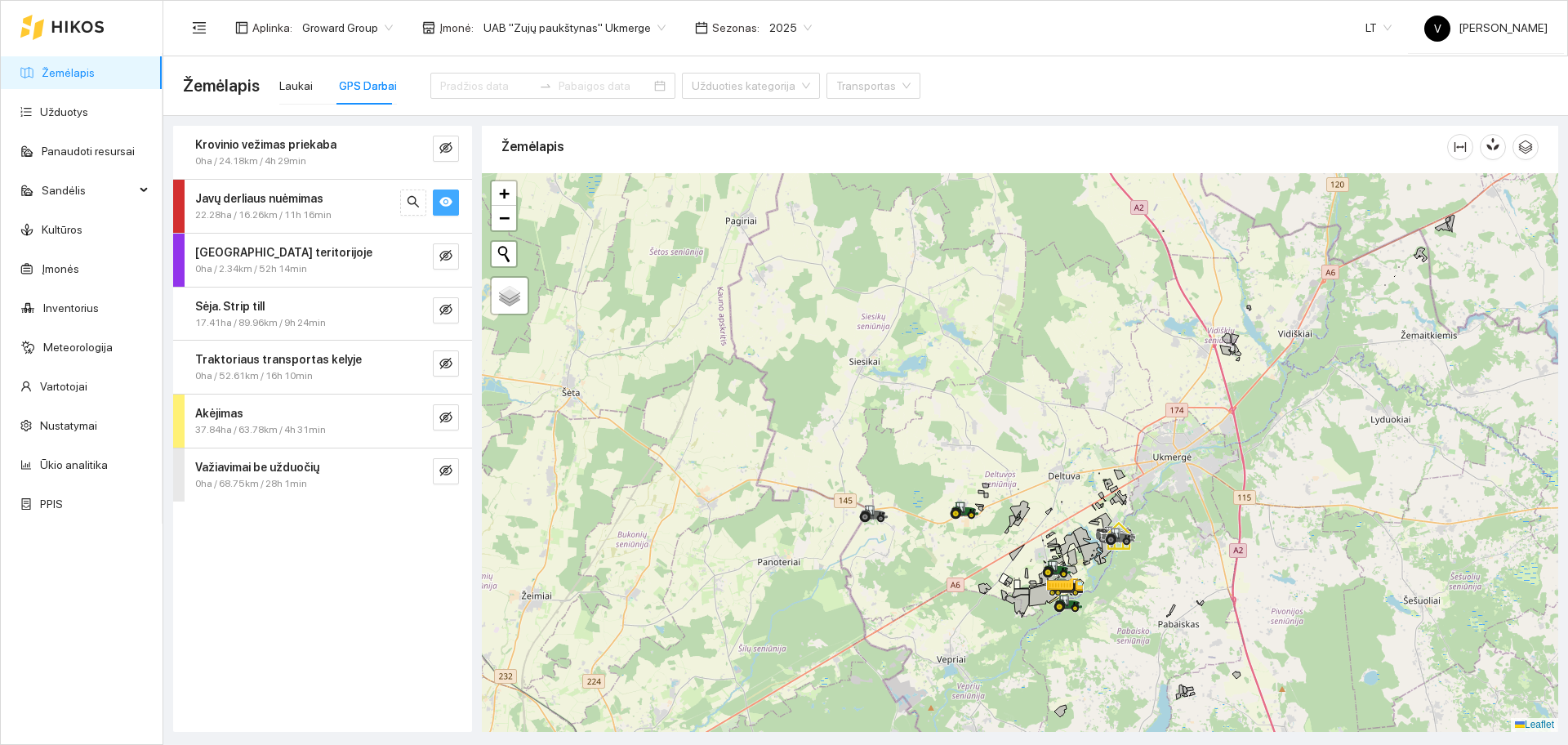
click at [631, 18] on span "UAB "Zujų paukštynas" Ukmerge" at bounding box center [574, 28] width 182 height 25
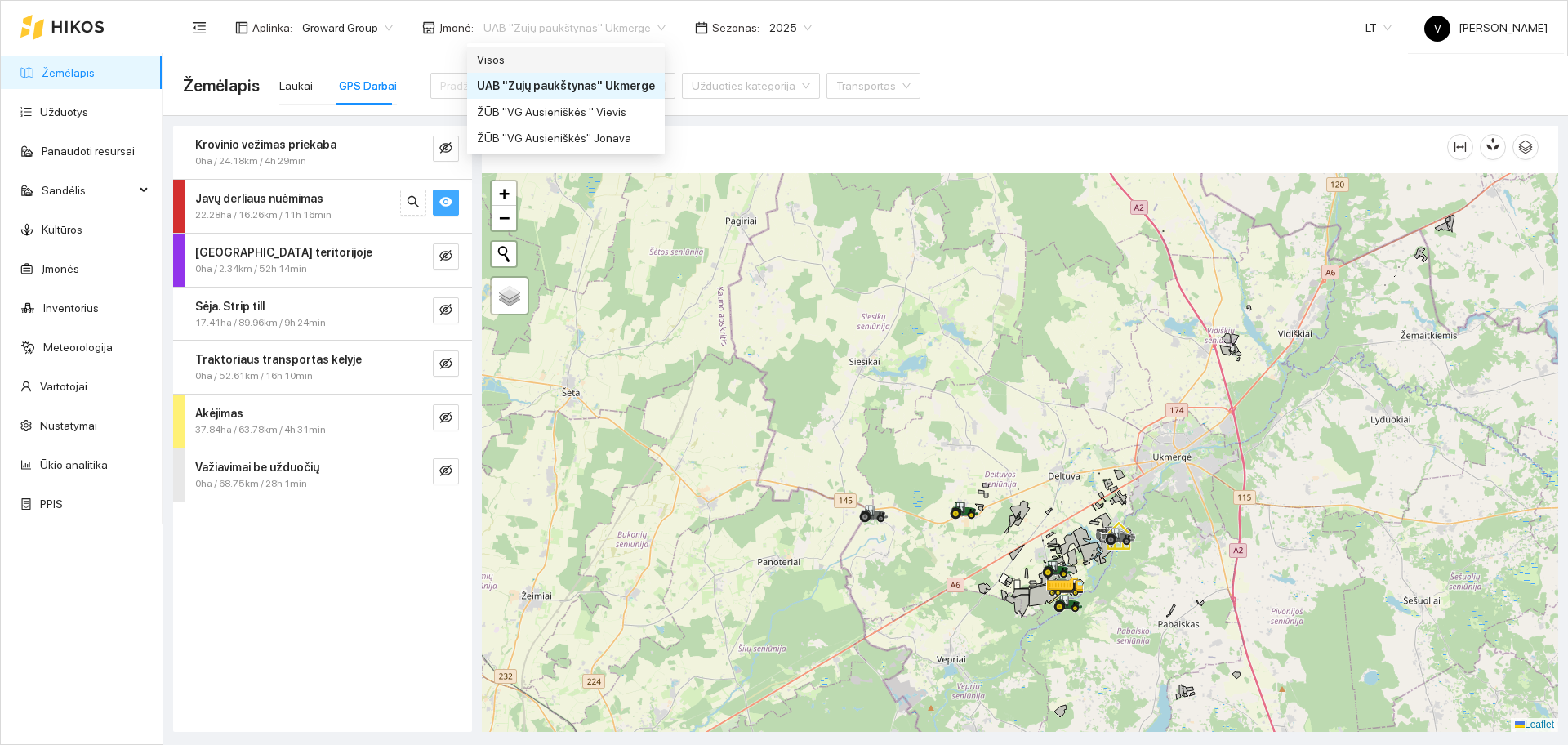
click at [511, 59] on div "Visos" at bounding box center [566, 59] width 178 height 18
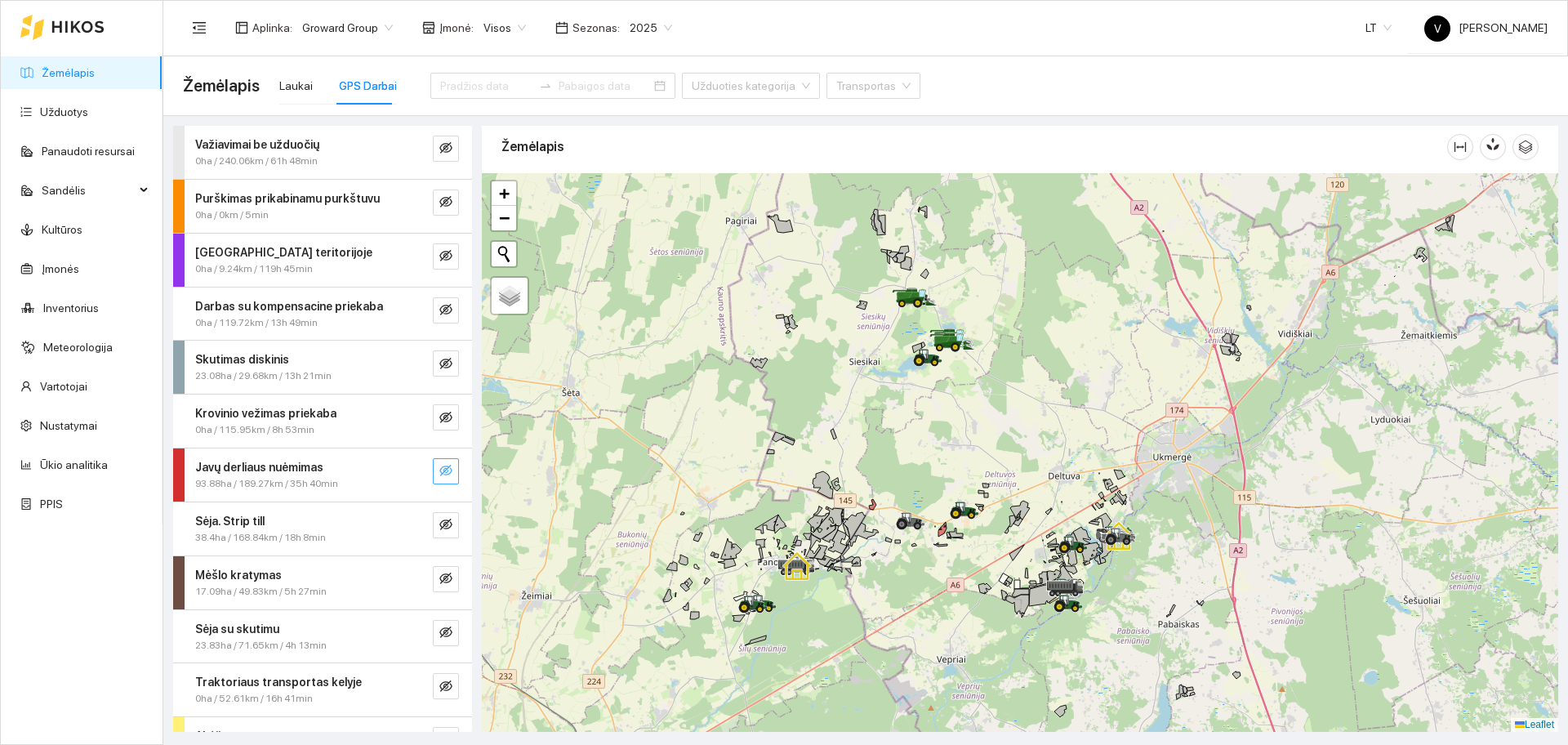
click at [439, 465] on icon "eye-invisible" at bounding box center [445, 470] width 13 height 13
drag, startPoint x: 904, startPoint y: 315, endPoint x: 905, endPoint y: 399, distance: 84.0
click at [905, 327] on div at bounding box center [904, 306] width 10 height 41
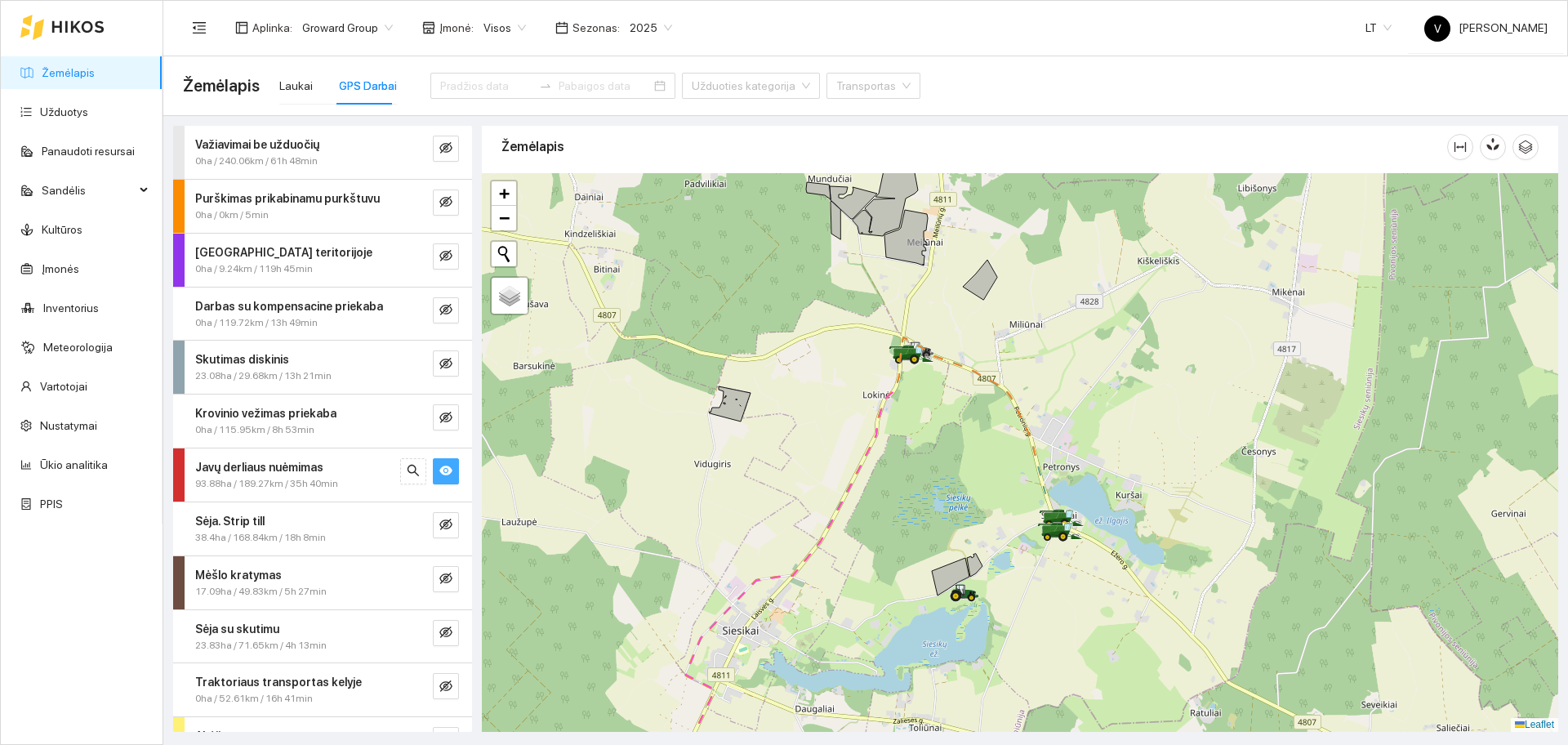
drag, startPoint x: 1071, startPoint y: 578, endPoint x: 1071, endPoint y: 533, distance: 45.0
click at [1072, 535] on div at bounding box center [1020, 452] width 1076 height 559
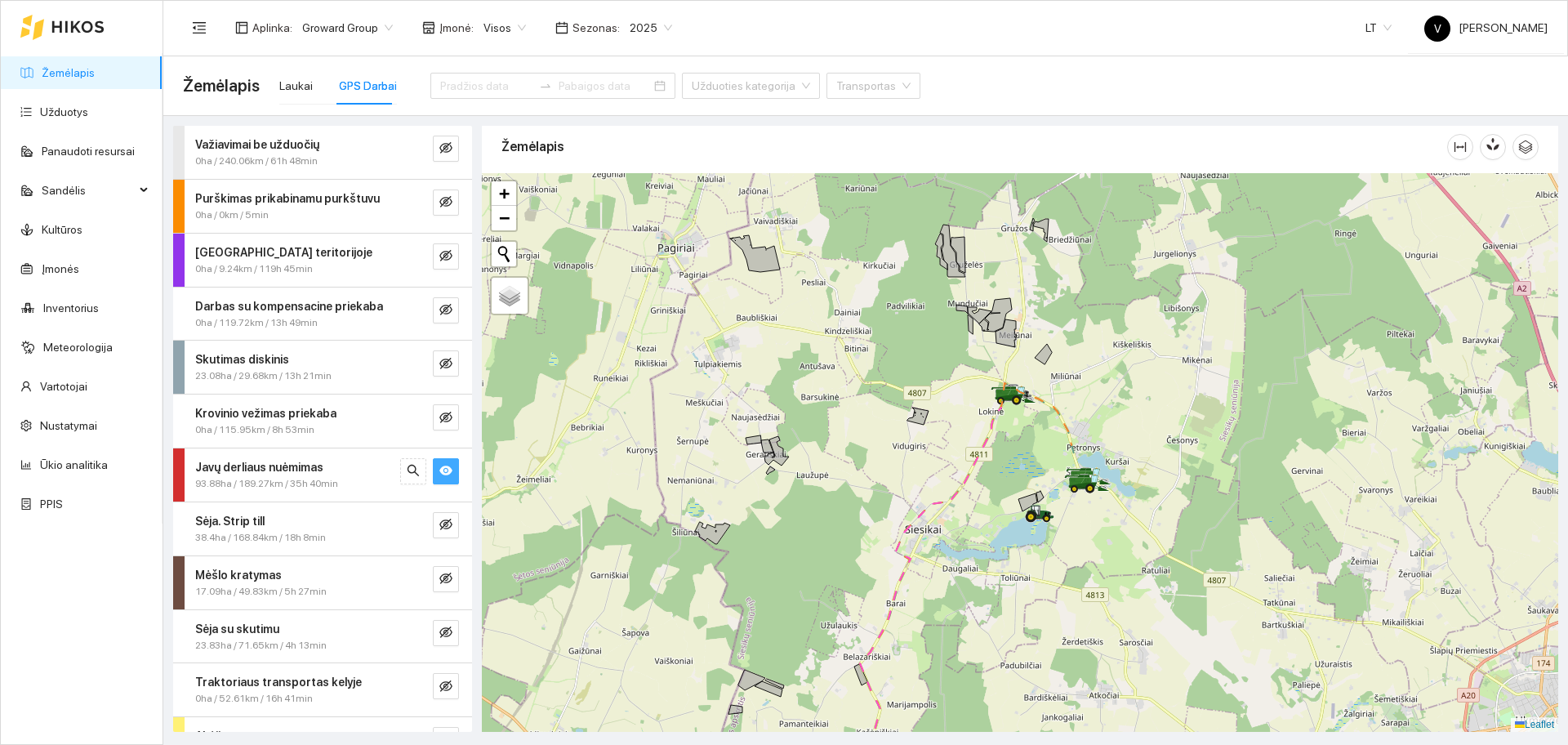
drag, startPoint x: 857, startPoint y: 579, endPoint x: 991, endPoint y: 405, distance: 219.6
click at [985, 412] on div at bounding box center [1020, 452] width 1076 height 559
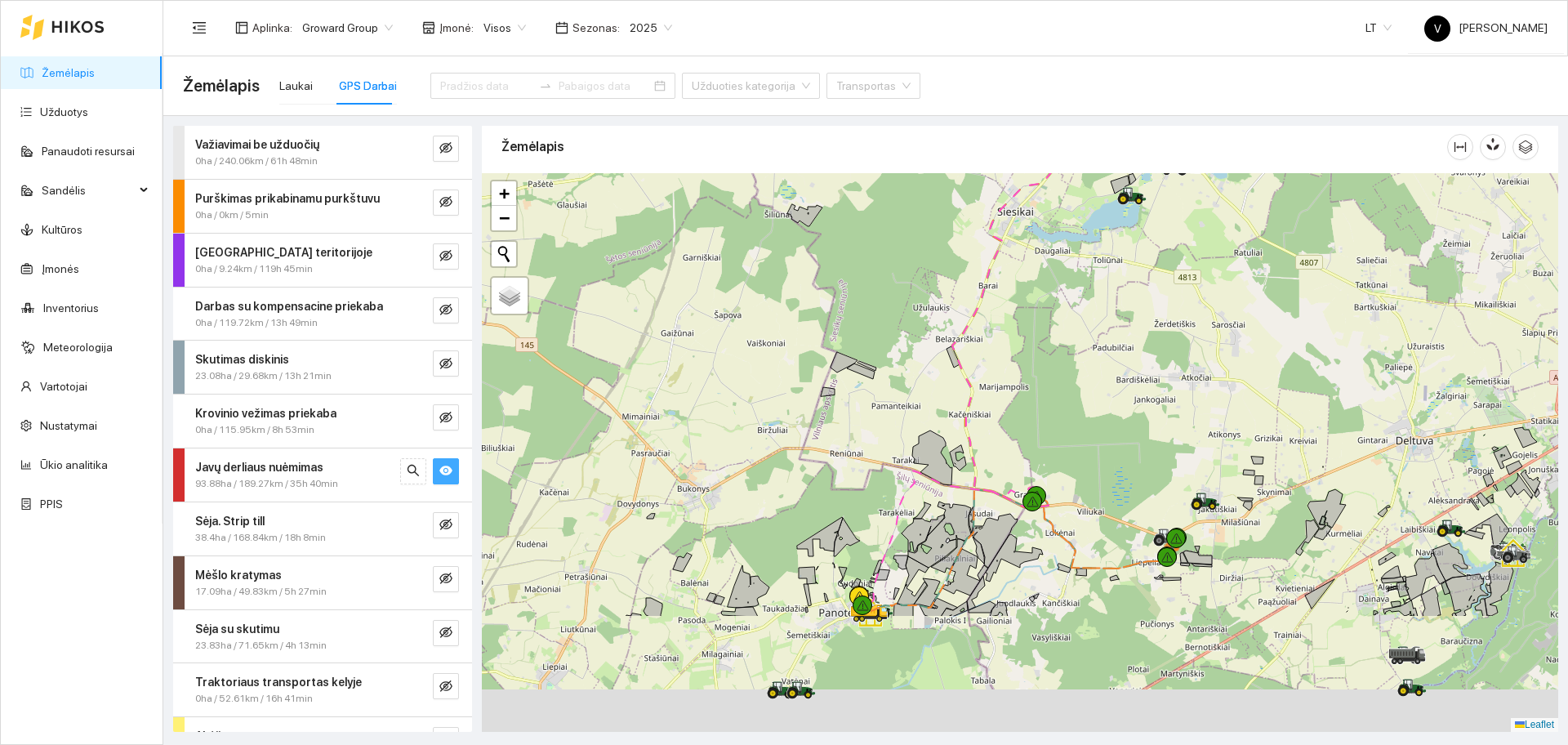
drag, startPoint x: 970, startPoint y: 628, endPoint x: 960, endPoint y: 407, distance: 221.2
click at [960, 411] on div at bounding box center [1020, 452] width 1076 height 559
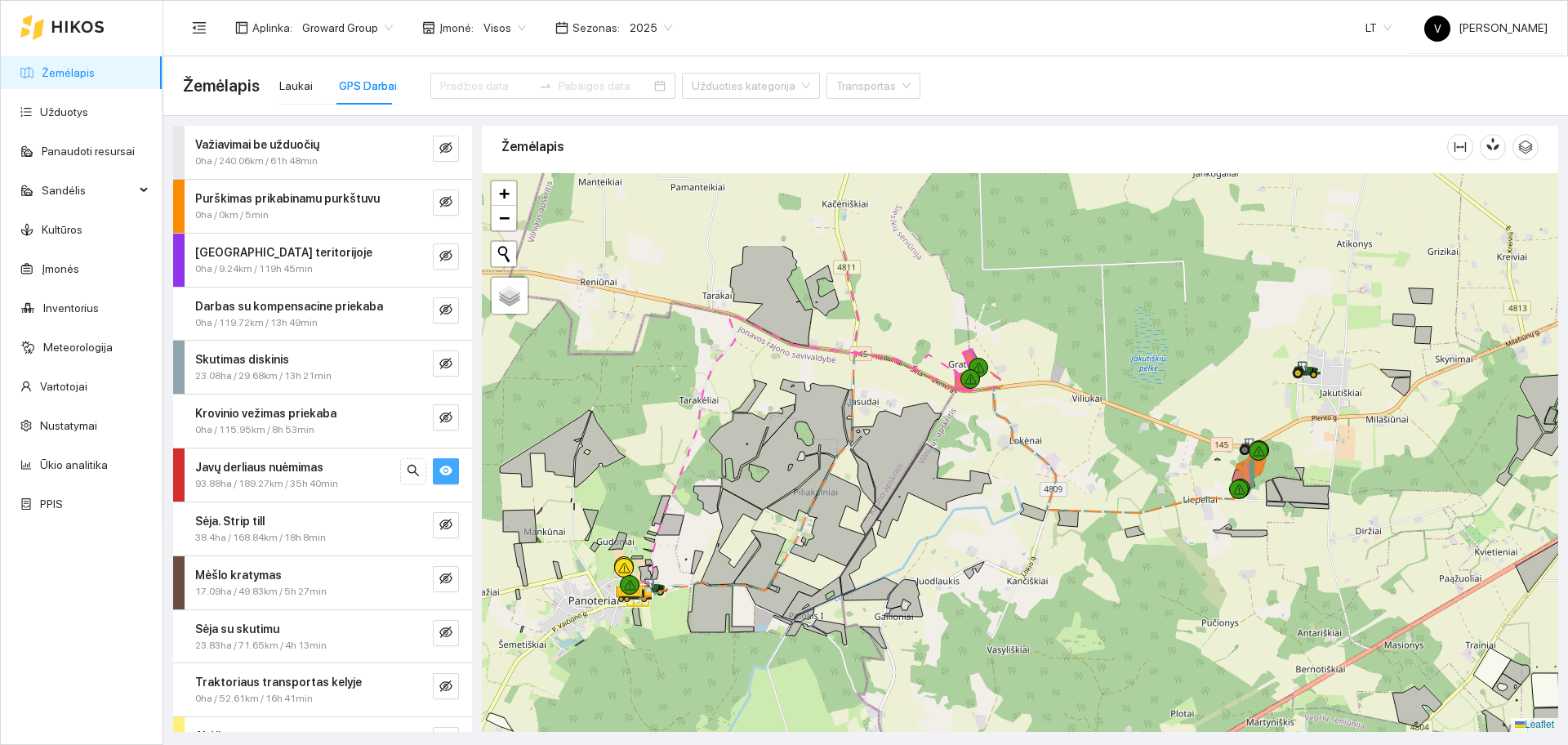
drag, startPoint x: 921, startPoint y: 329, endPoint x: 862, endPoint y: 451, distance: 135.5
click at [862, 451] on icon at bounding box center [895, 457] width 92 height 108
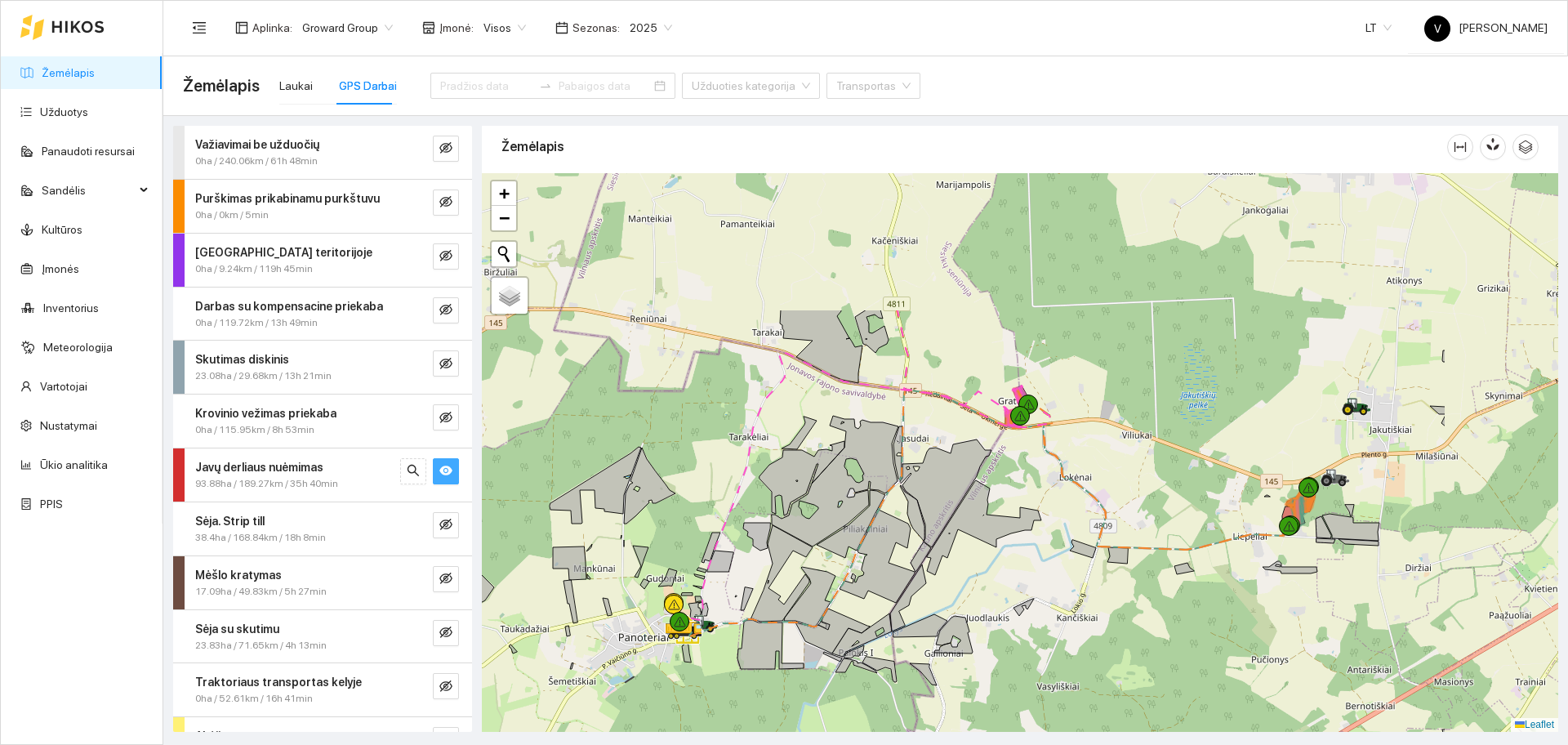
drag, startPoint x: 971, startPoint y: 444, endPoint x: 881, endPoint y: 485, distance: 98.9
click at [881, 485] on icon at bounding box center [829, 481] width 138 height 130
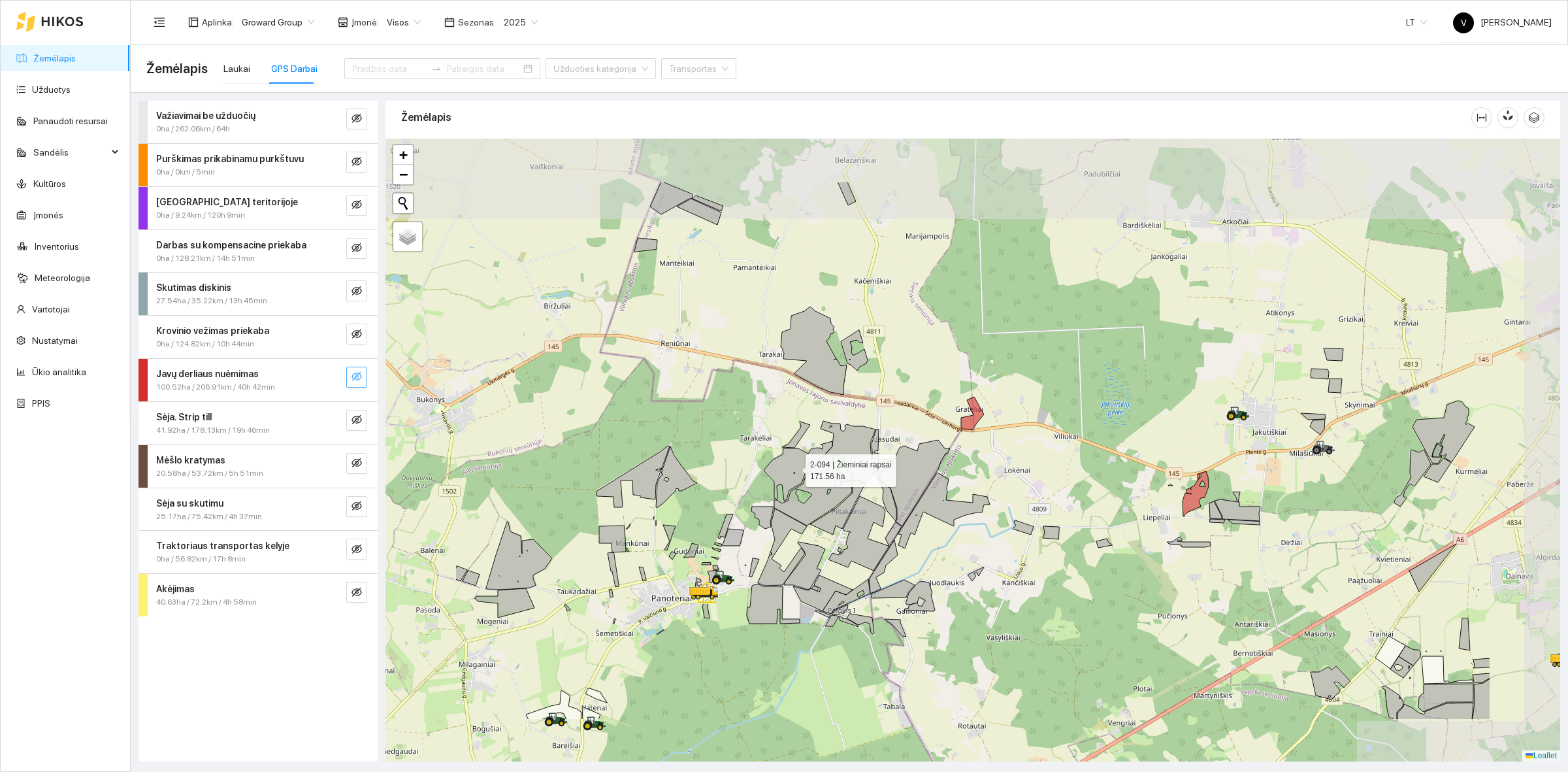
scroll to position [4, 0]
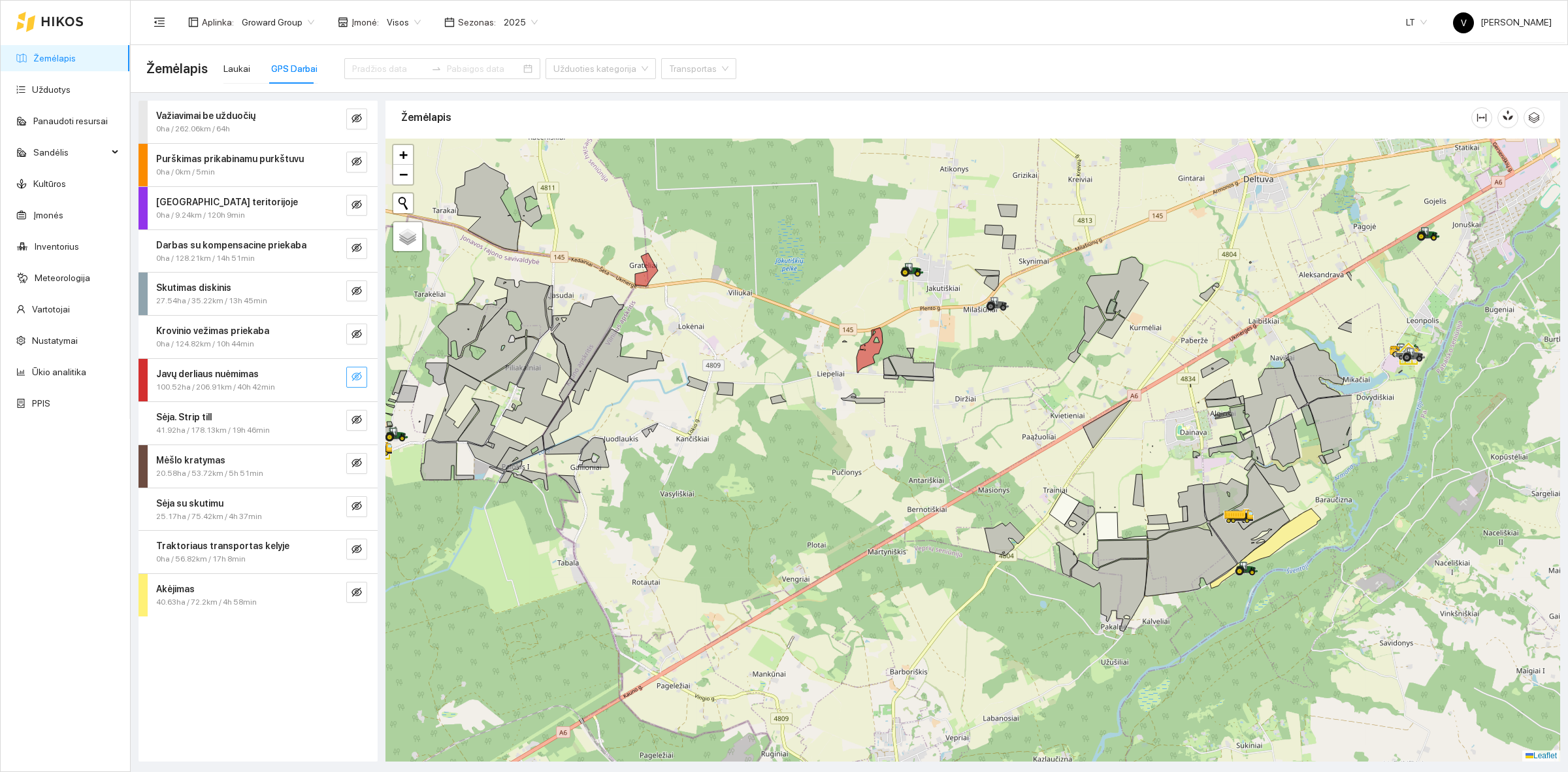
drag, startPoint x: 900, startPoint y: 499, endPoint x: 782, endPoint y: 378, distance: 169.0
click at [782, 378] on div at bounding box center [973, 450] width 1175 height 623
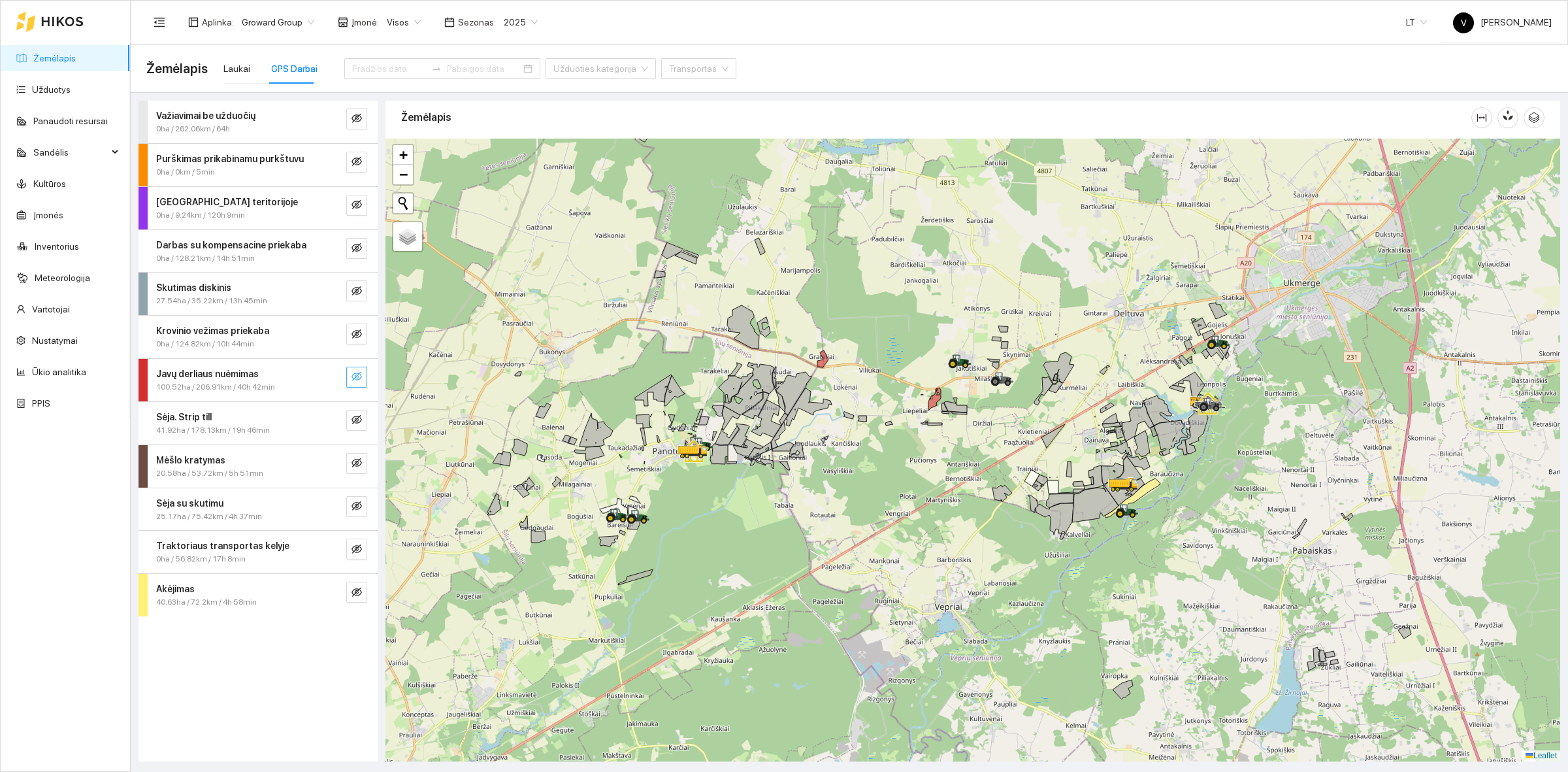
drag, startPoint x: 671, startPoint y: 353, endPoint x: 781, endPoint y: 386, distance: 114.8
click at [781, 386] on icon at bounding box center [794, 393] width 37 height 43
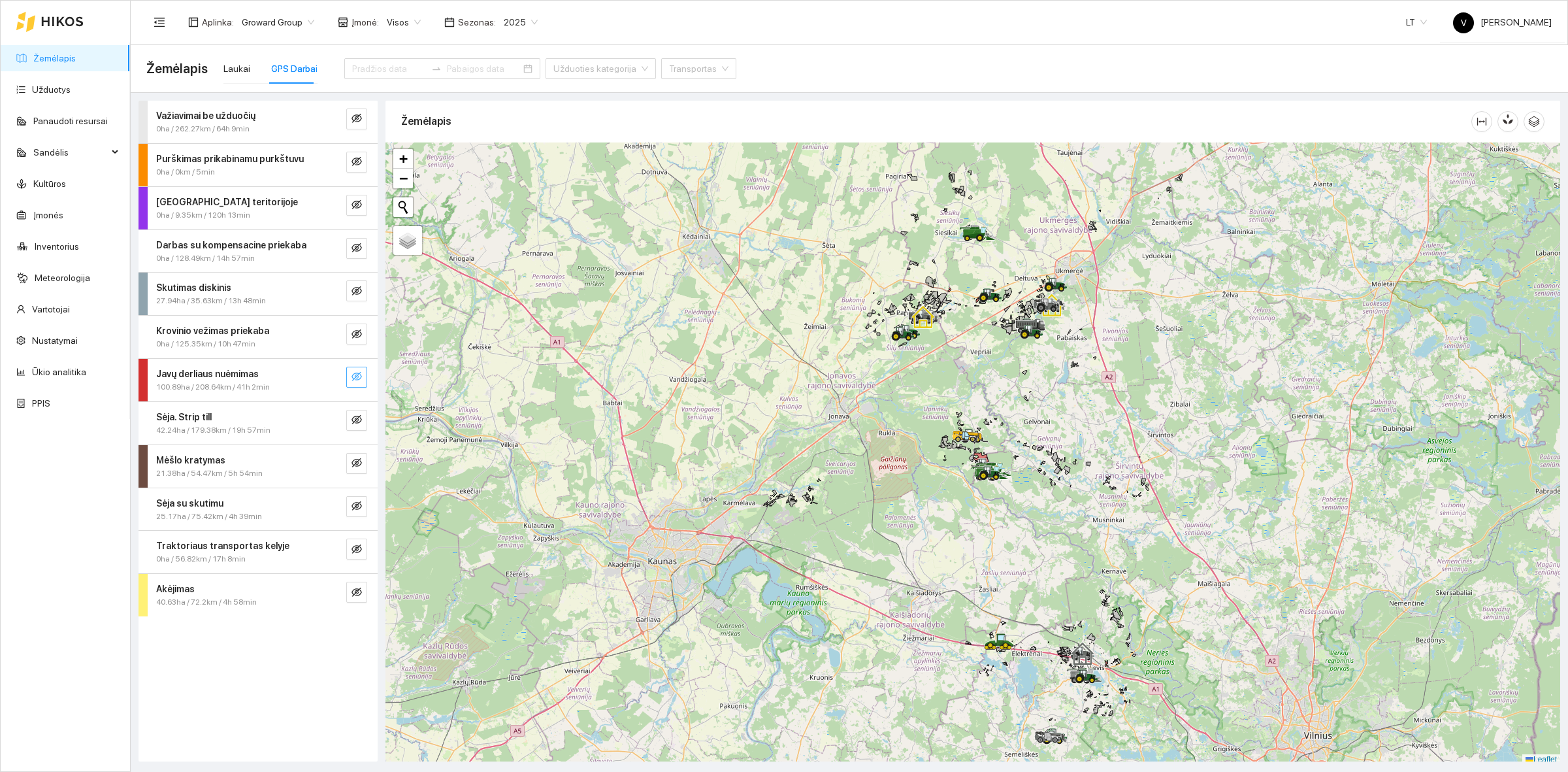
click at [353, 381] on icon "eye-invisible" at bounding box center [356, 376] width 11 height 11
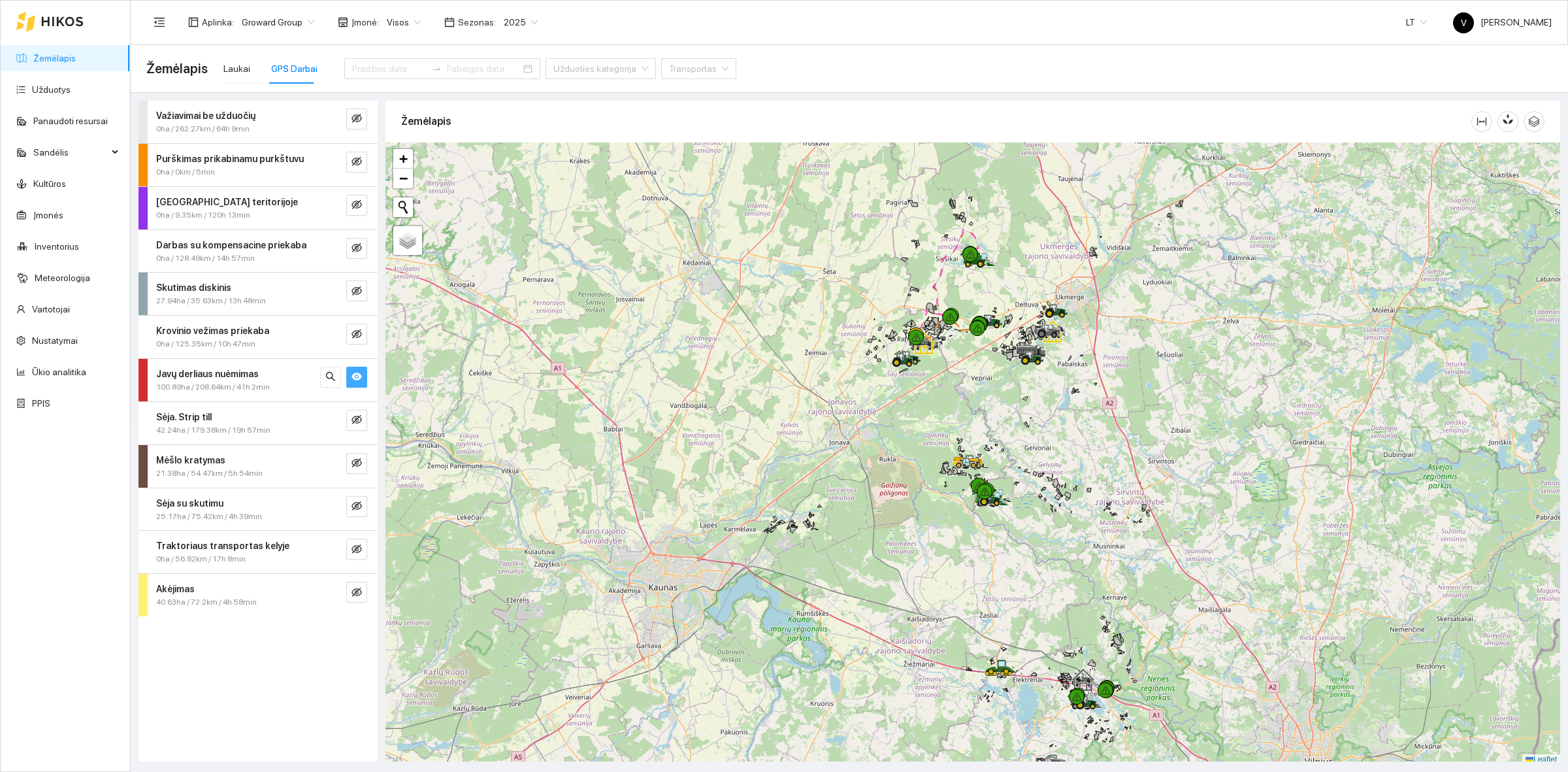
scroll to position [4, 0]
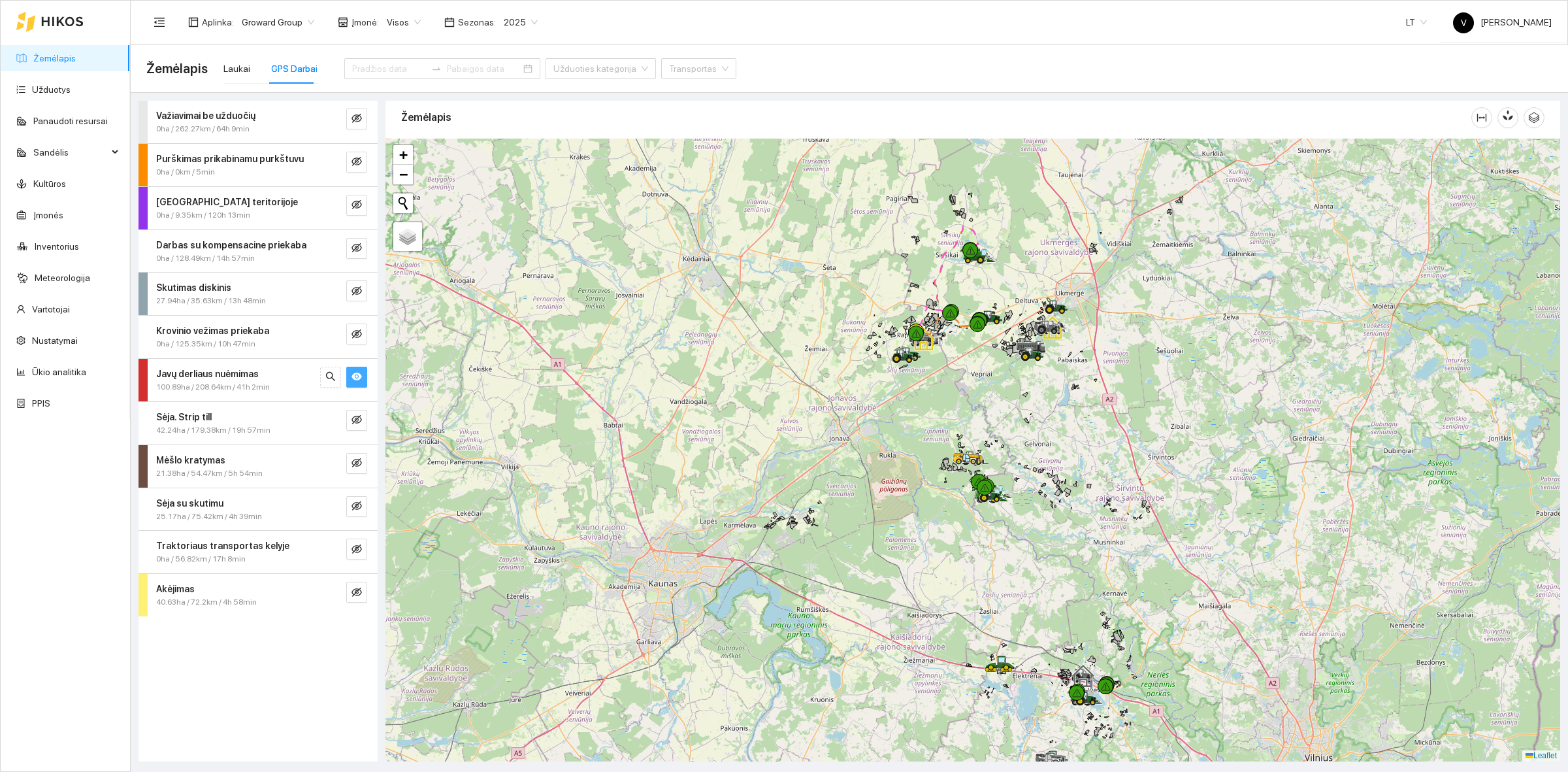
drag, startPoint x: 1005, startPoint y: 439, endPoint x: 995, endPoint y: 498, distance: 59.8
click at [995, 498] on div at bounding box center [973, 450] width 1175 height 623
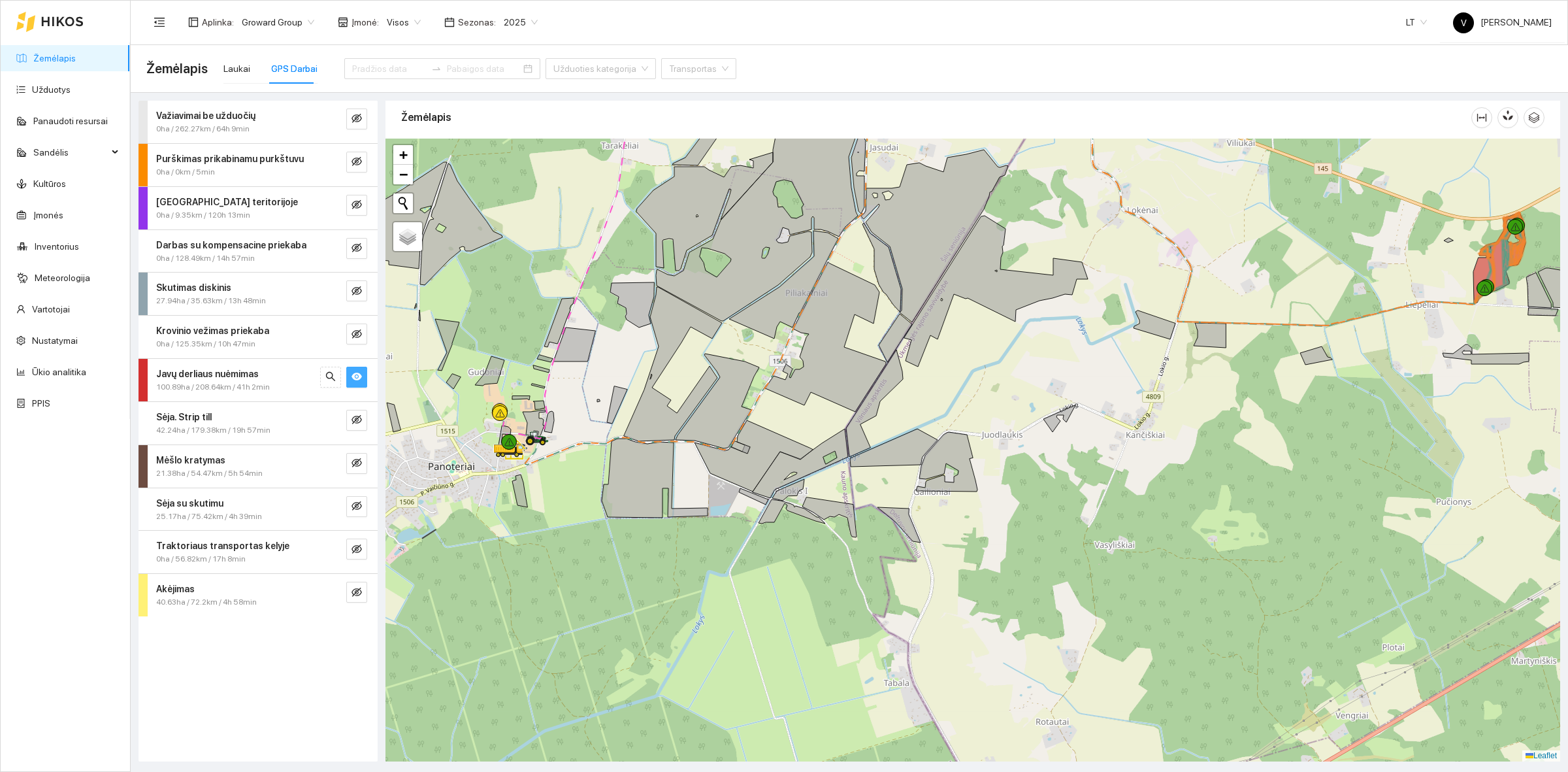
drag, startPoint x: 616, startPoint y: 416, endPoint x: 587, endPoint y: 347, distance: 74.8
click at [587, 347] on div at bounding box center [973, 450] width 1175 height 623
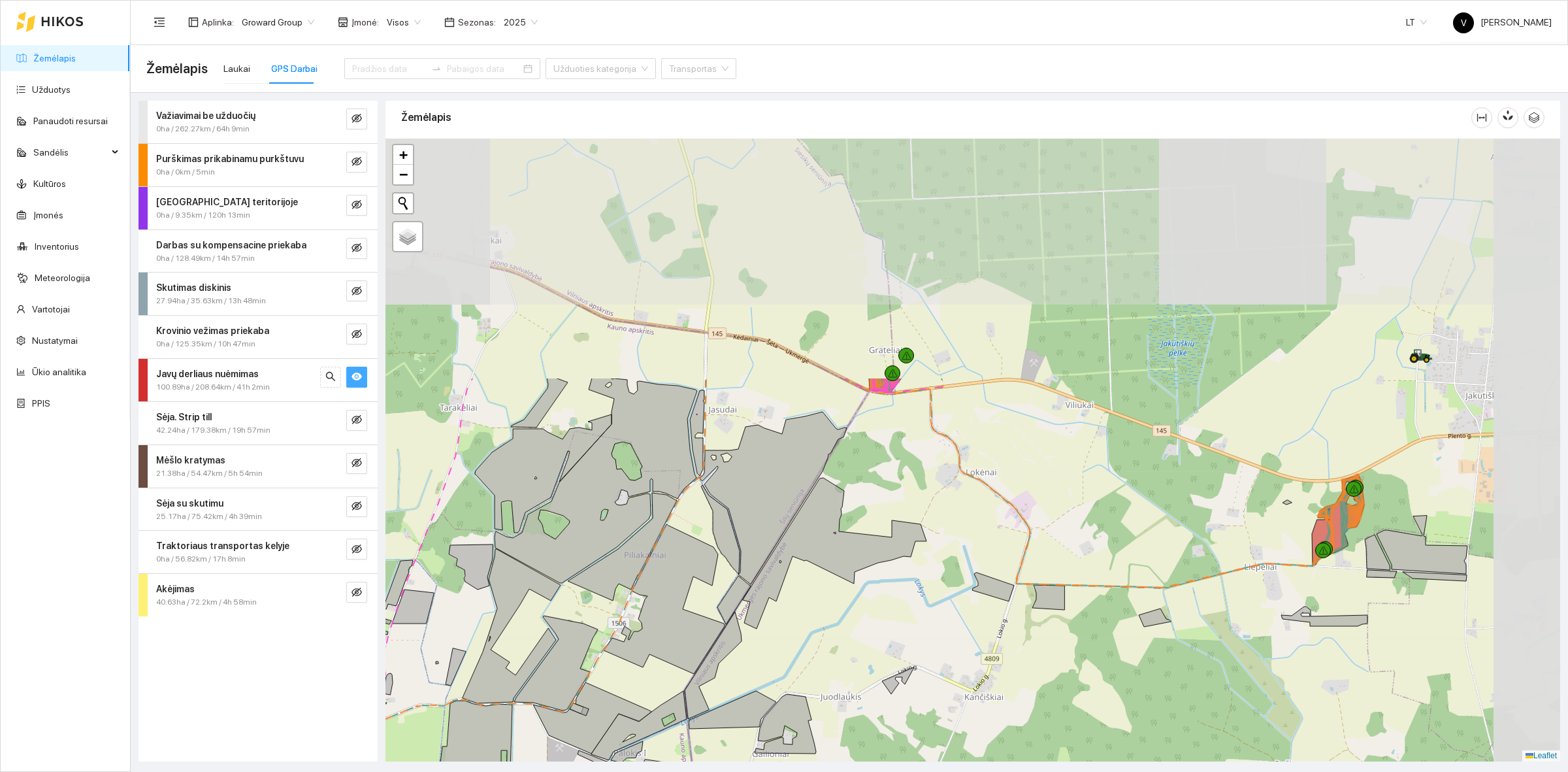
drag, startPoint x: 713, startPoint y: 271, endPoint x: 596, endPoint y: 582, distance: 332.3
click at [596, 582] on icon at bounding box center [586, 480] width 222 height 205
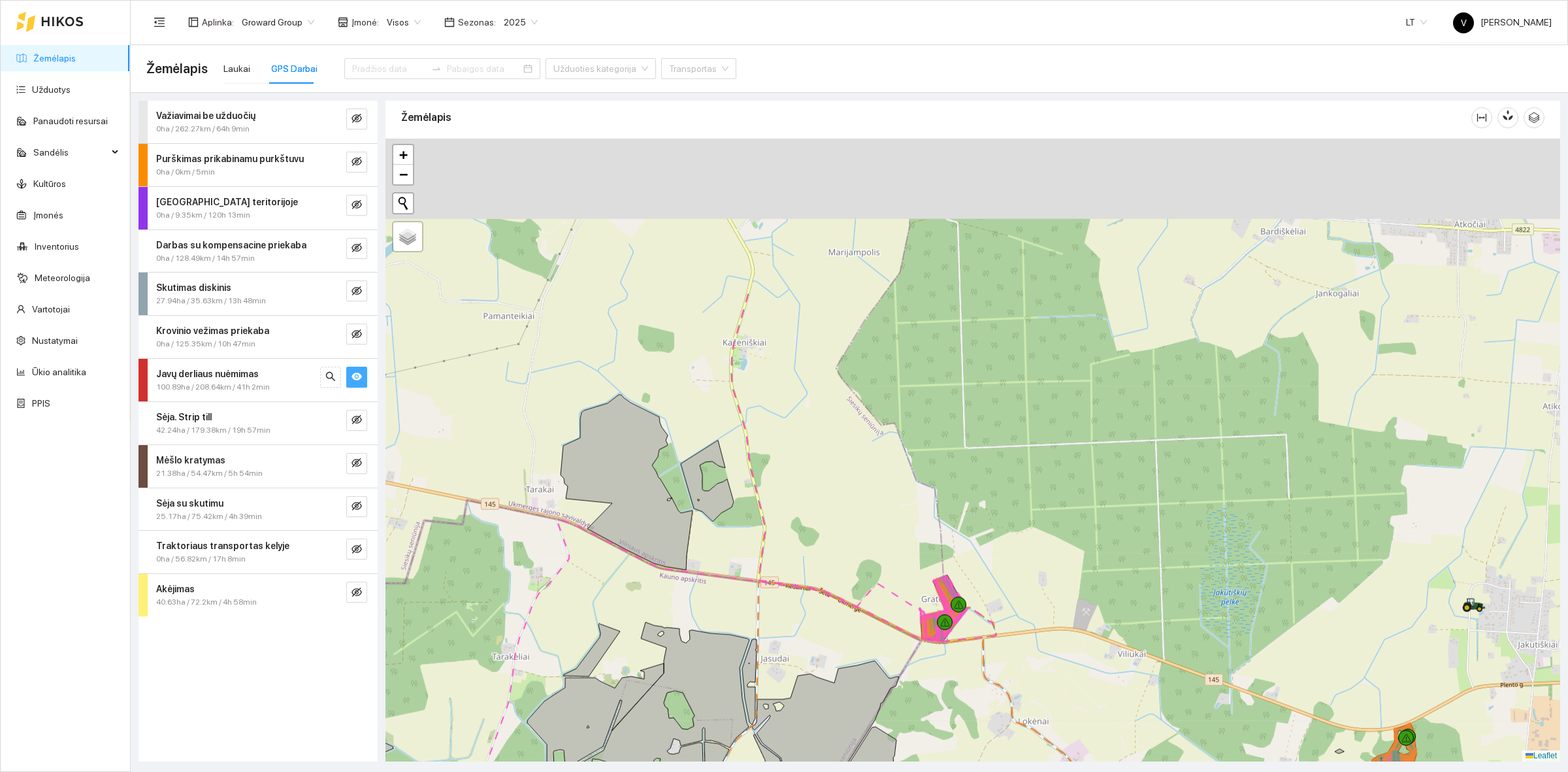
drag, startPoint x: 684, startPoint y: 315, endPoint x: 743, endPoint y: 540, distance: 232.6
click at [743, 540] on div at bounding box center [973, 450] width 1175 height 623
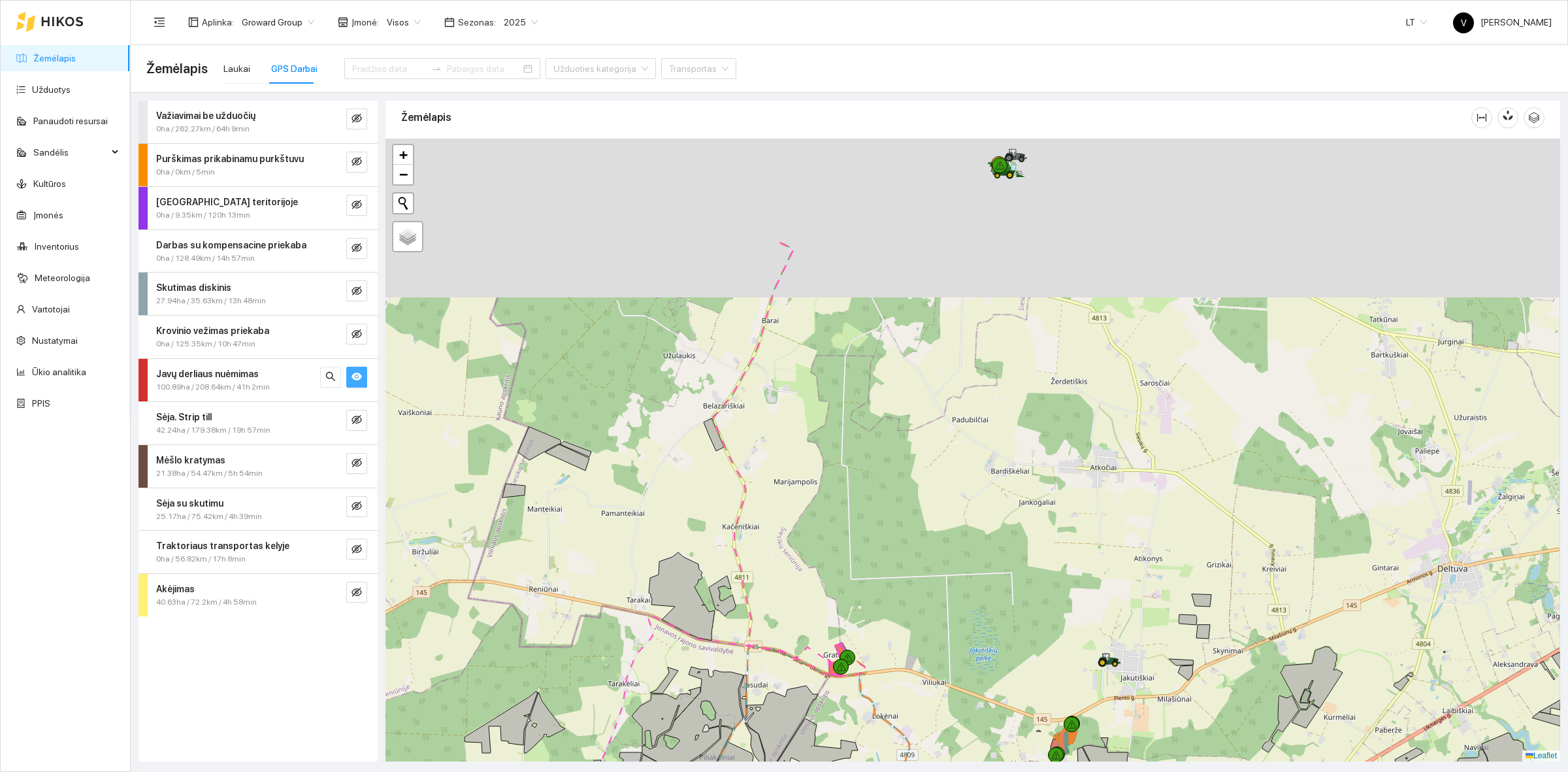
drag, startPoint x: 793, startPoint y: 320, endPoint x: 727, endPoint y: 581, distance: 269.2
click at [732, 570] on div at bounding box center [973, 450] width 1175 height 623
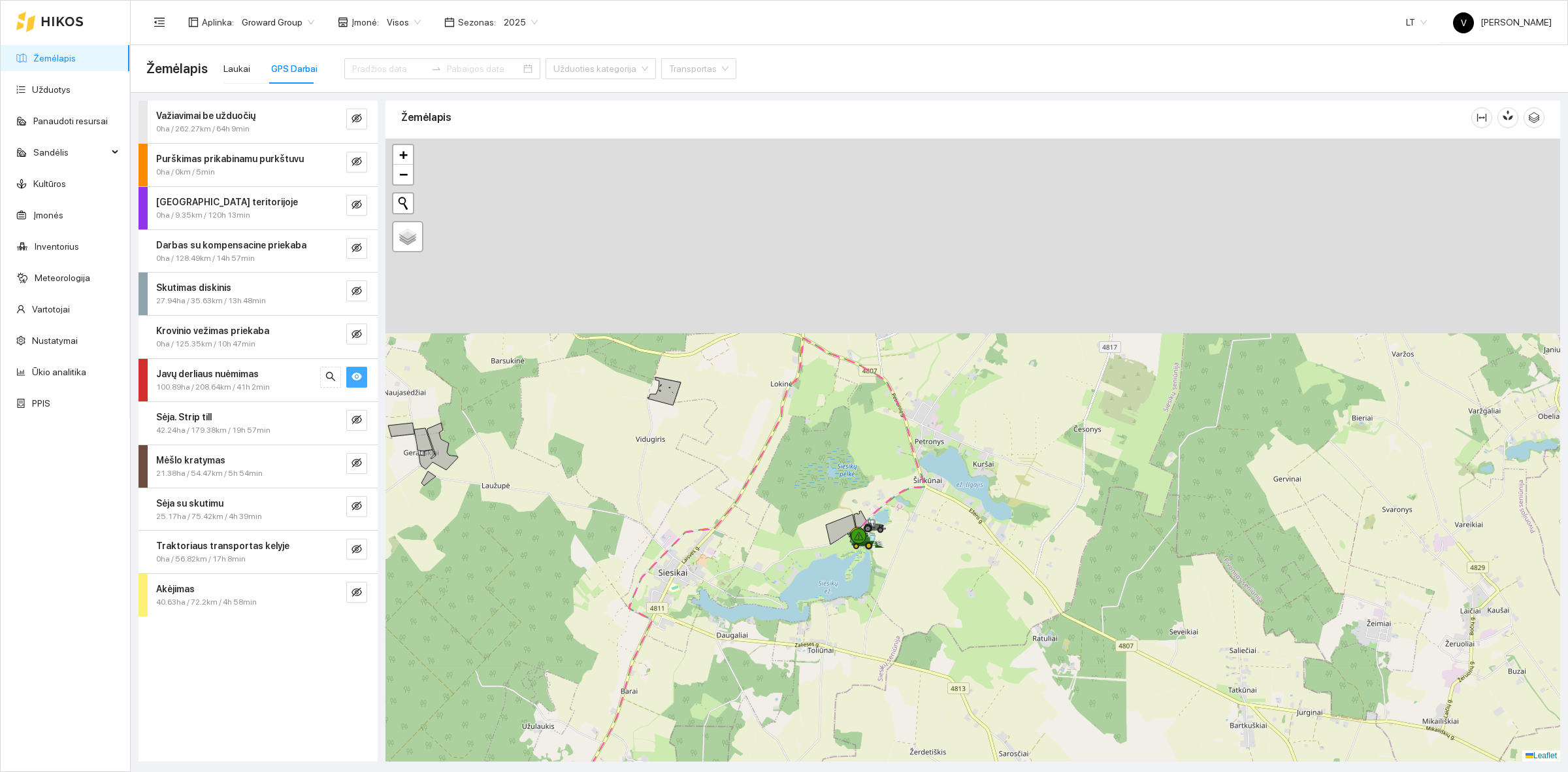
drag, startPoint x: 833, startPoint y: 332, endPoint x: 739, endPoint y: 557, distance: 243.8
click at [739, 557] on div at bounding box center [973, 450] width 1175 height 623
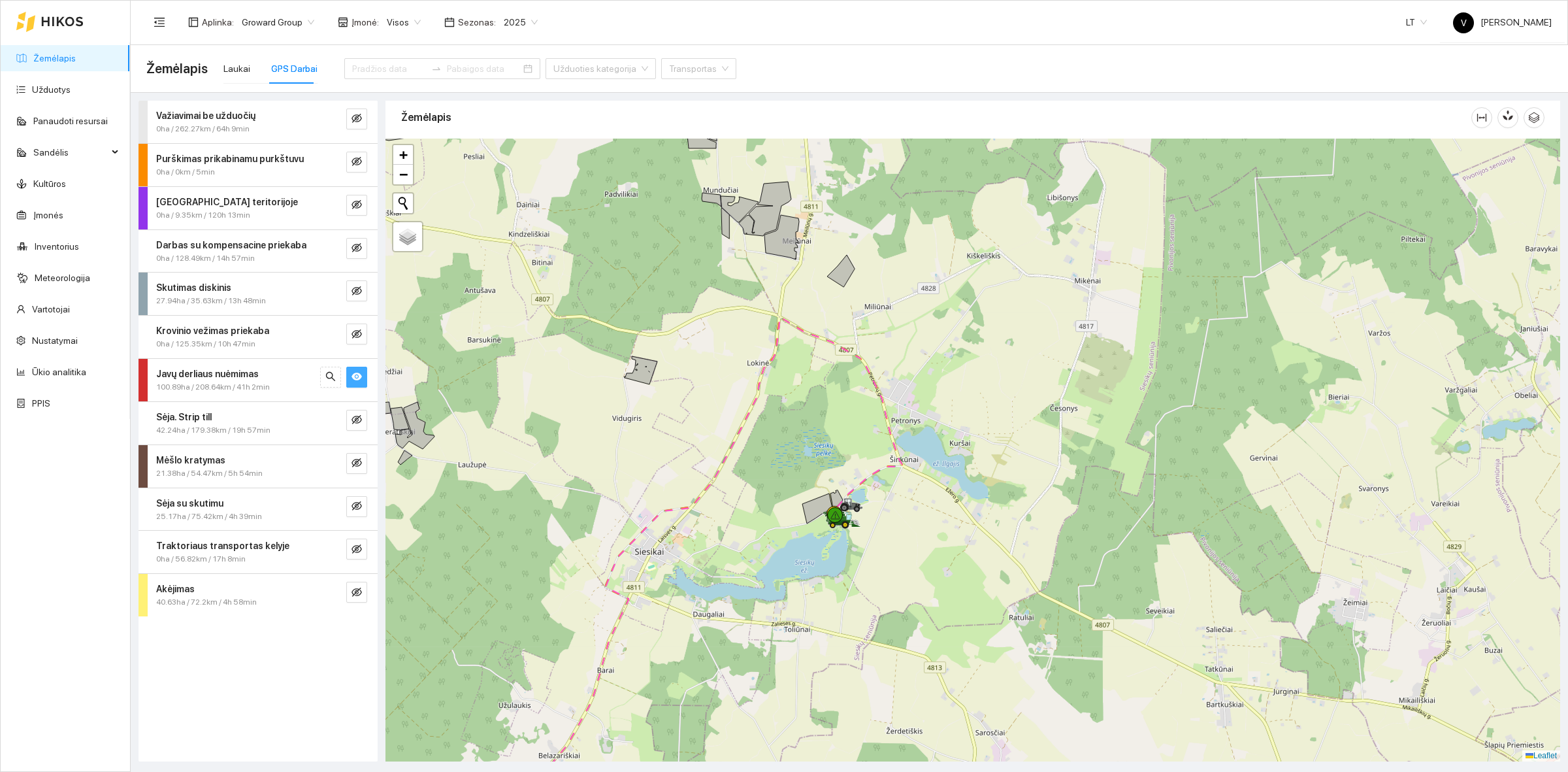
drag, startPoint x: 834, startPoint y: 461, endPoint x: 812, endPoint y: 442, distance: 29.1
click at [812, 442] on div at bounding box center [973, 450] width 1175 height 623
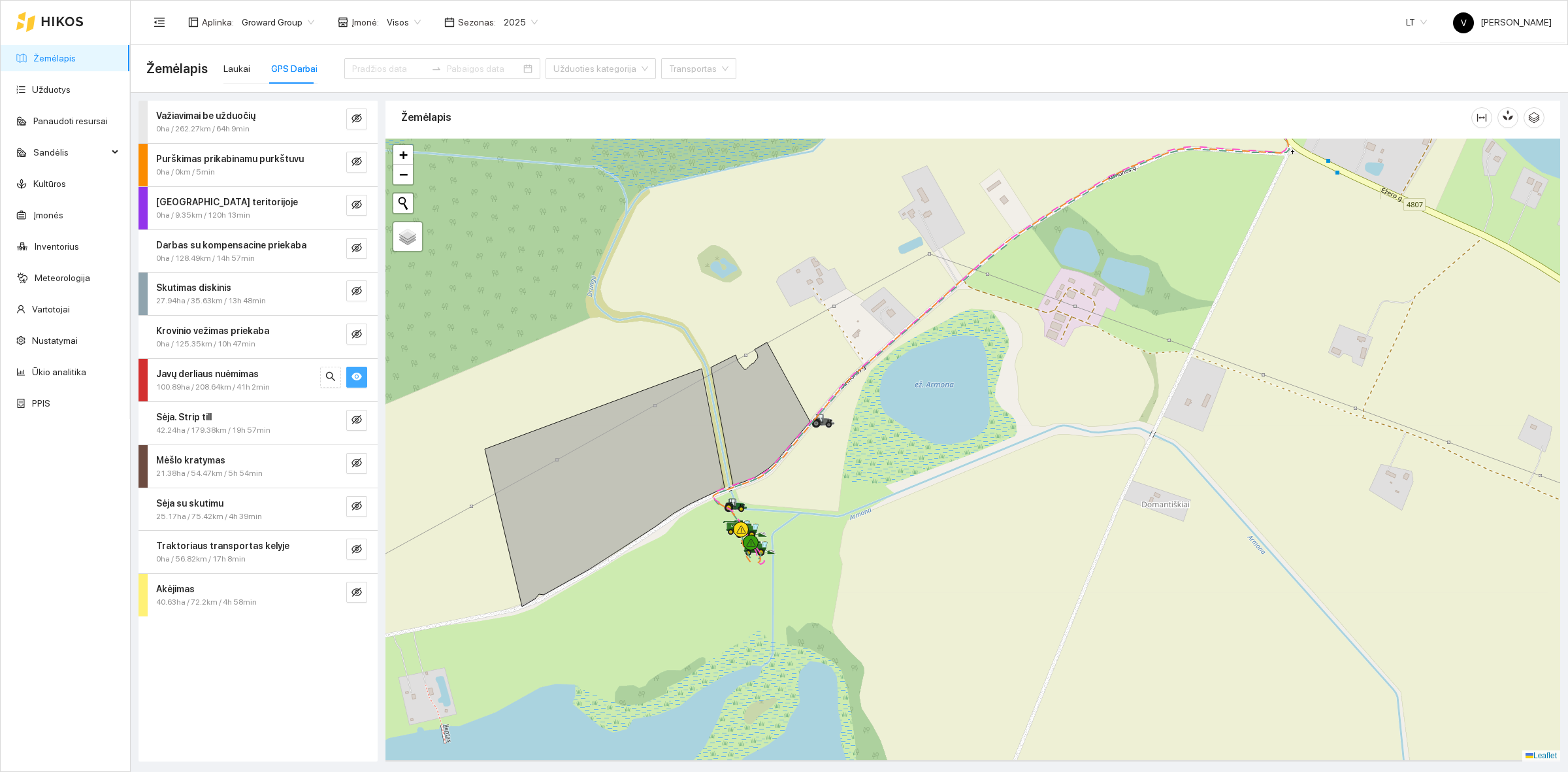
drag, startPoint x: 794, startPoint y: 536, endPoint x: 786, endPoint y: 494, distance: 42.8
click at [786, 494] on div at bounding box center [973, 450] width 1175 height 623
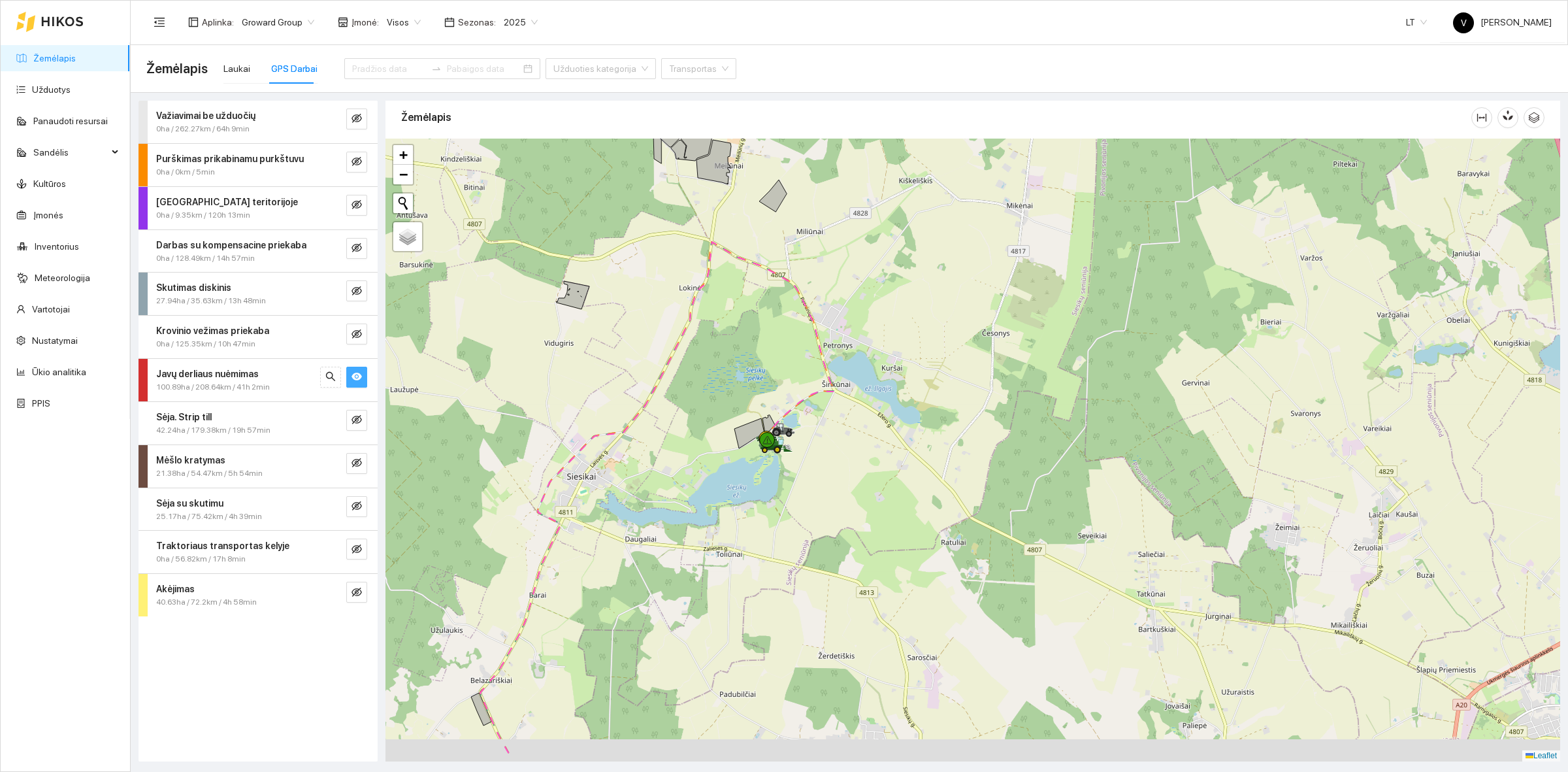
drag, startPoint x: 808, startPoint y: 417, endPoint x: 814, endPoint y: 346, distance: 71.3
click at [813, 349] on div at bounding box center [973, 450] width 1175 height 623
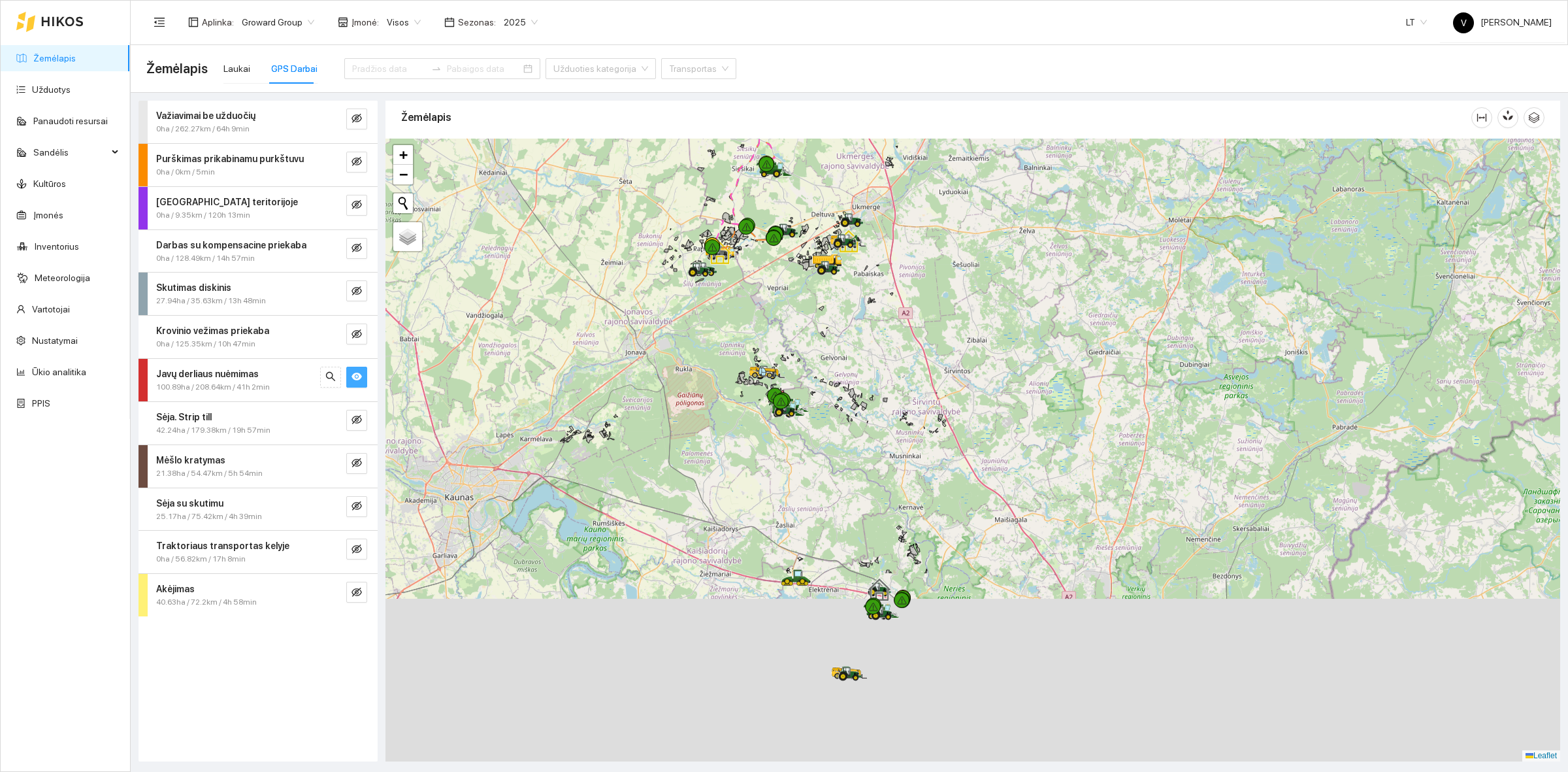
drag, startPoint x: 896, startPoint y: 644, endPoint x: 849, endPoint y: 394, distance: 254.4
click at [849, 394] on div at bounding box center [973, 450] width 1175 height 623
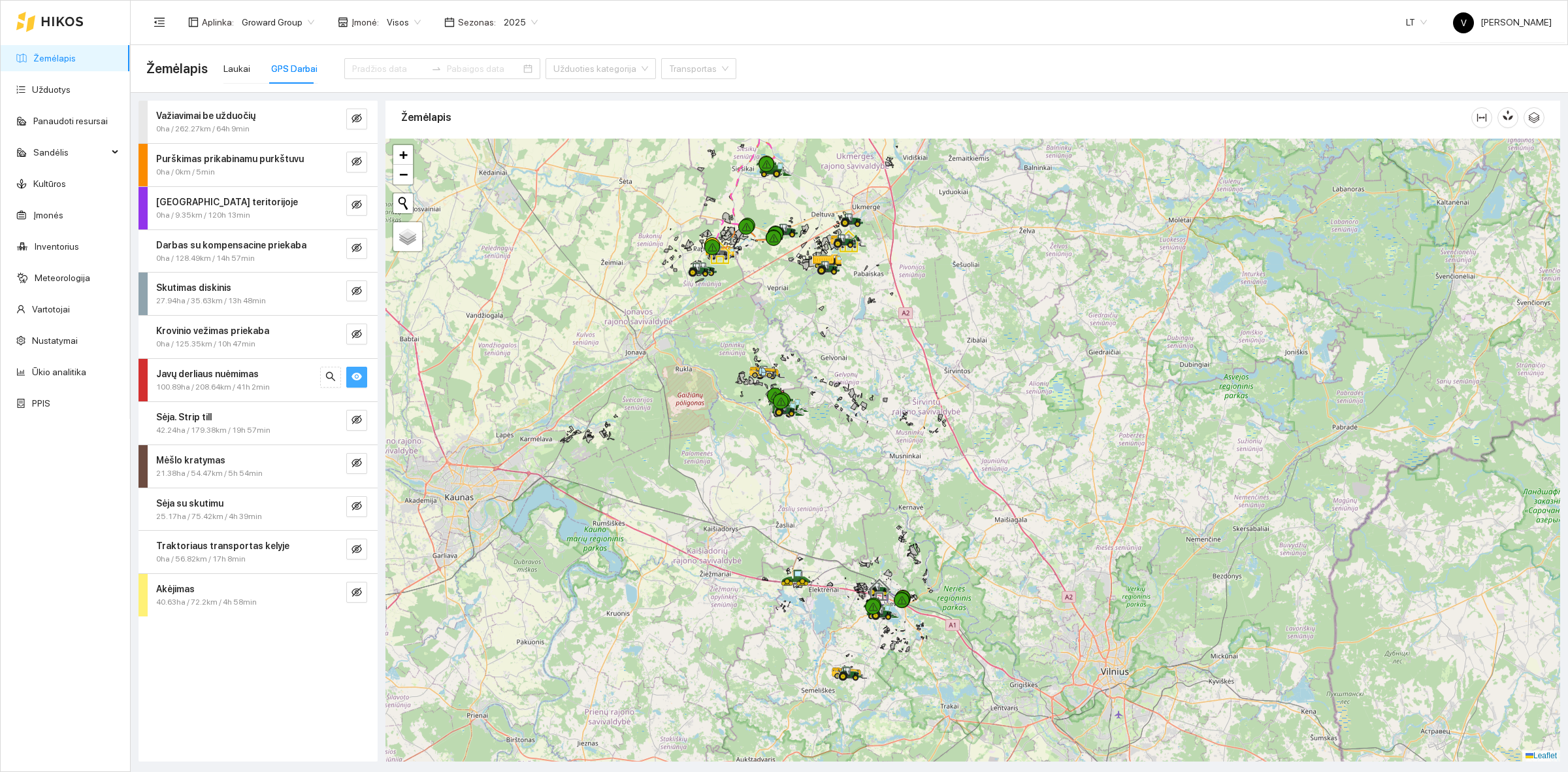
drag, startPoint x: 868, startPoint y: 571, endPoint x: 850, endPoint y: 498, distance: 75.2
click at [851, 510] on div at bounding box center [973, 450] width 1175 height 623
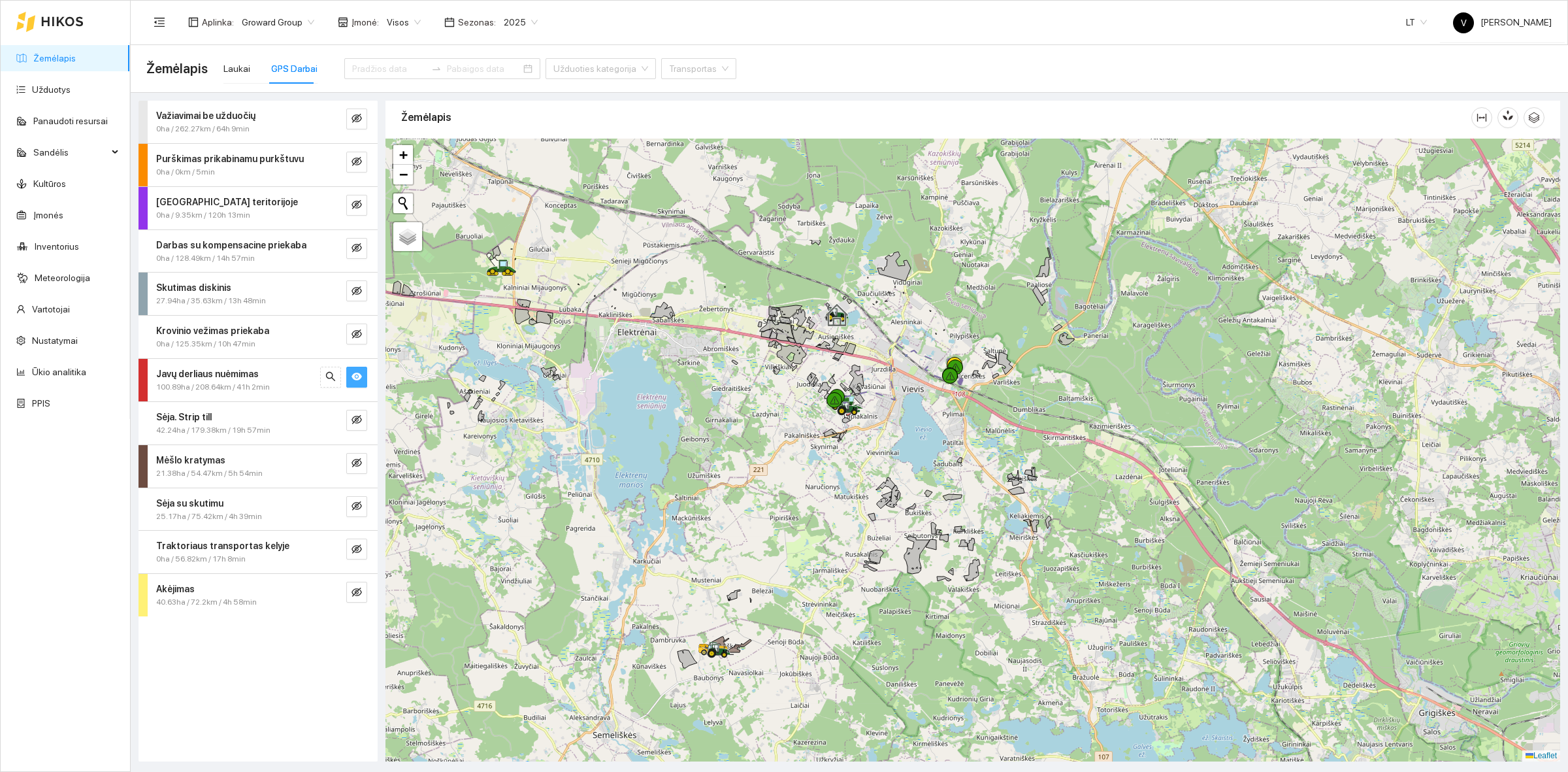
drag, startPoint x: 918, startPoint y: 291, endPoint x: 853, endPoint y: 455, distance: 176.4
click at [853, 455] on div at bounding box center [973, 450] width 1175 height 623
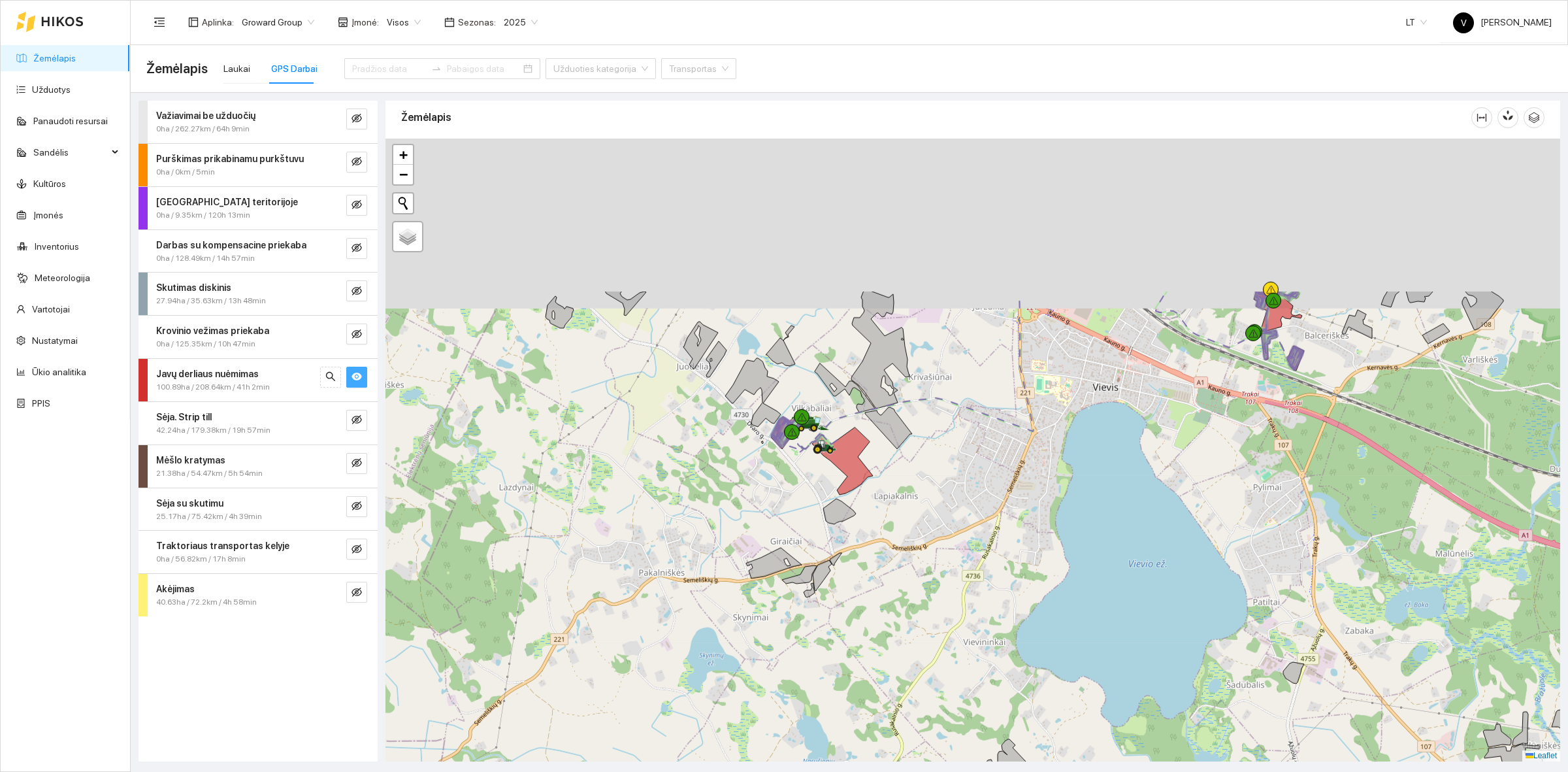
drag, startPoint x: 858, startPoint y: 370, endPoint x: 899, endPoint y: 545, distance: 179.7
click at [899, 545] on div at bounding box center [973, 450] width 1175 height 623
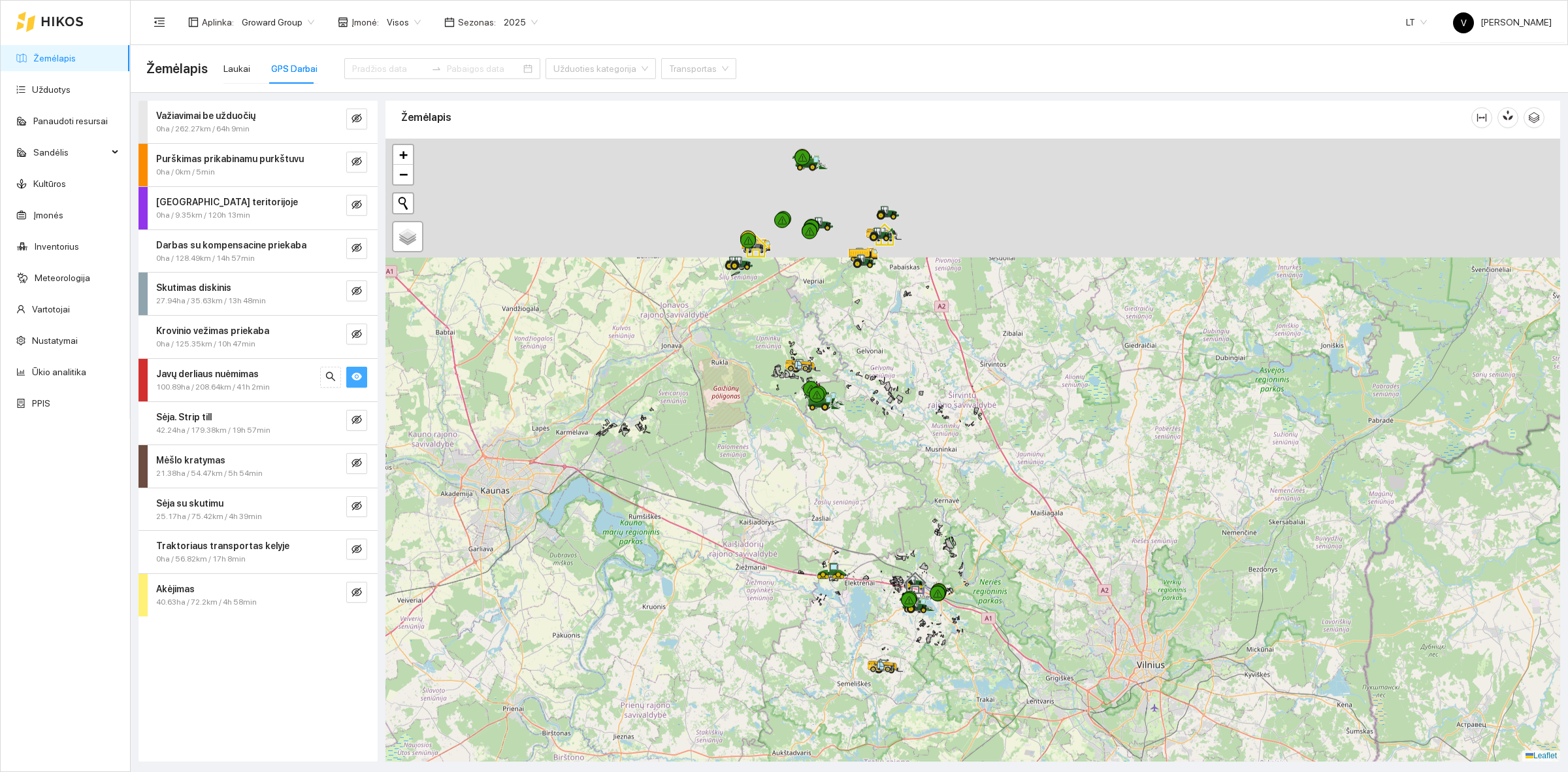
drag, startPoint x: 784, startPoint y: 282, endPoint x: 827, endPoint y: 452, distance: 175.4
click at [831, 457] on div at bounding box center [973, 450] width 1175 height 623
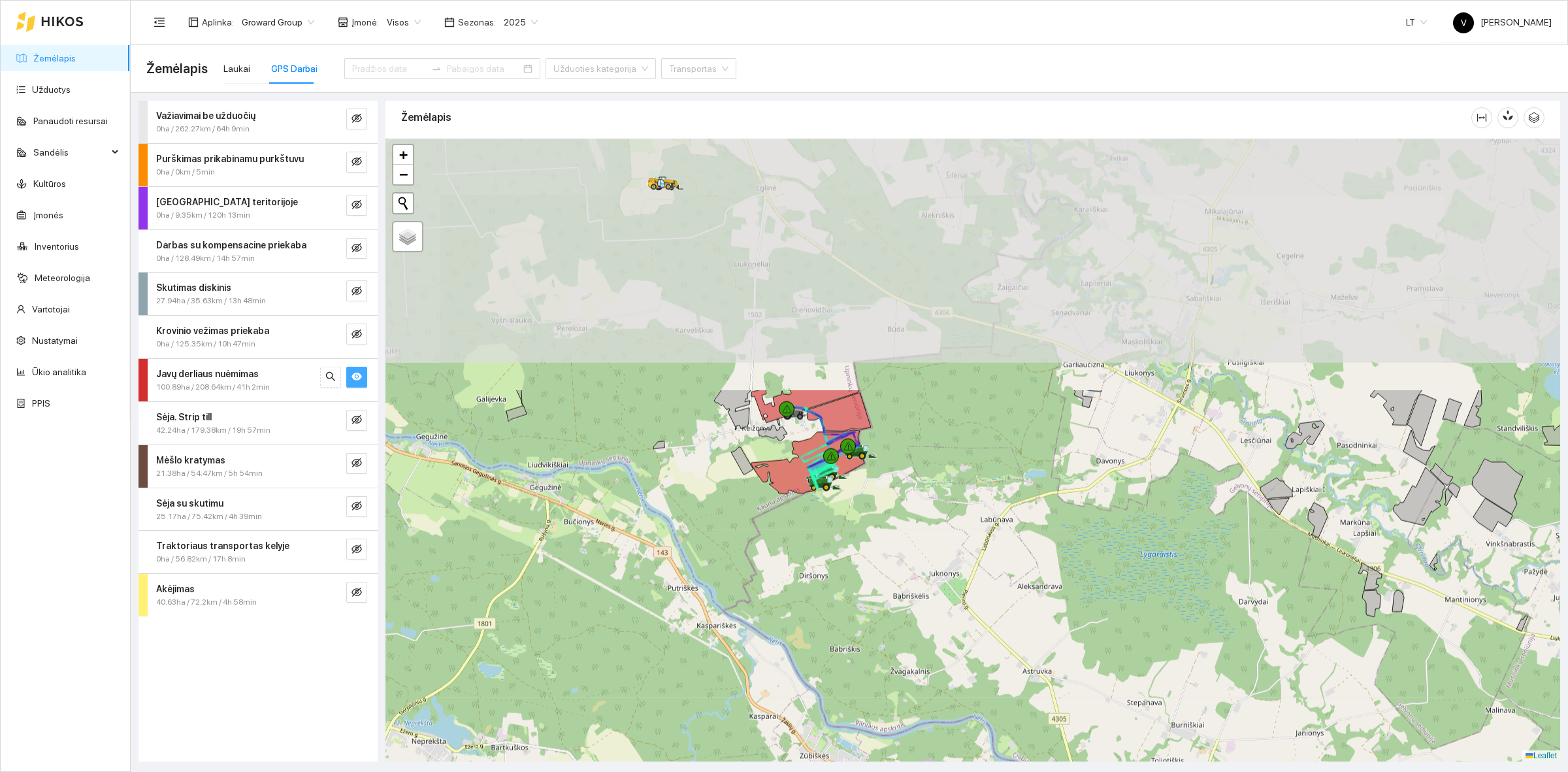
drag, startPoint x: 830, startPoint y: 328, endPoint x: 820, endPoint y: 579, distance: 251.2
click at [820, 579] on div at bounding box center [973, 450] width 1175 height 623
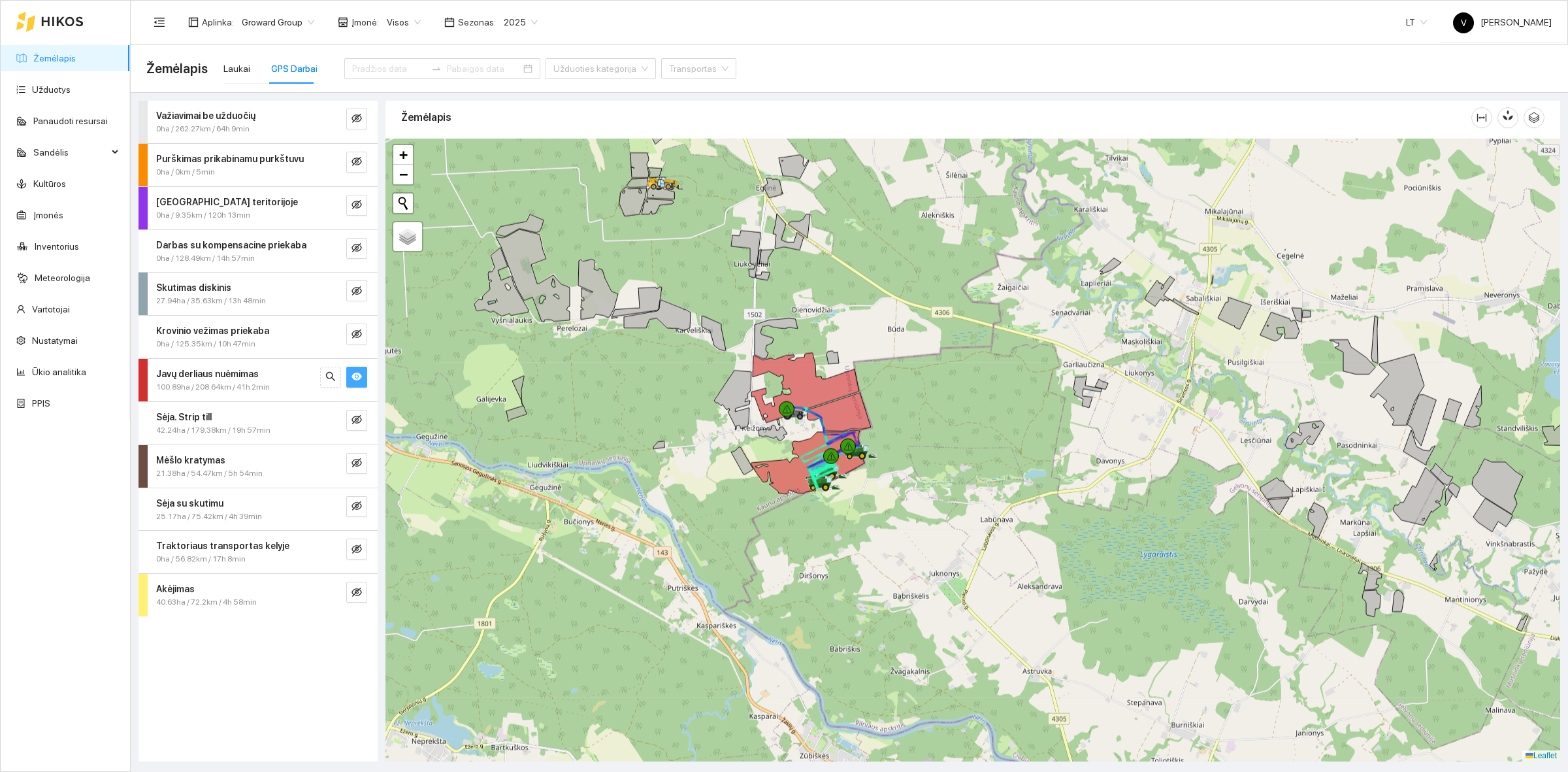
drag, startPoint x: 903, startPoint y: 386, endPoint x: 861, endPoint y: 649, distance: 266.3
click at [861, 649] on div at bounding box center [973, 450] width 1175 height 623
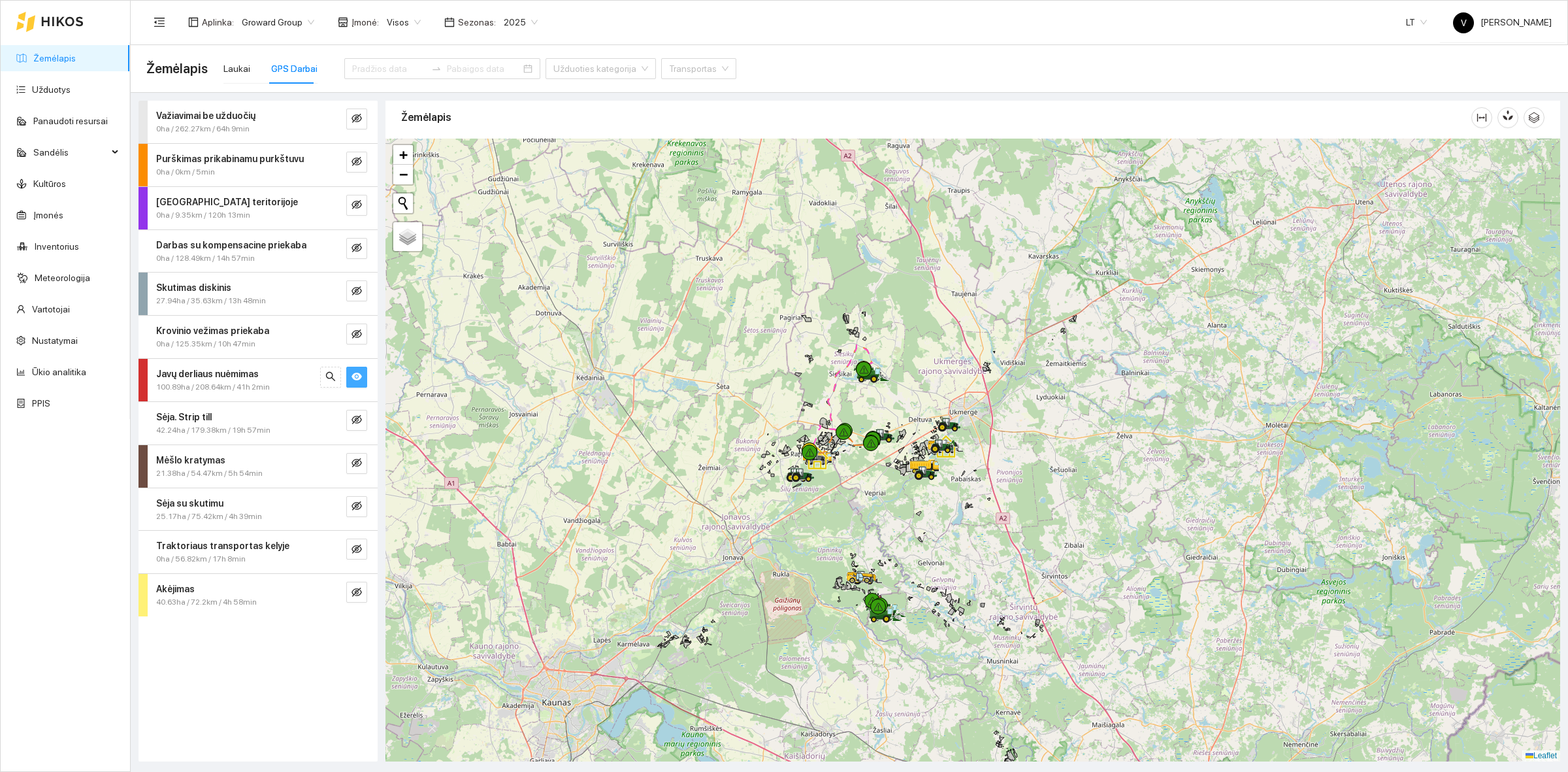
drag, startPoint x: 889, startPoint y: 432, endPoint x: 890, endPoint y: 487, distance: 55.0
click at [890, 443] on icon at bounding box center [883, 436] width 23 height 14
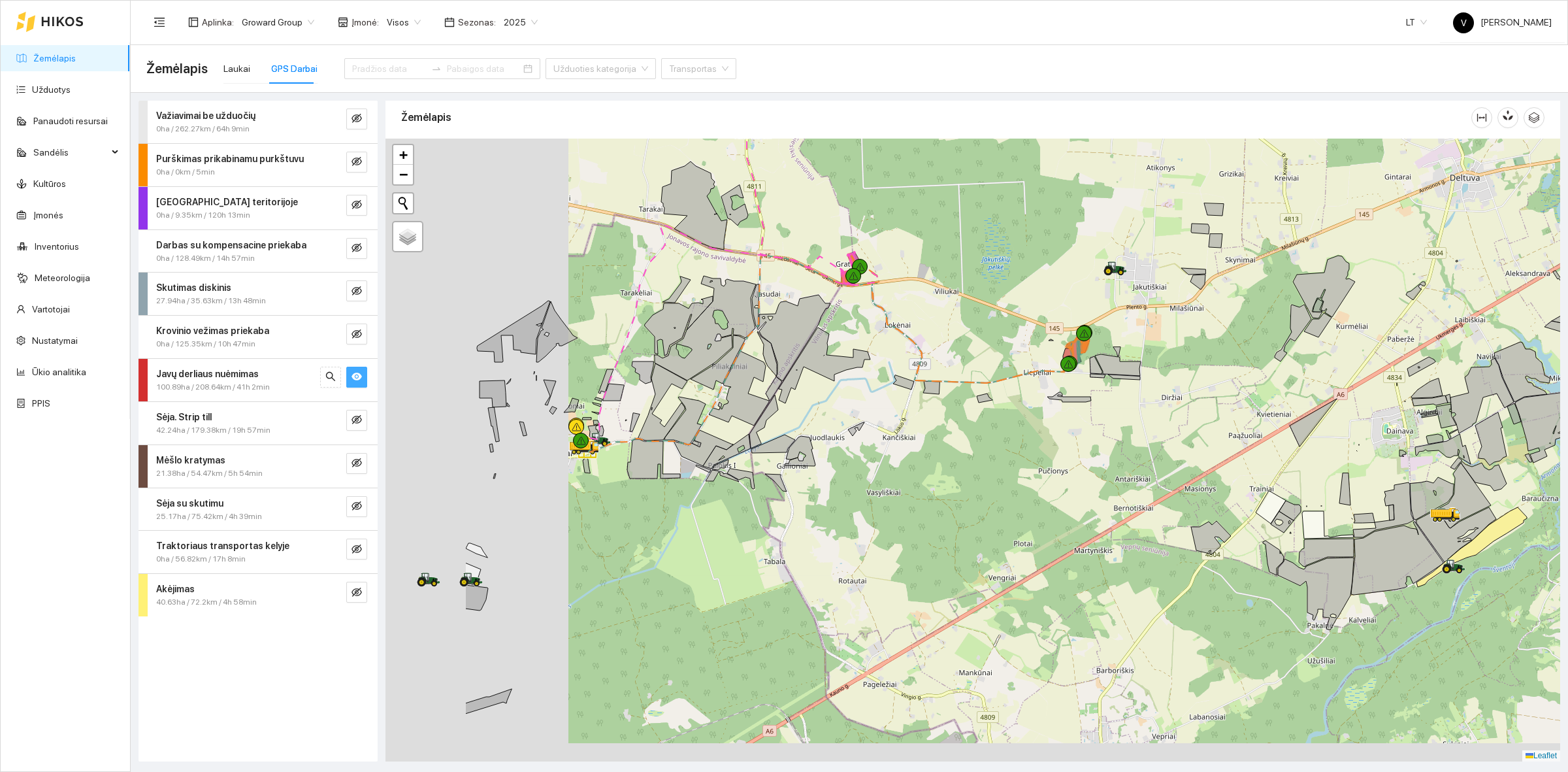
drag, startPoint x: 891, startPoint y: 473, endPoint x: 971, endPoint y: 466, distance: 80.3
click at [971, 466] on div at bounding box center [973, 450] width 1175 height 623
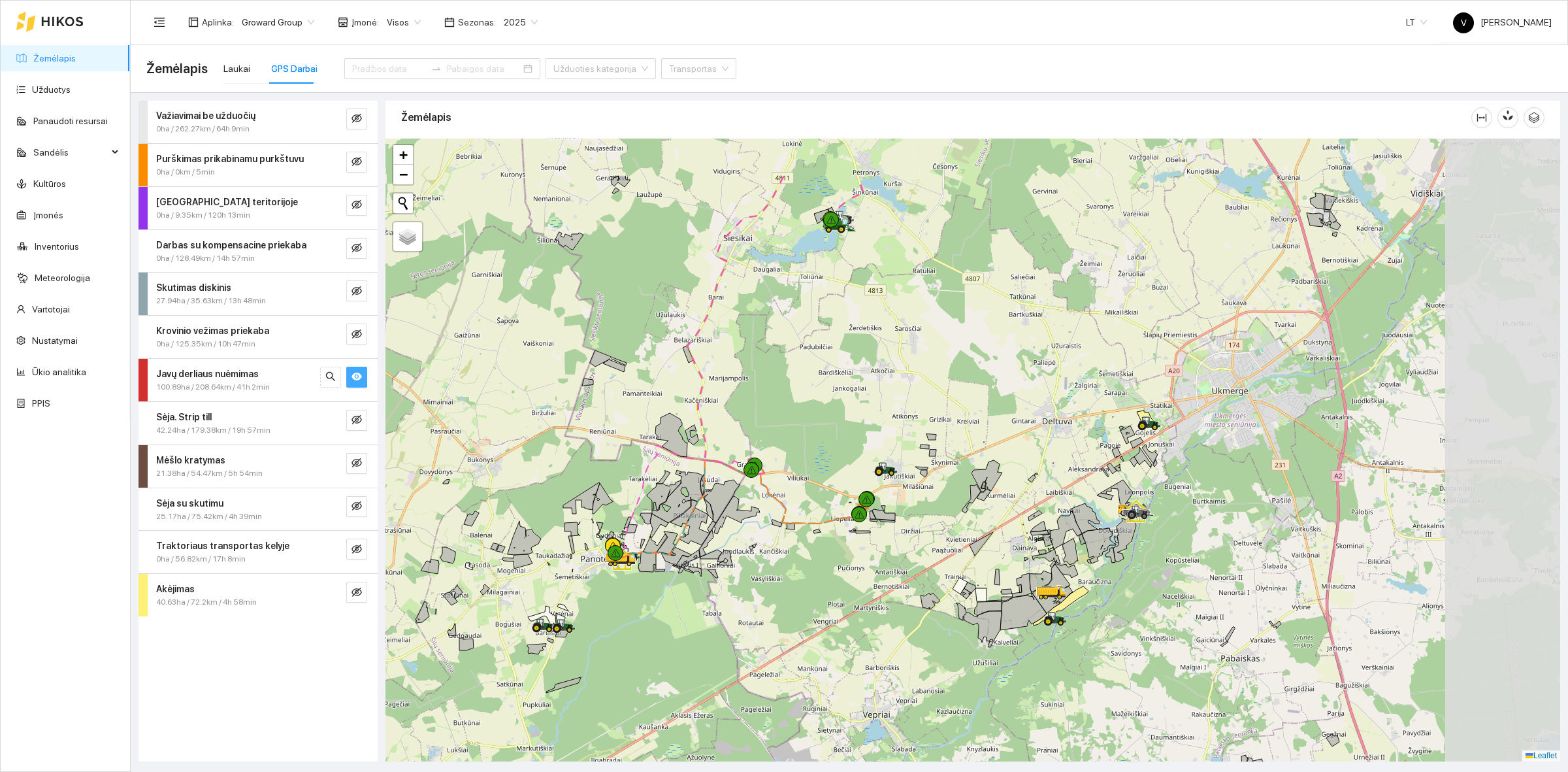
drag, startPoint x: 828, startPoint y: 442, endPoint x: 600, endPoint y: 617, distance: 287.4
click at [657, 555] on icon at bounding box center [667, 543] width 21 height 23
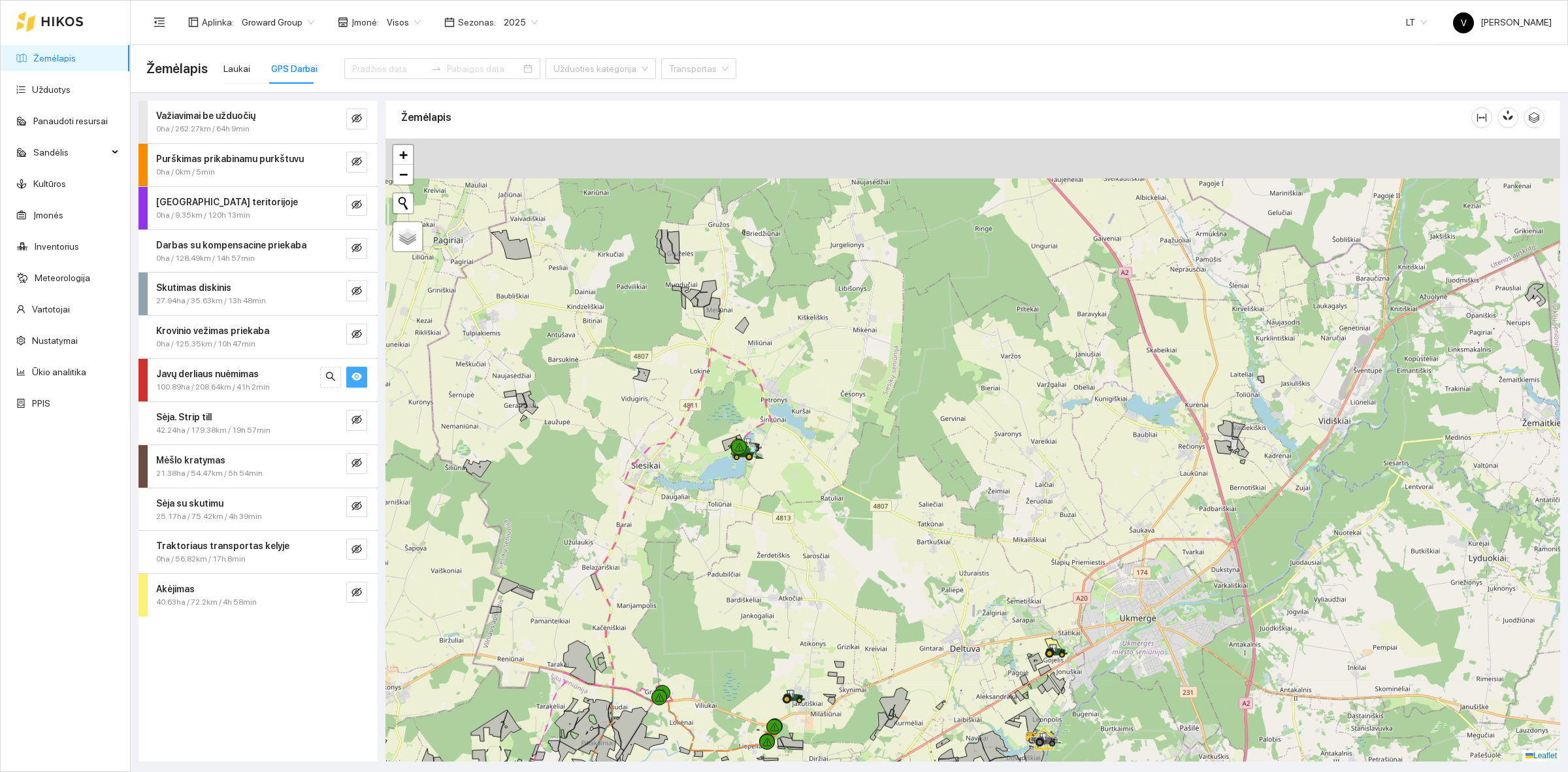
drag, startPoint x: 775, startPoint y: 315, endPoint x: 753, endPoint y: 466, distance: 152.6
click at [753, 461] on icon at bounding box center [747, 453] width 37 height 16
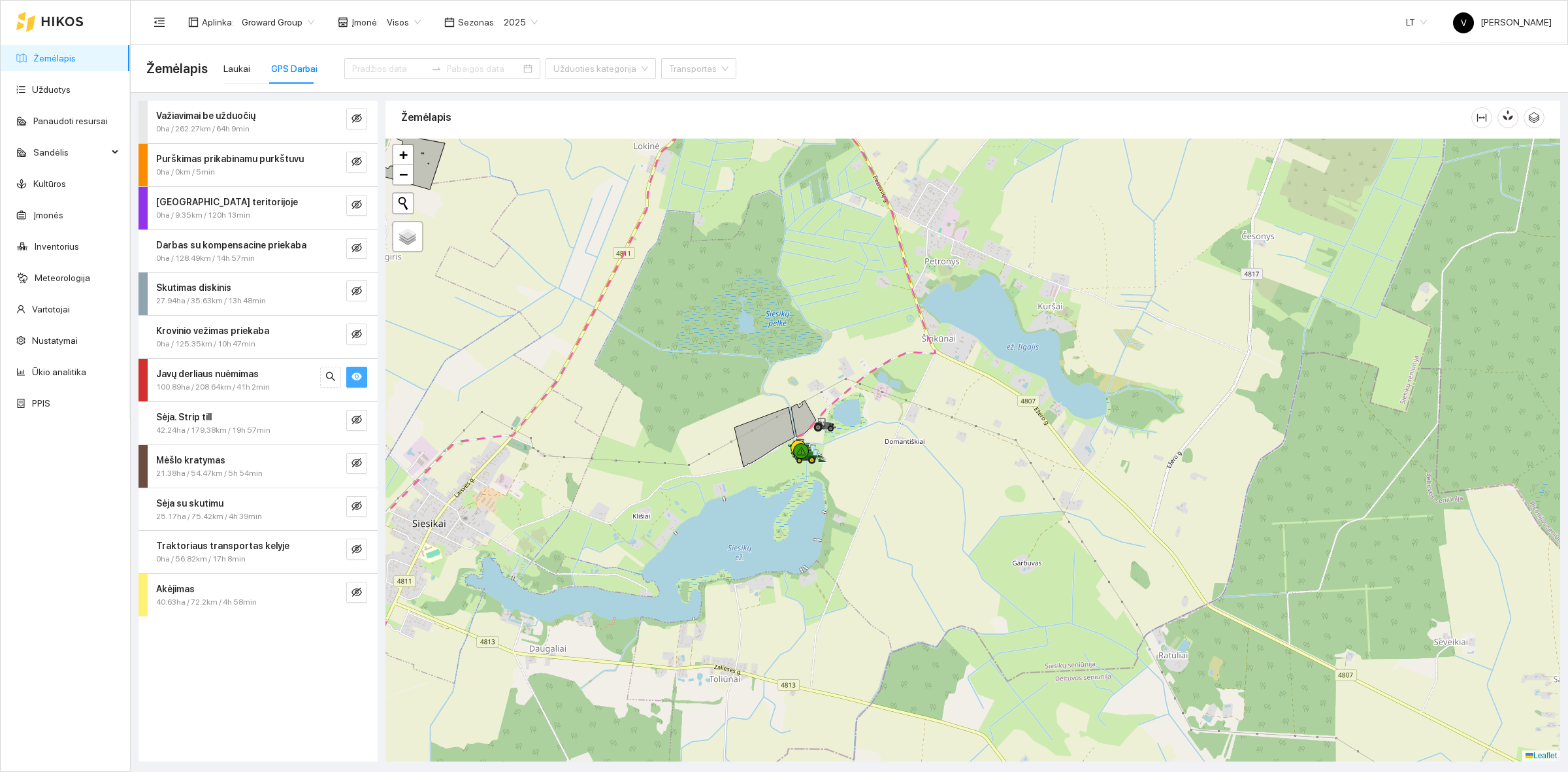
drag, startPoint x: 812, startPoint y: 459, endPoint x: 811, endPoint y: 471, distance: 12.0
click at [811, 471] on div at bounding box center [973, 450] width 1175 height 623
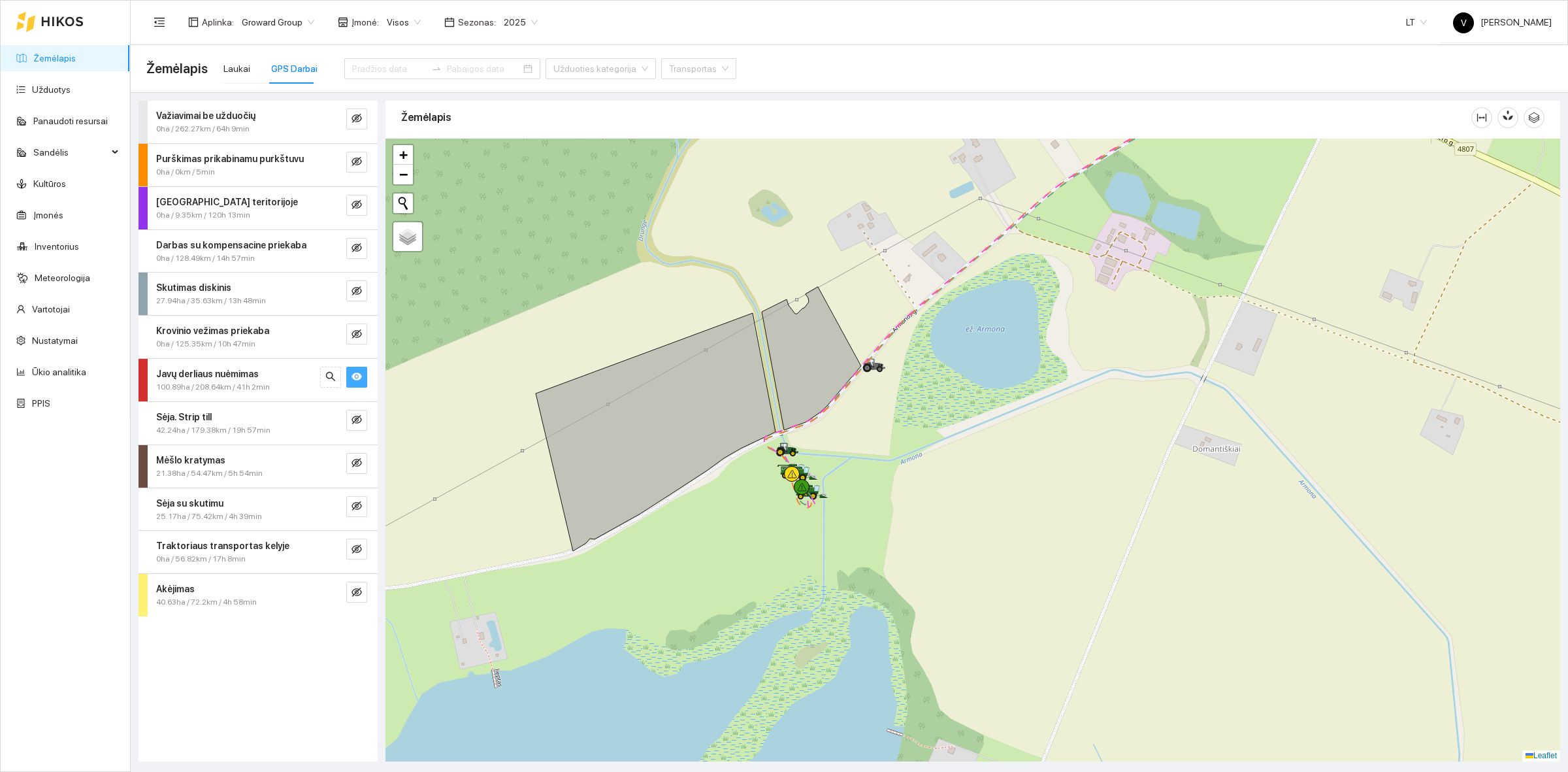
drag, startPoint x: 867, startPoint y: 412, endPoint x: 868, endPoint y: 427, distance: 15.0
click at [868, 427] on div at bounding box center [973, 450] width 1175 height 623
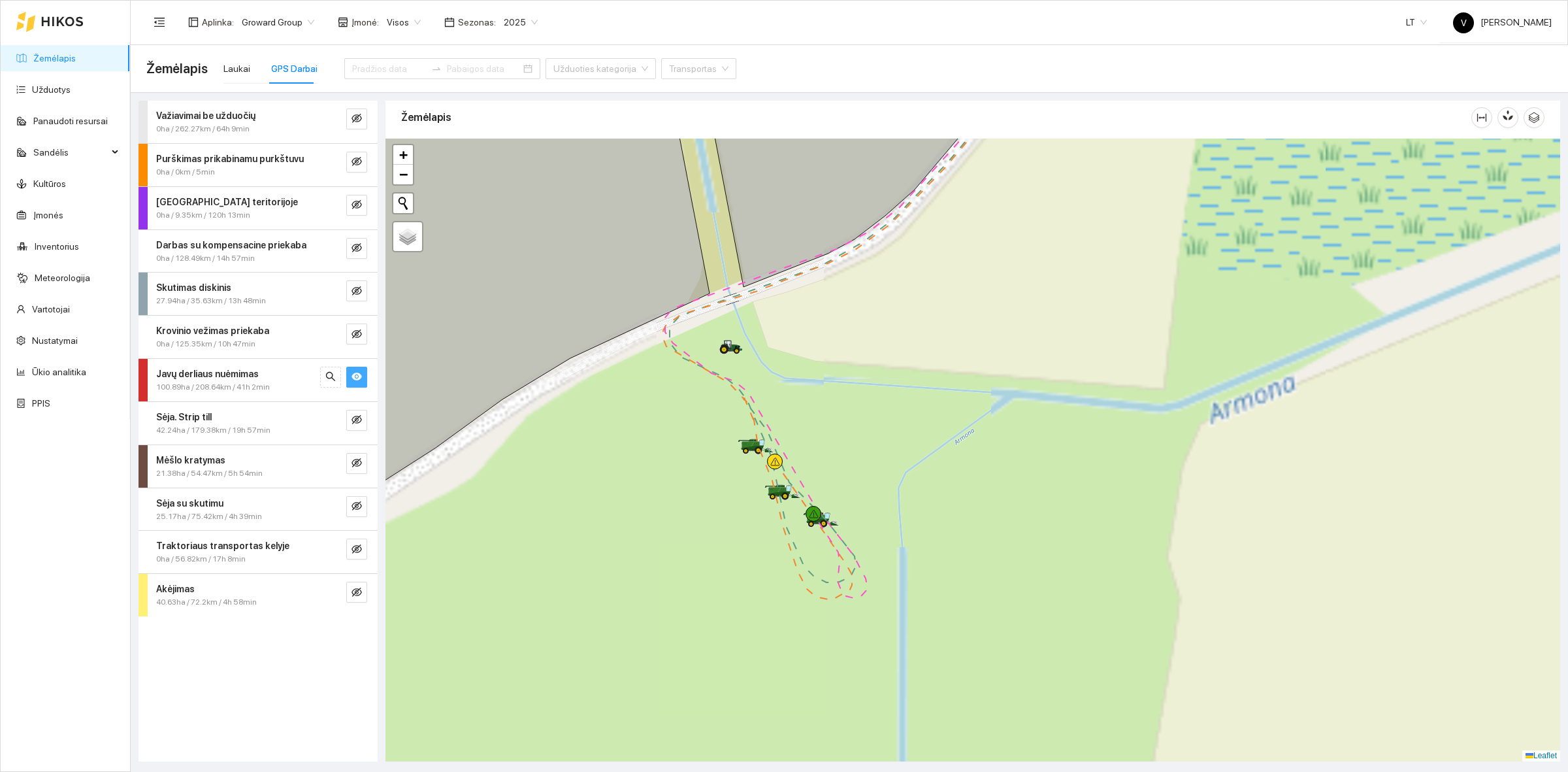
drag, startPoint x: 820, startPoint y: 507, endPoint x: 865, endPoint y: 478, distance: 53.5
click at [865, 478] on div at bounding box center [973, 450] width 1175 height 623
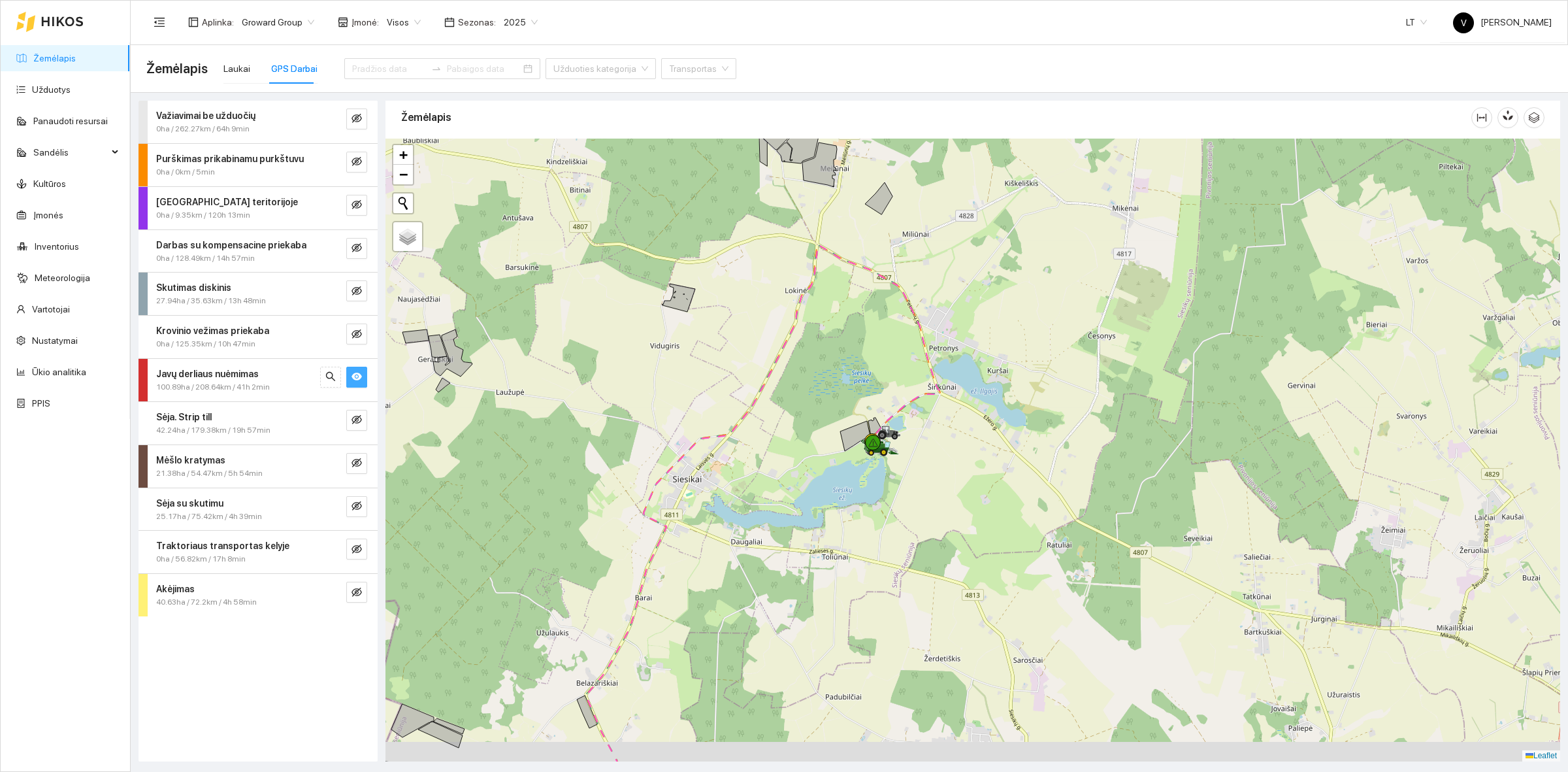
drag, startPoint x: 803, startPoint y: 586, endPoint x: 913, endPoint y: 365, distance: 246.9
click at [915, 365] on div at bounding box center [973, 450] width 1175 height 623
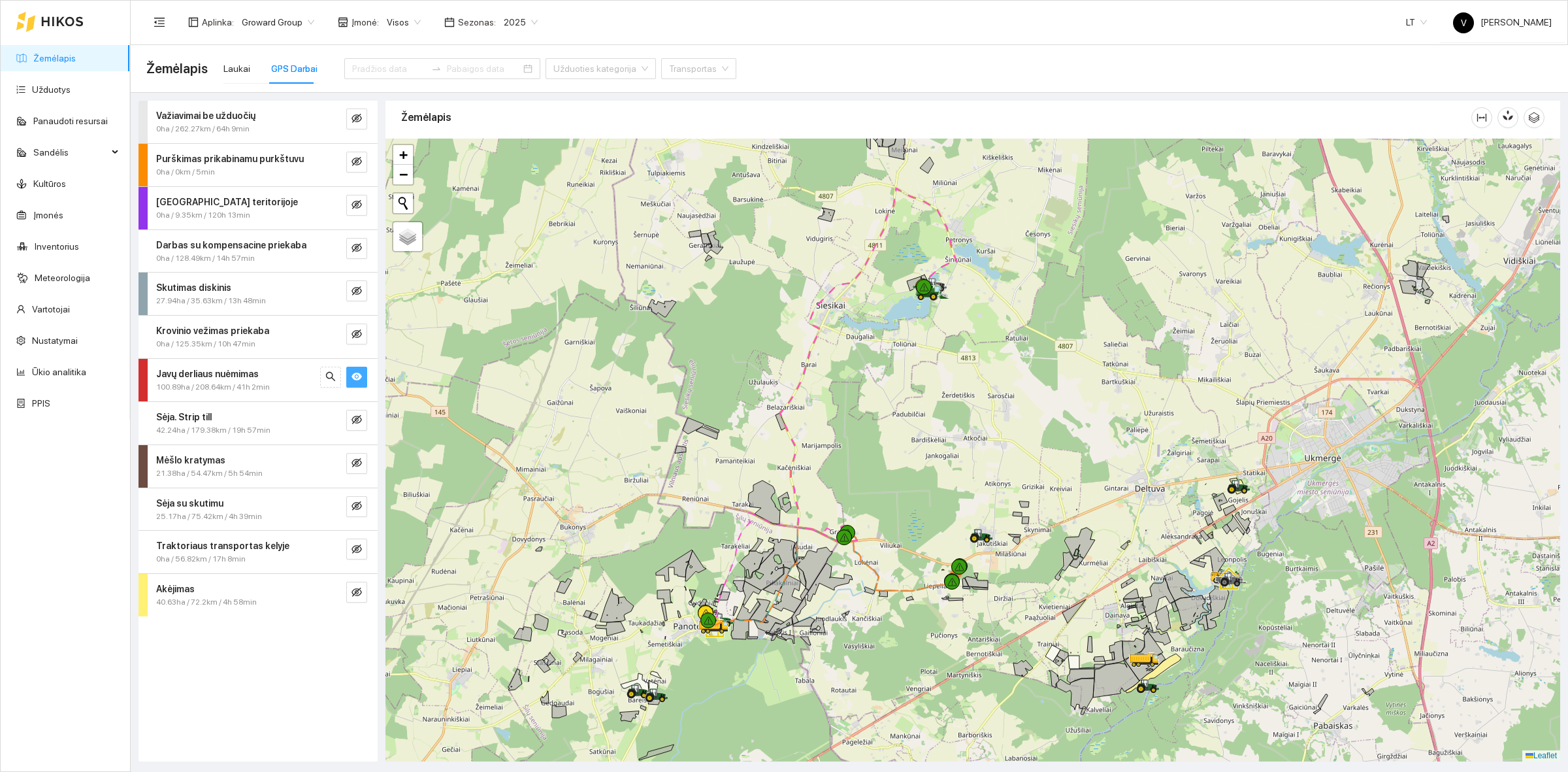
drag, startPoint x: 853, startPoint y: 564, endPoint x: 863, endPoint y: 484, distance: 80.6
click at [863, 485] on div at bounding box center [973, 450] width 1175 height 623
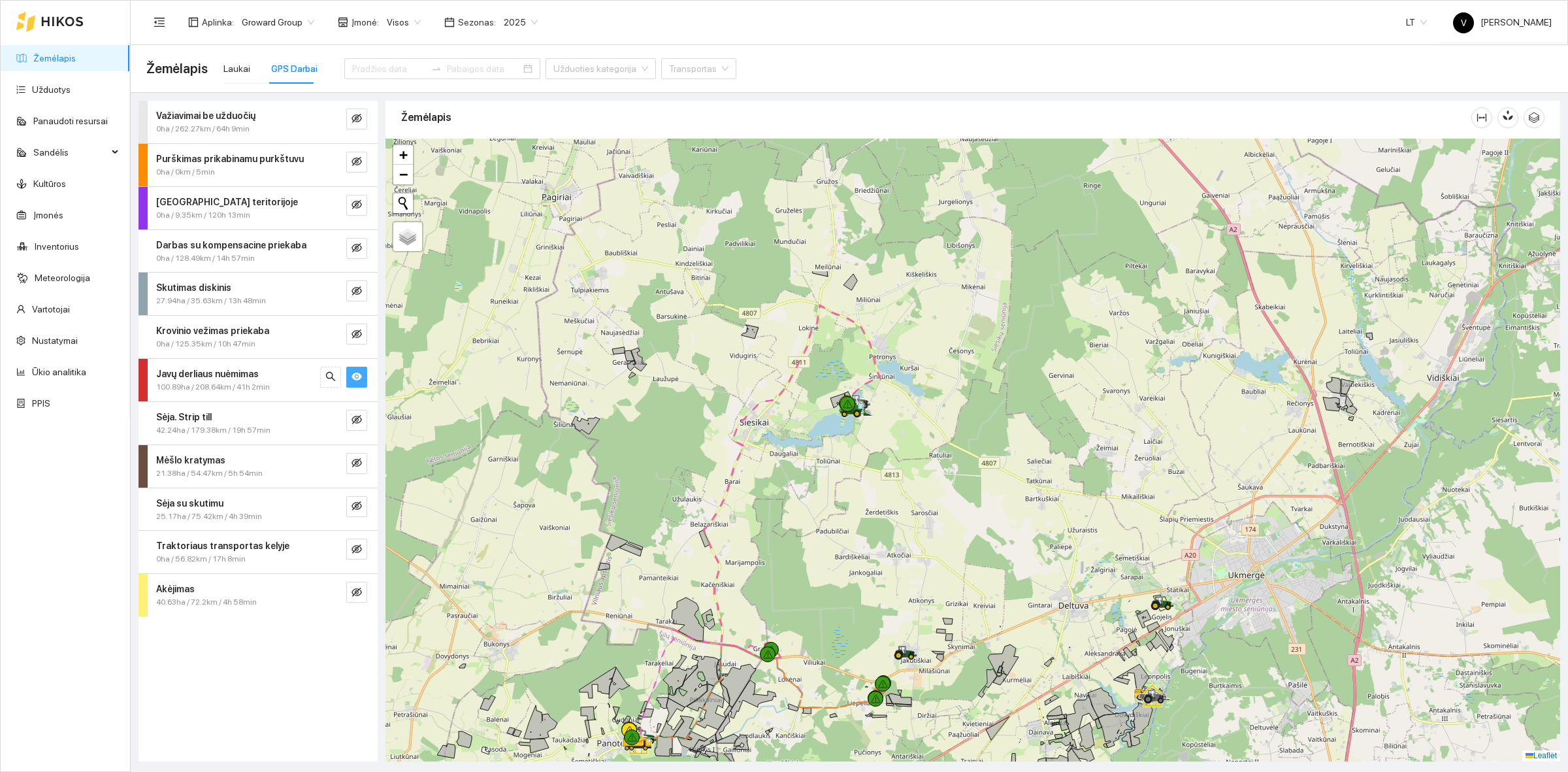
drag, startPoint x: 931, startPoint y: 276, endPoint x: 845, endPoint y: 471, distance: 213.1
click at [845, 471] on div at bounding box center [973, 450] width 1175 height 623
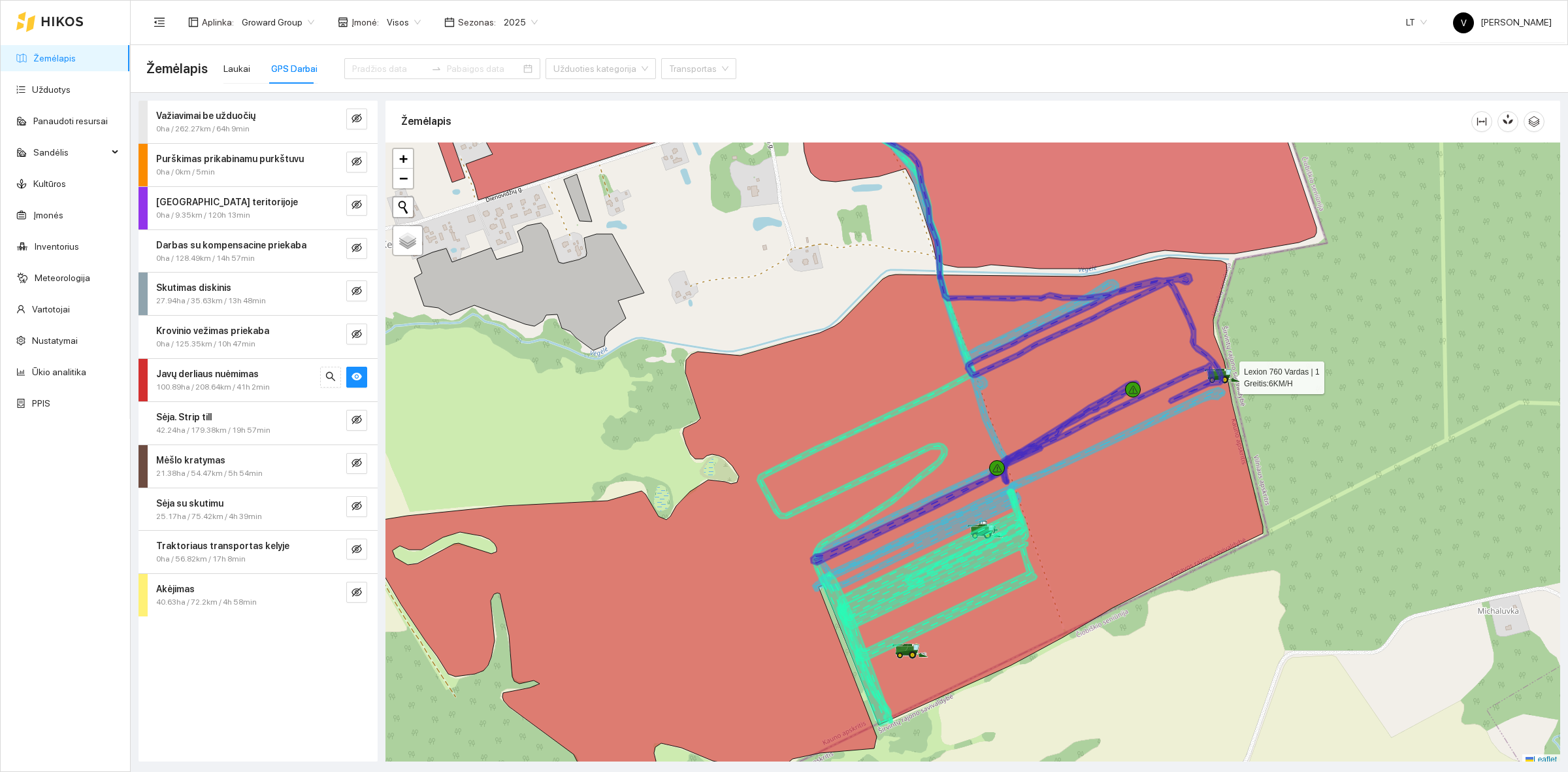
scroll to position [4, 0]
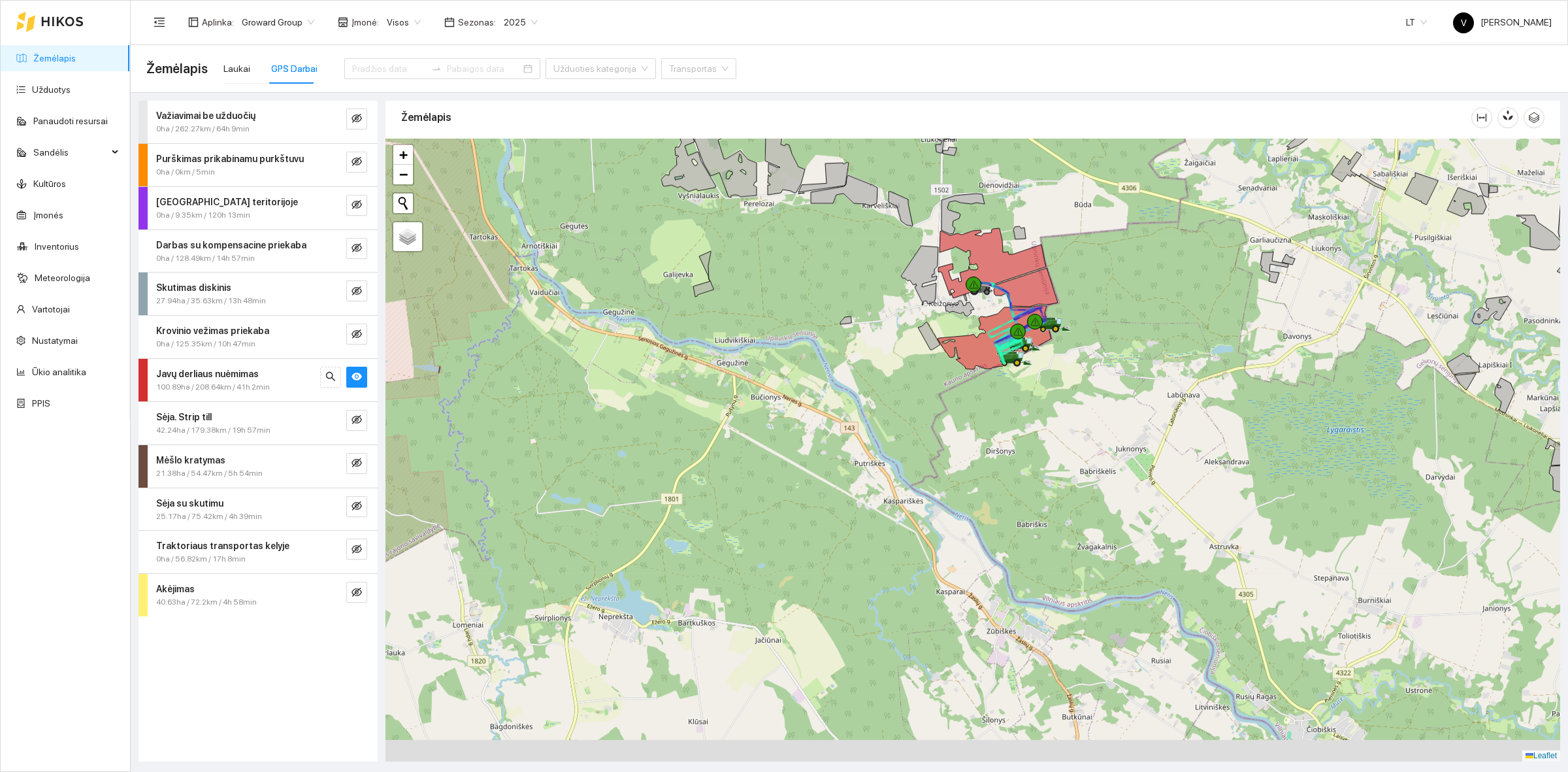
drag, startPoint x: 992, startPoint y: 627, endPoint x: 877, endPoint y: 439, distance: 220.4
click at [930, 469] on div at bounding box center [973, 450] width 1175 height 623
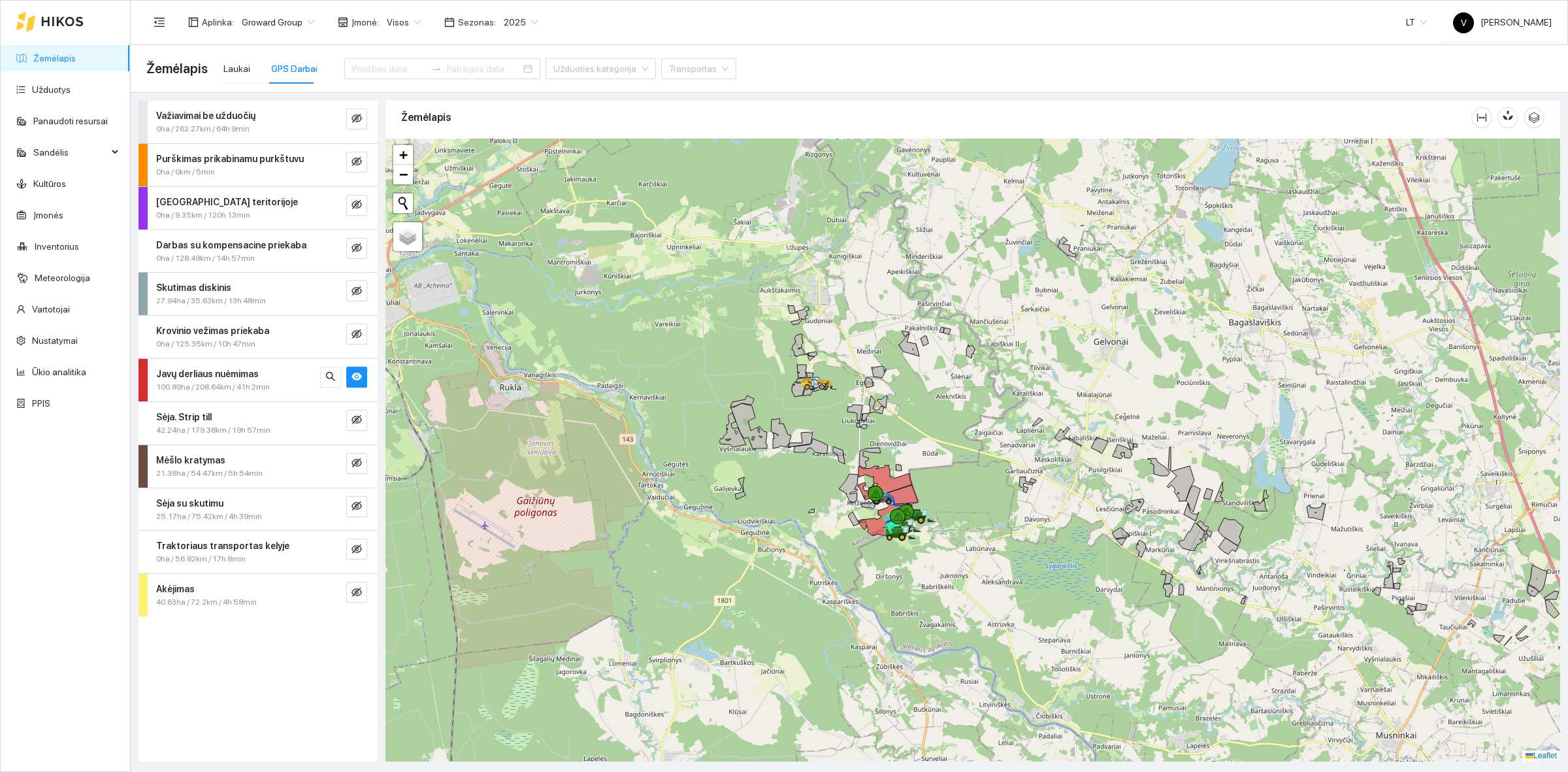
drag, startPoint x: 927, startPoint y: 374, endPoint x: 897, endPoint y: 521, distance: 150.0
click at [897, 521] on div at bounding box center [898, 517] width 16 height 16
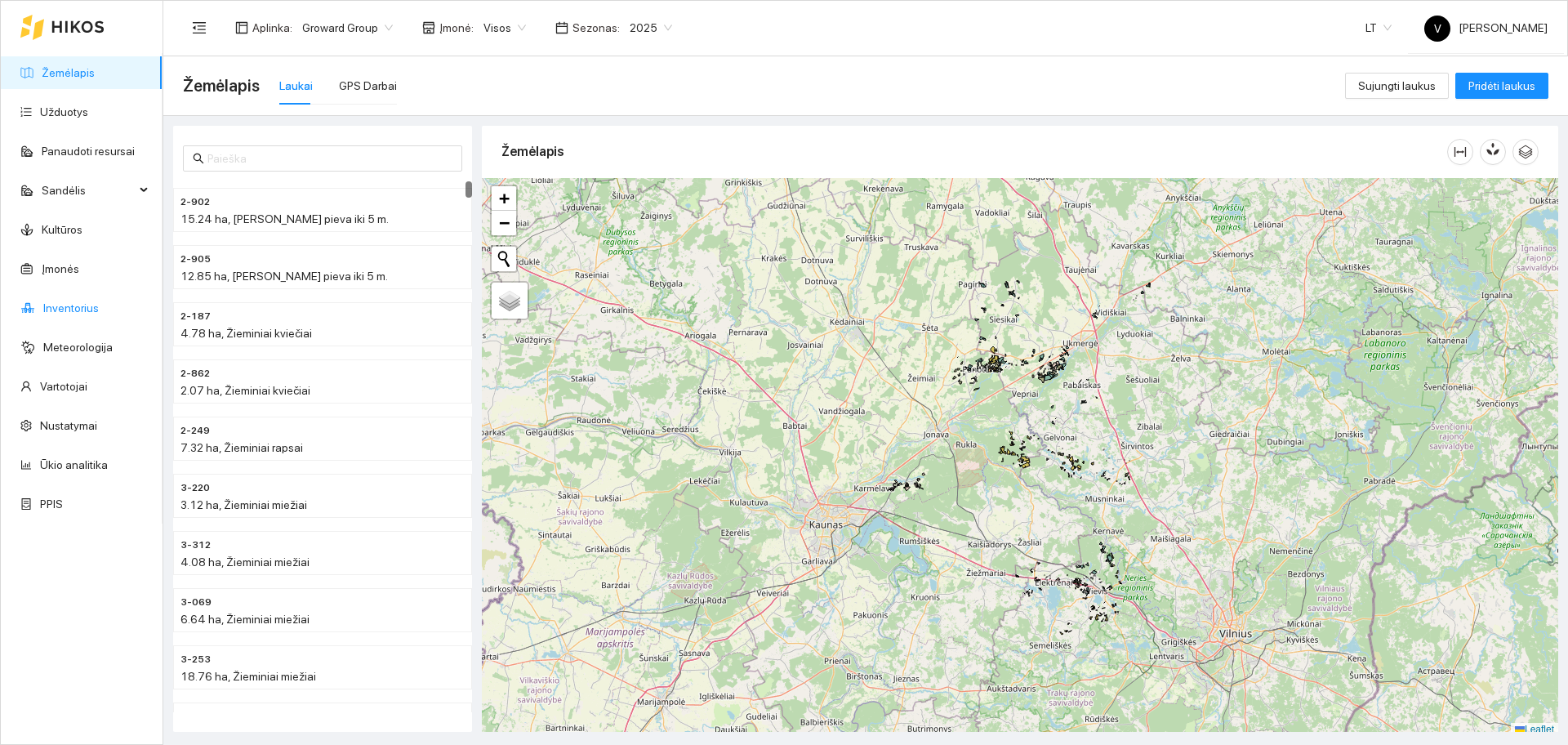
drag, startPoint x: 80, startPoint y: 306, endPoint x: 129, endPoint y: 306, distance: 49.0
click at [80, 306] on link "Inventorius" at bounding box center [71, 308] width 56 height 13
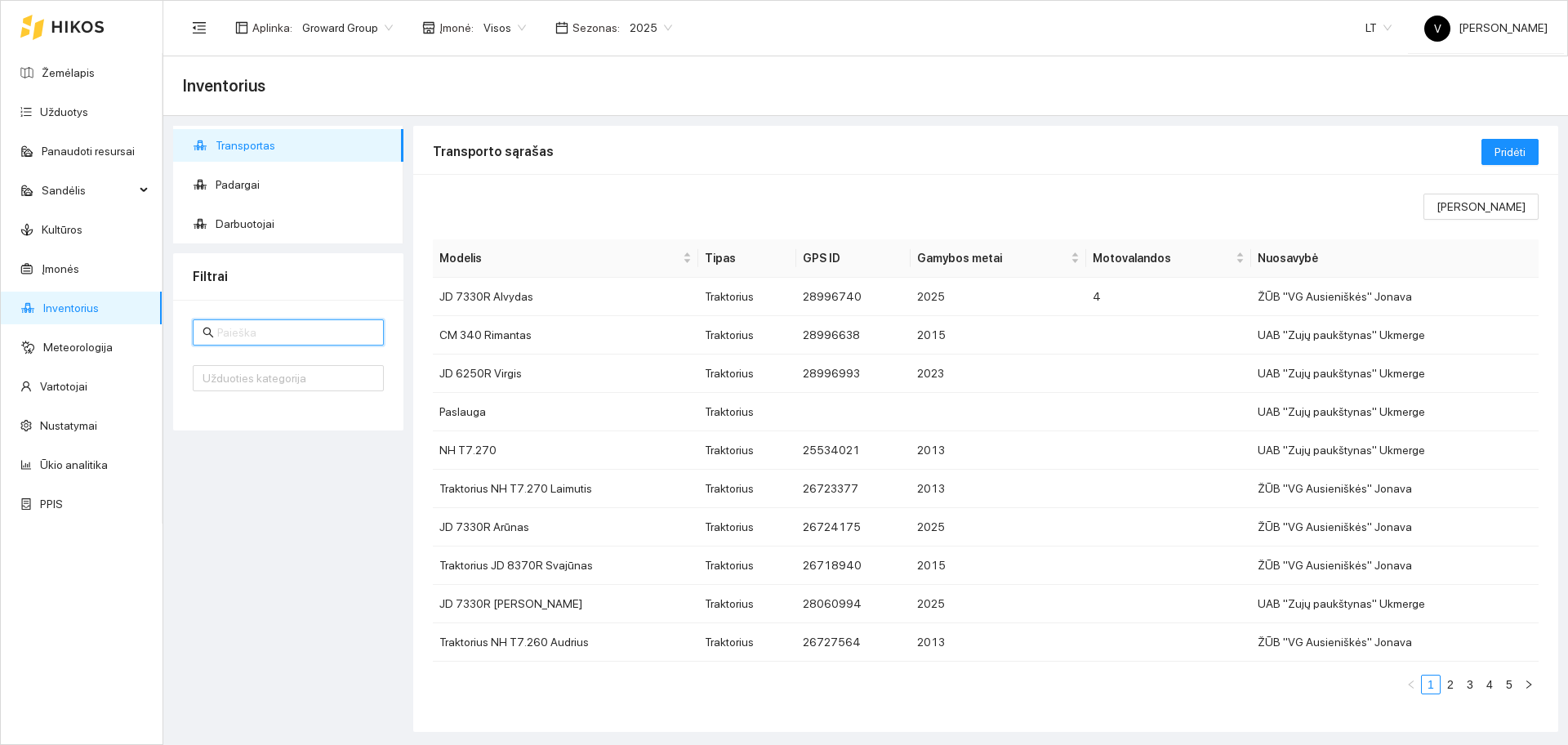
click at [240, 329] on input "text" at bounding box center [295, 332] width 157 height 18
type input "JD"
click at [528, 376] on td "JD 7330R Arūnas" at bounding box center [565, 374] width 265 height 39
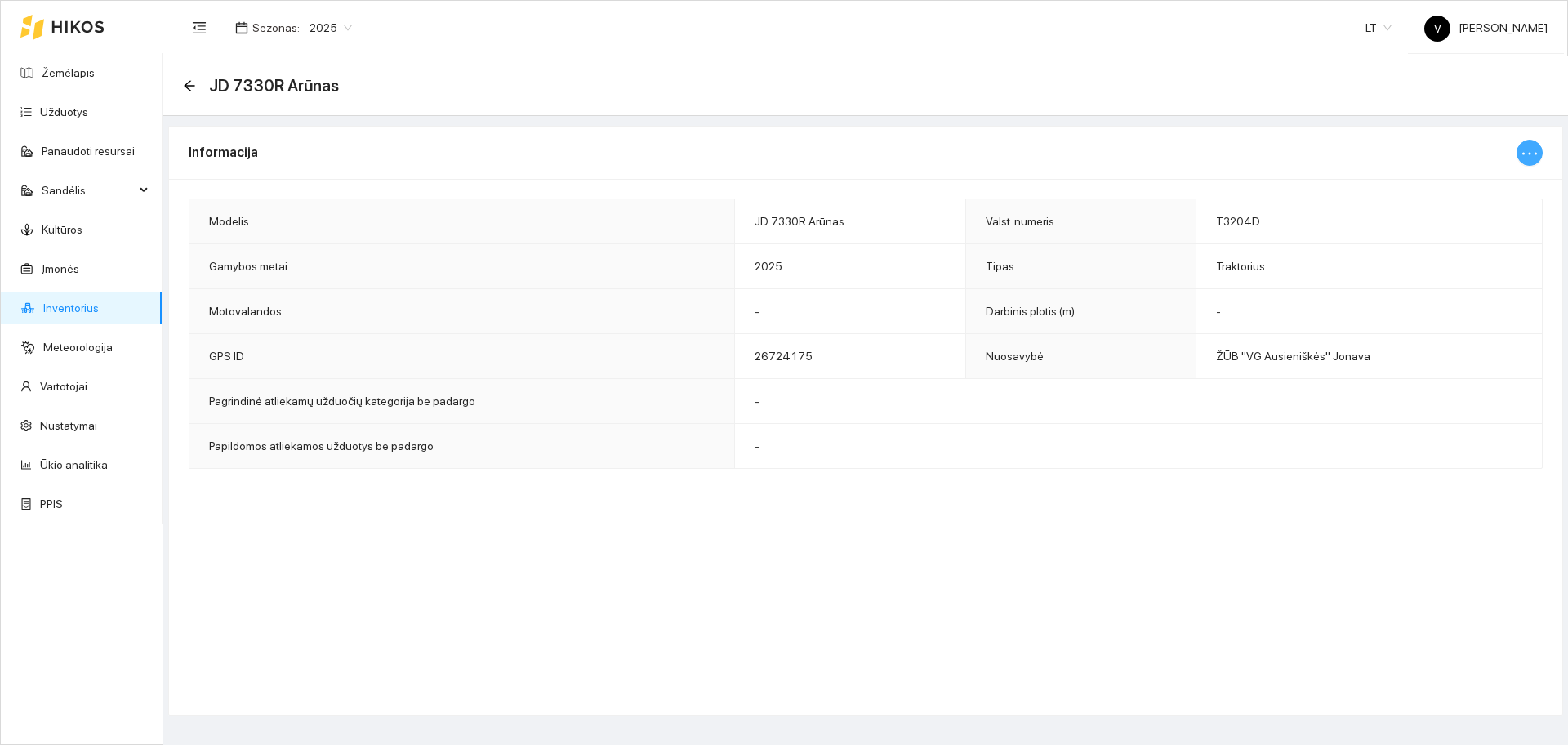
click at [1537, 155] on icon "ellipsis" at bounding box center [1529, 153] width 19 height 19
click at [1499, 181] on span "Keisti informaciją" at bounding box center [1494, 185] width 84 height 18
type input "JD 7330R Arūnas"
type input "T3204D"
type input "2025"
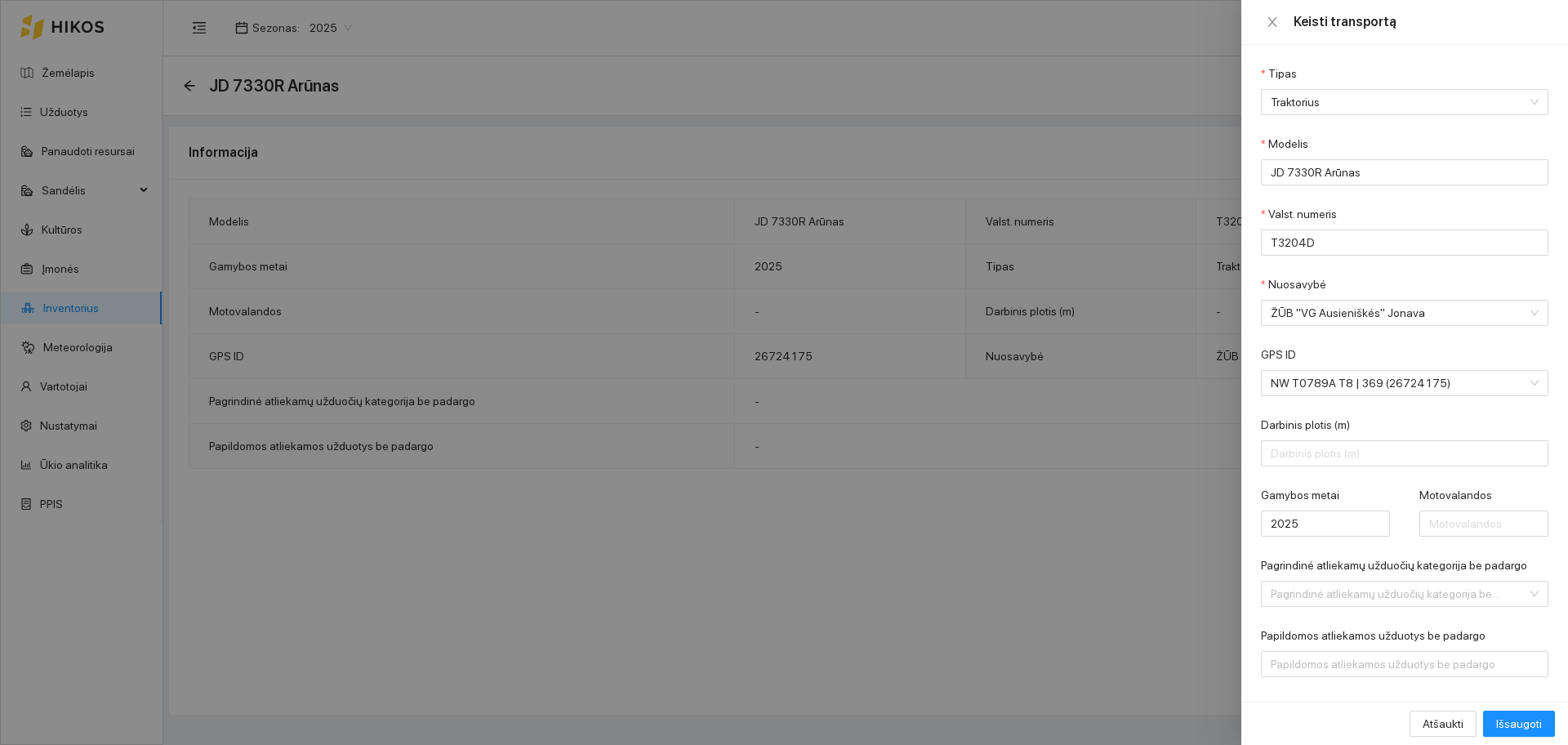
click at [1102, 555] on div at bounding box center [784, 372] width 1568 height 745
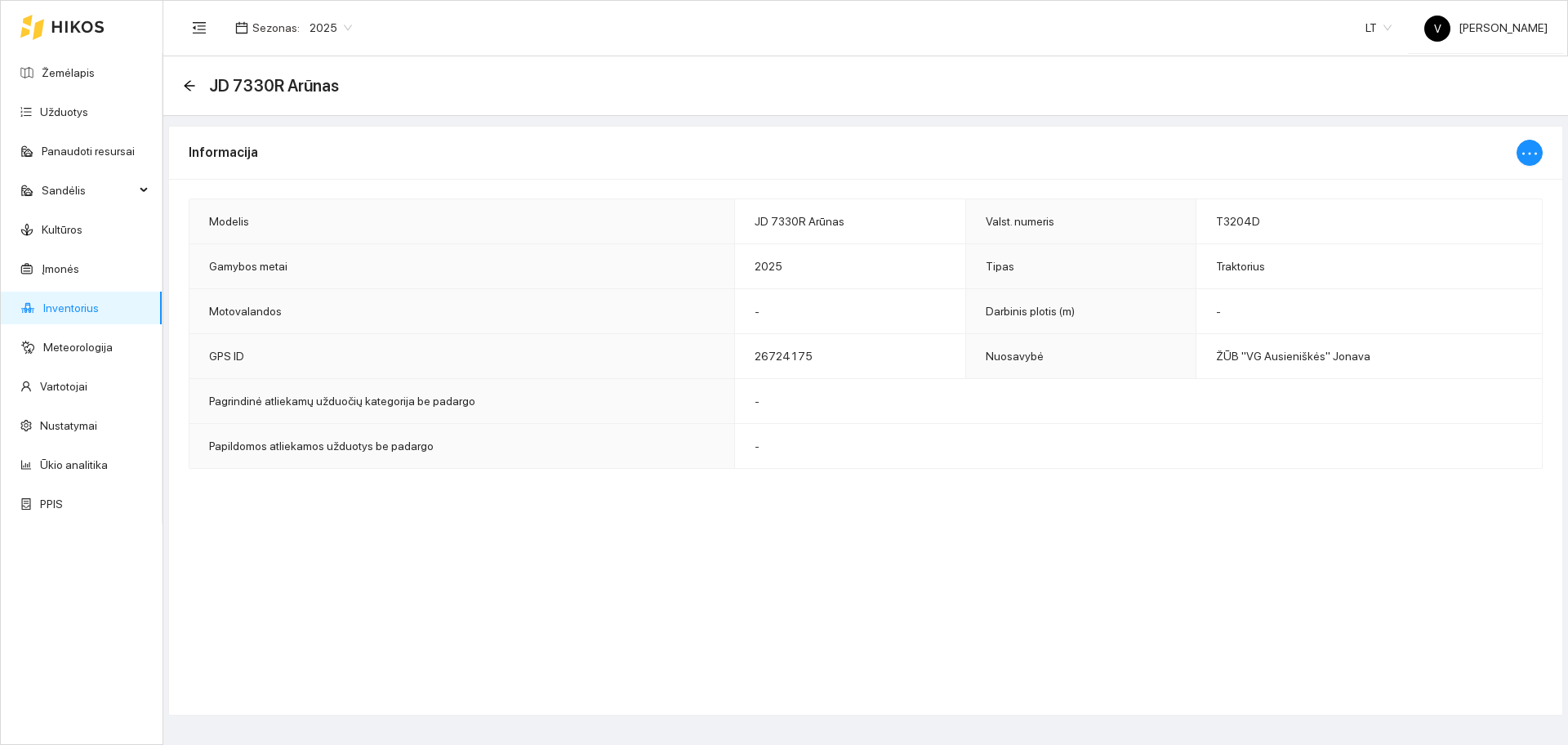
click at [1082, 481] on div "Modelis JD 7330R Arūnas Valst. numeris T3204D Gamybos metai 2025 Tipas Traktori…" at bounding box center [866, 333] width 1393 height 309
click at [1155, 505] on div "Informacija Modelis JD 7330R [PERSON_NAME]. numeris T3204D Gamybos metai 2025 T…" at bounding box center [866, 421] width 1394 height 590
